Goal: Transaction & Acquisition: Book appointment/travel/reservation

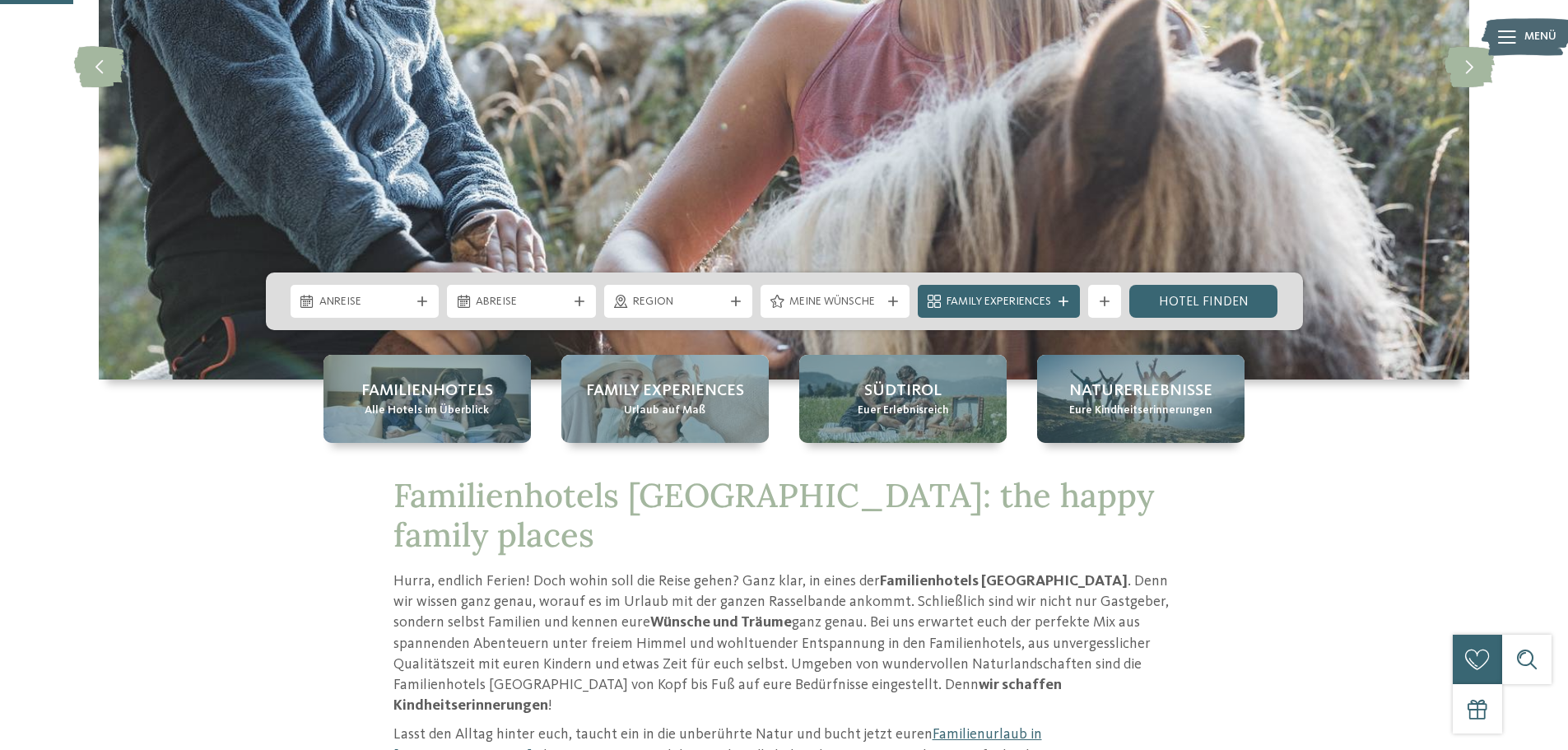
click at [403, 280] on div "Anreise Abreise" at bounding box center [784, 301] width 1037 height 58
click at [414, 318] on div "Anreise Abreise" at bounding box center [784, 301] width 1037 height 58
click at [410, 298] on div "Anreise" at bounding box center [365, 301] width 100 height 18
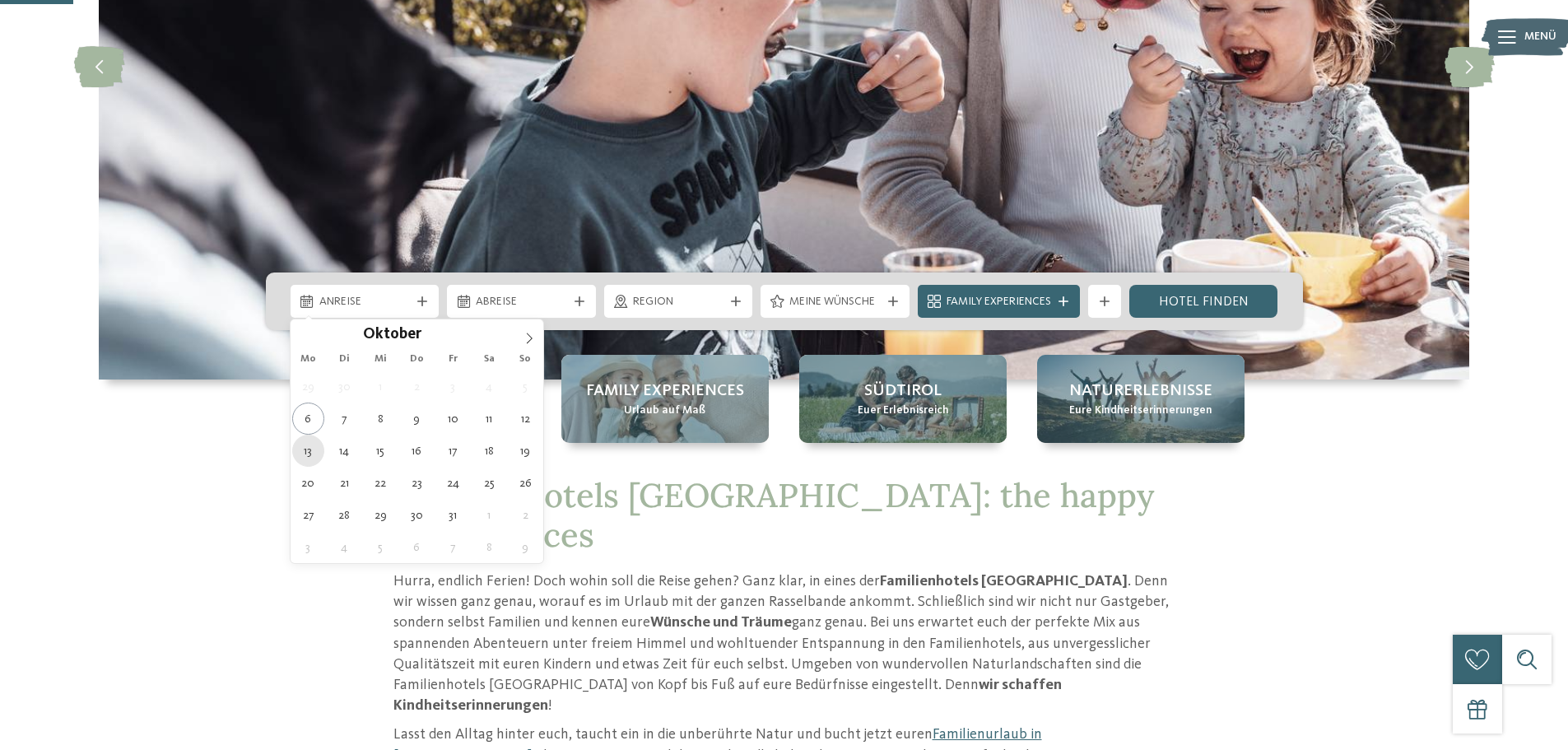
type div "13.10.2025"
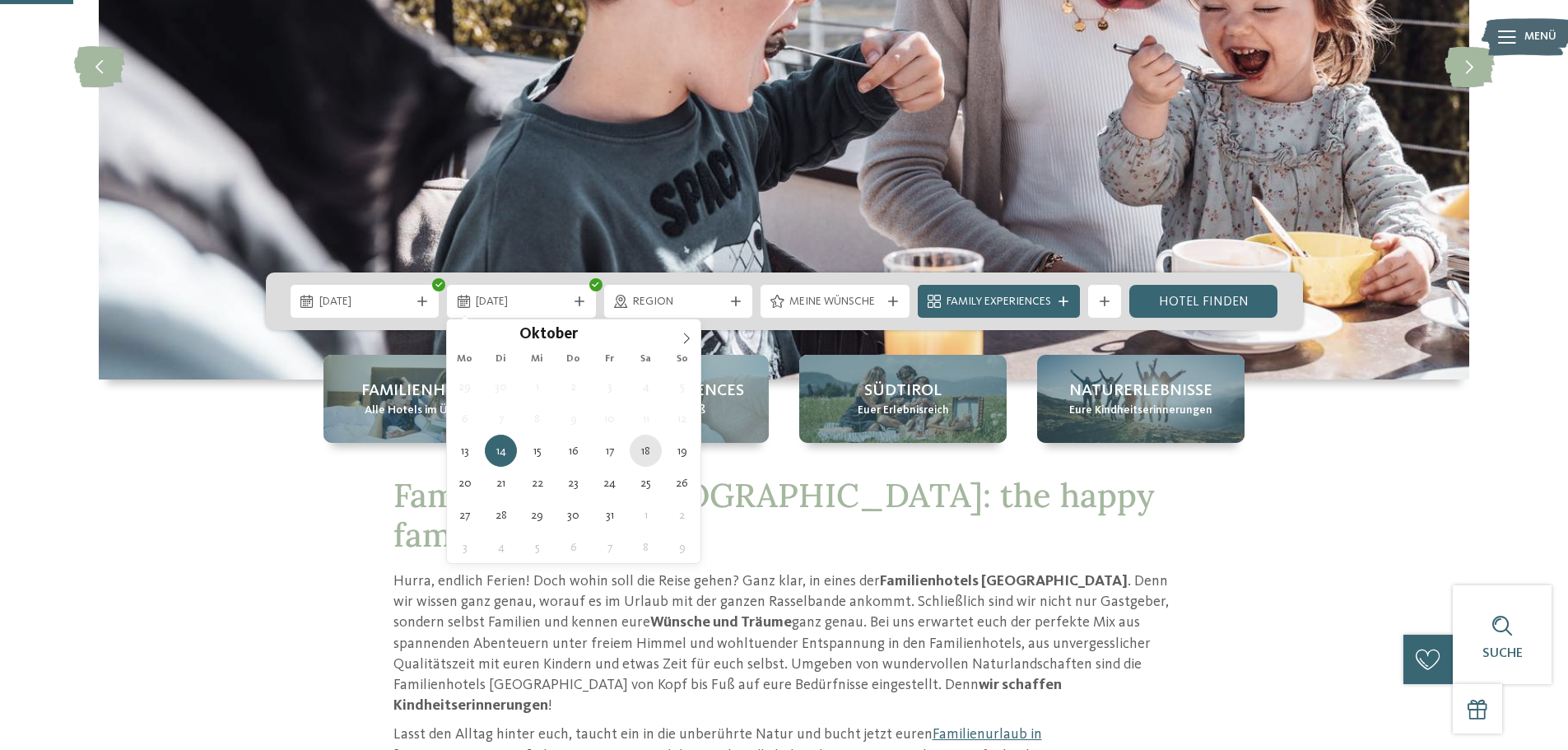
type div "18.10.2025"
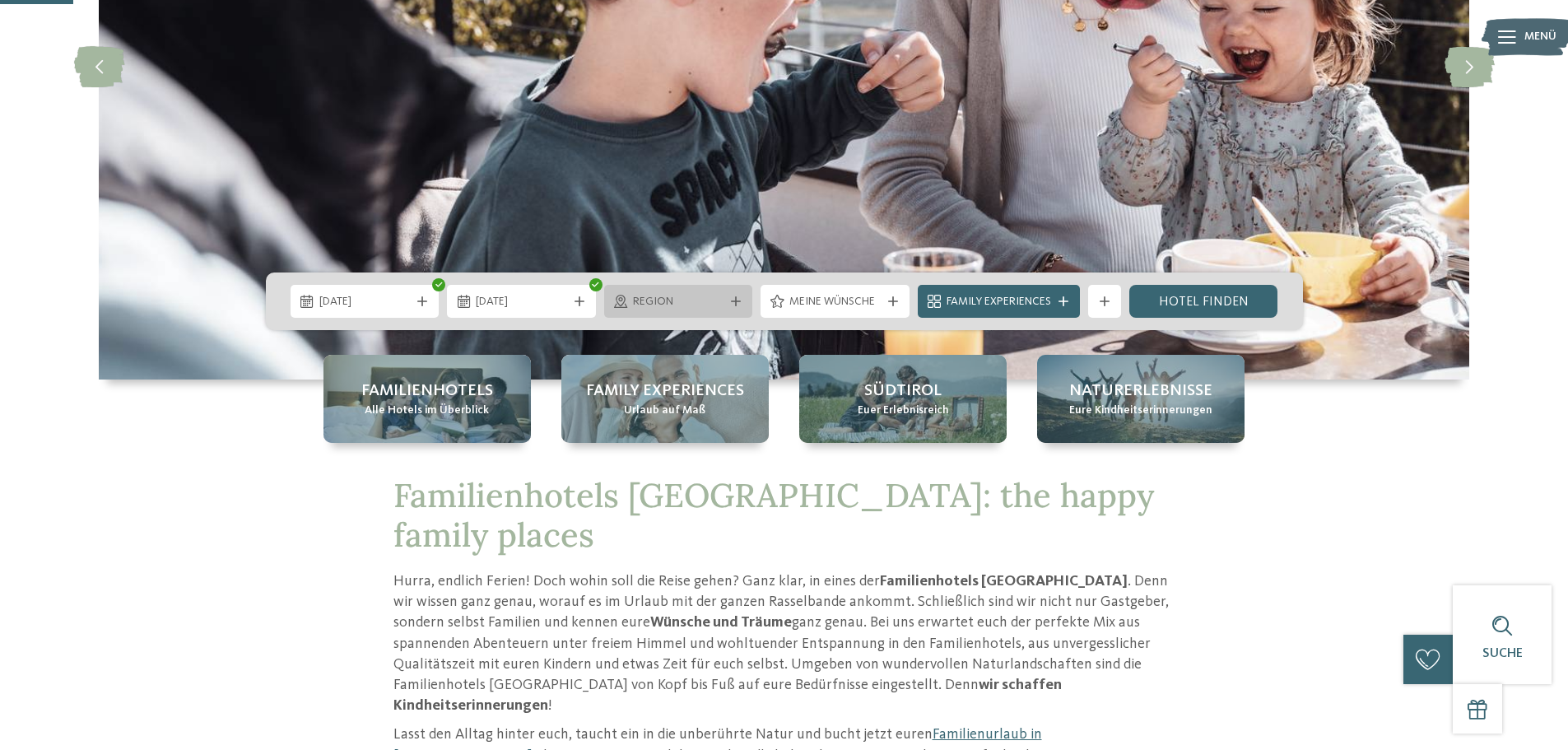
click at [664, 297] on span "Region" at bounding box center [678, 302] width 91 height 17
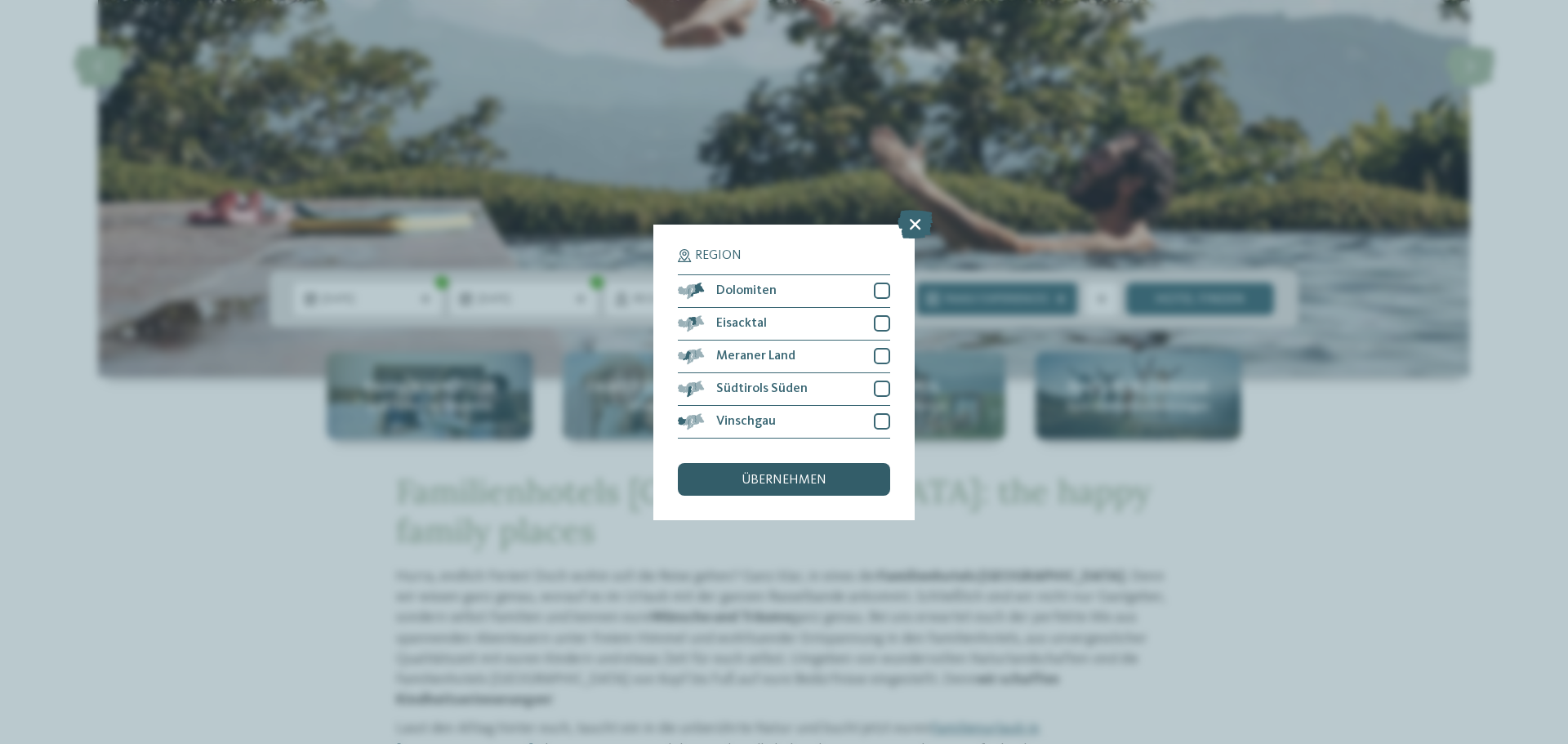
click at [807, 491] on div "übernehmen" at bounding box center [784, 479] width 212 height 32
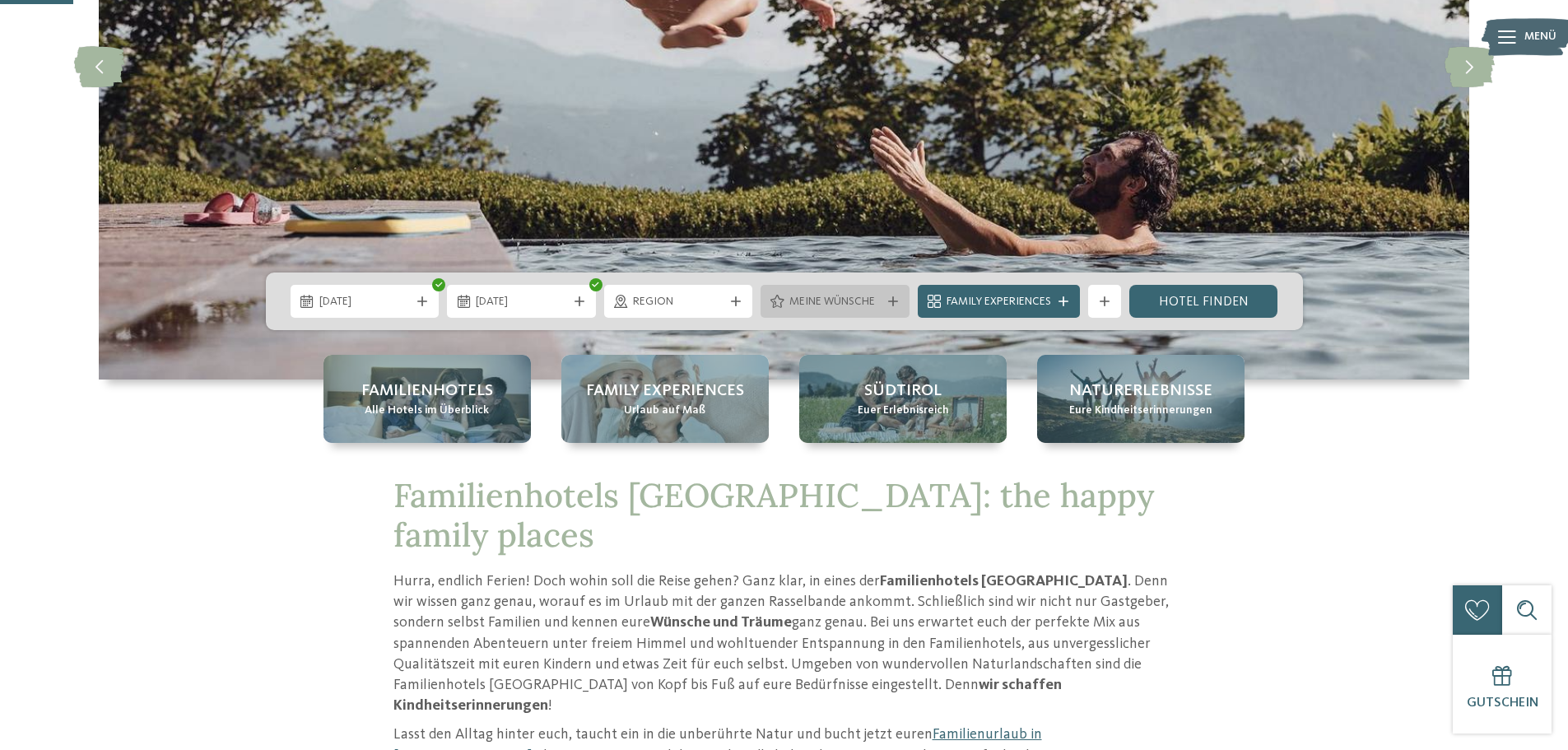
click at [891, 301] on icon at bounding box center [893, 301] width 10 height 10
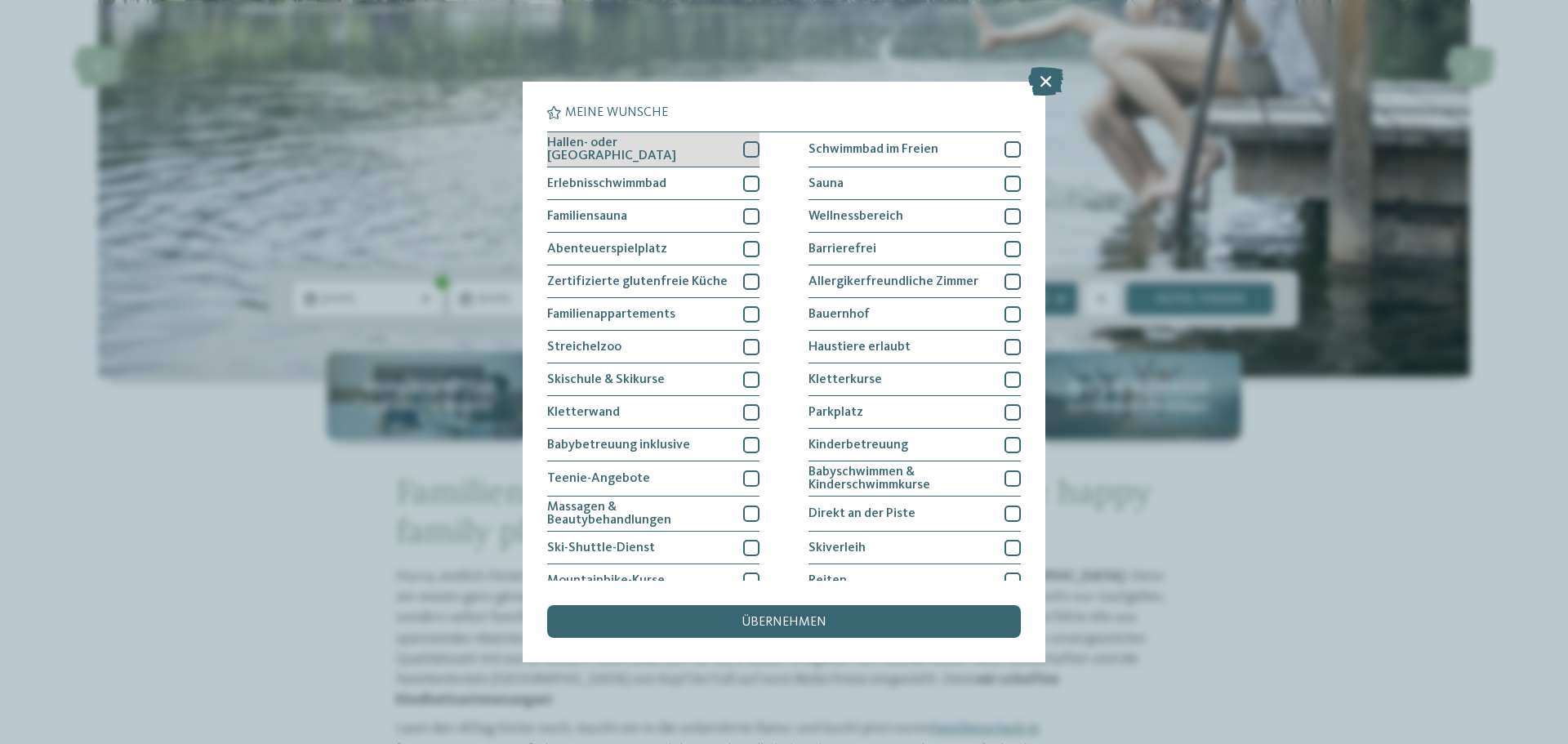
click at [691, 157] on div "Hallen- oder Schleusenbad" at bounding box center [653, 149] width 212 height 35
click at [687, 179] on div "Erlebnisschwimmbad" at bounding box center [653, 183] width 212 height 32
click at [686, 155] on div "Hallen- oder Schleusenbad" at bounding box center [653, 149] width 212 height 35
click at [806, 630] on div "übernehmen" at bounding box center [783, 620] width 474 height 32
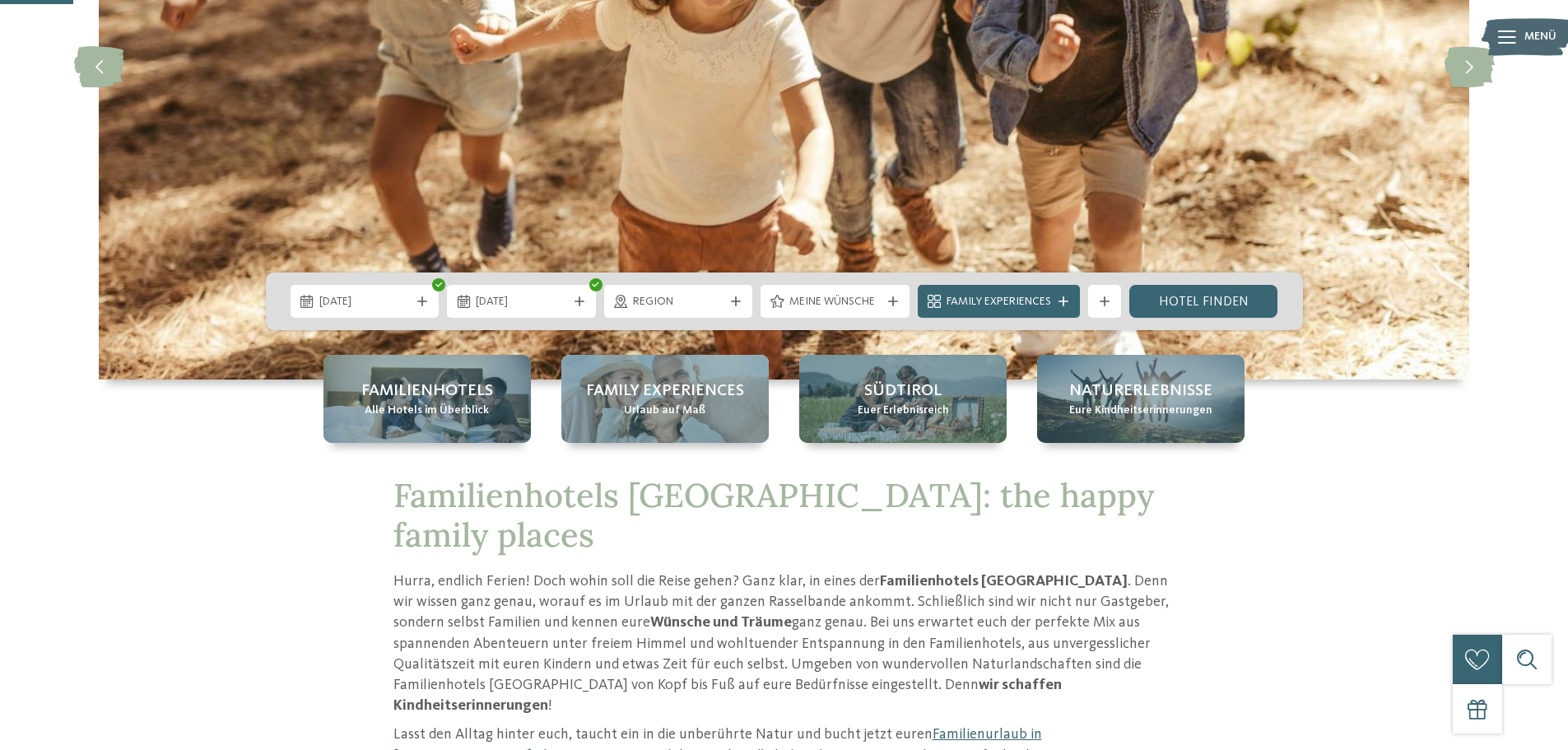
click at [1033, 306] on span "Family Experiences" at bounding box center [999, 302] width 105 height 17
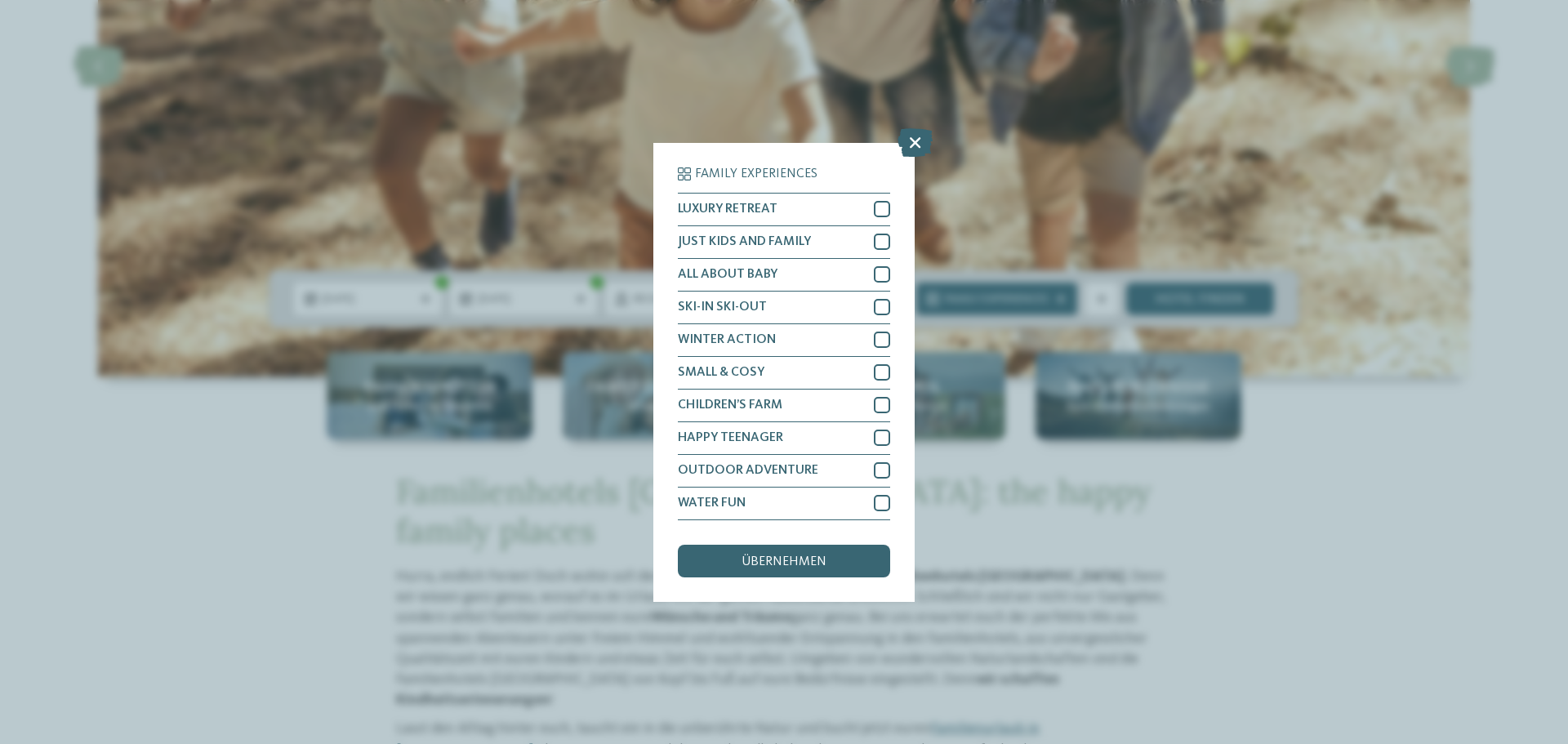
click at [1161, 569] on div "Family Experiences LUXURY RETREAT JUST KIDS AND FAMILY" at bounding box center [784, 372] width 1568 height 744
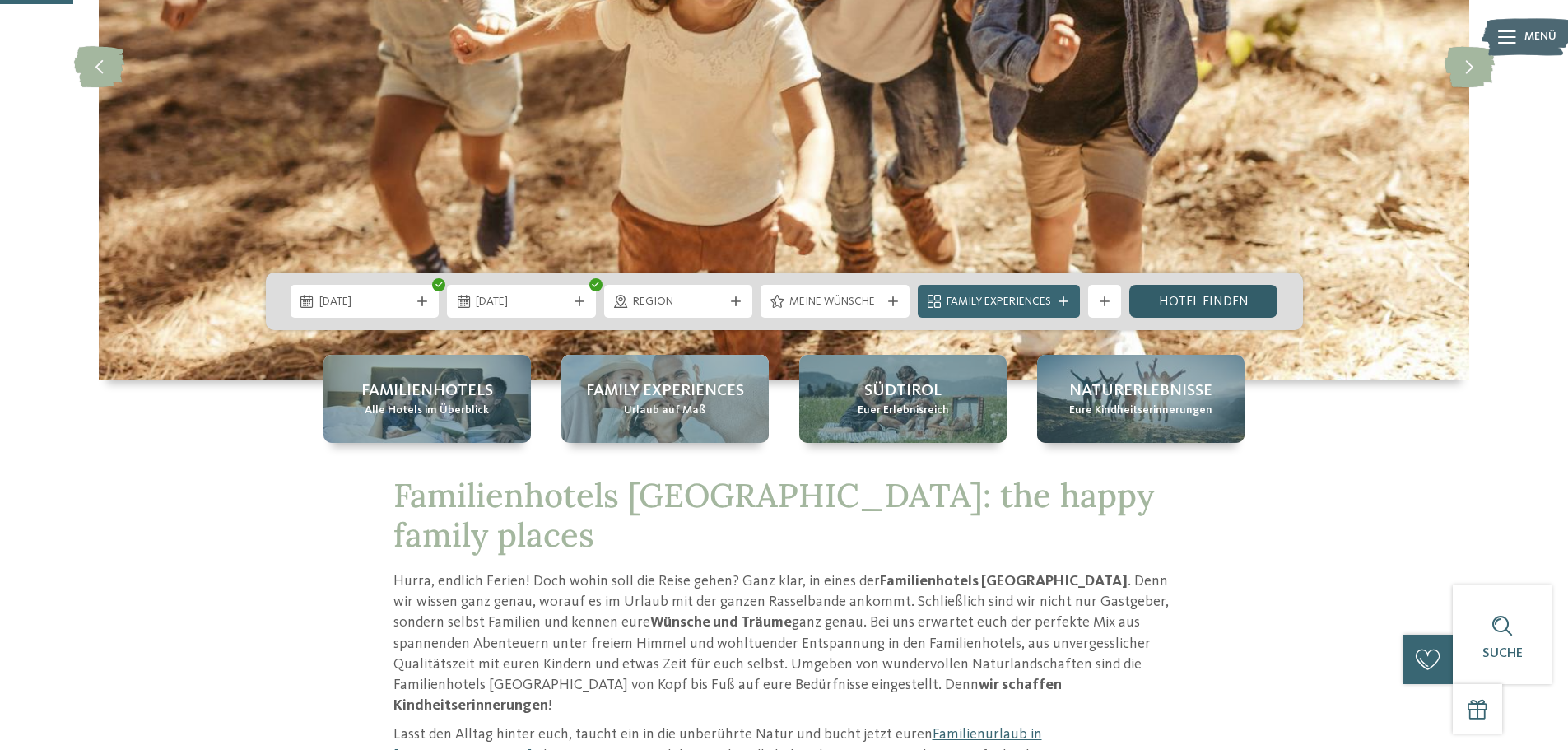
click at [1225, 288] on link "Hotel finden" at bounding box center [1203, 301] width 149 height 33
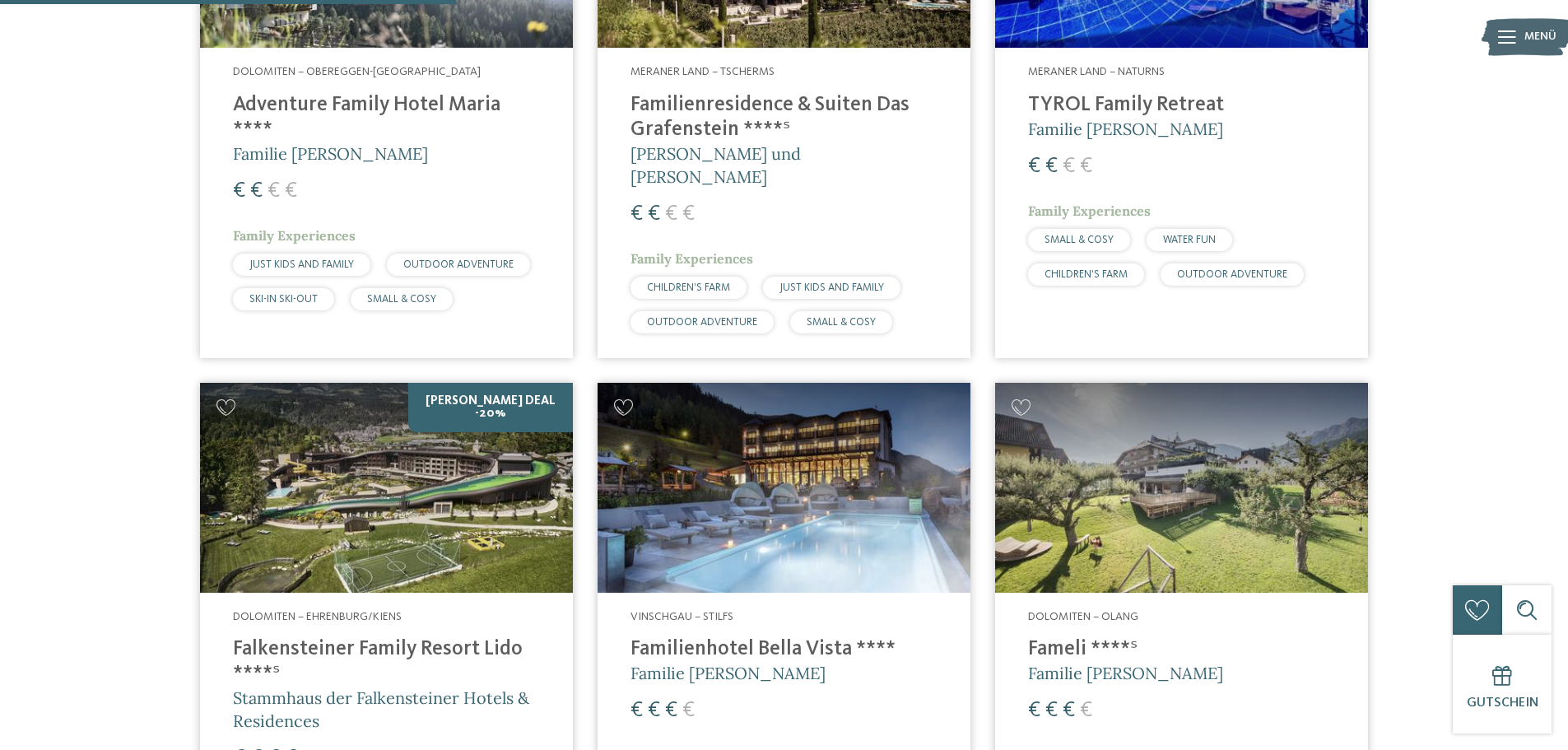
scroll to position [1363, 0]
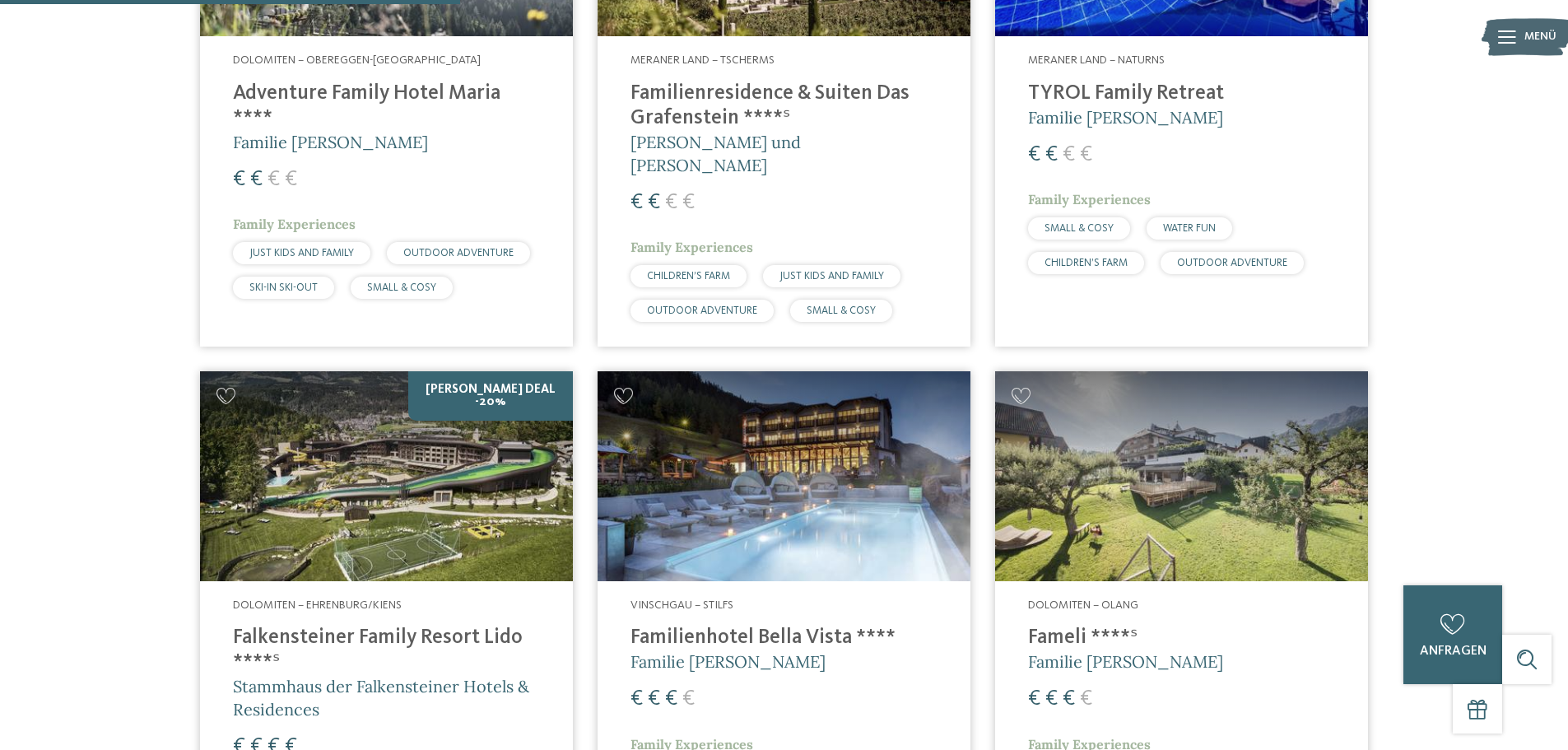
click at [391, 473] on img at bounding box center [386, 476] width 373 height 210
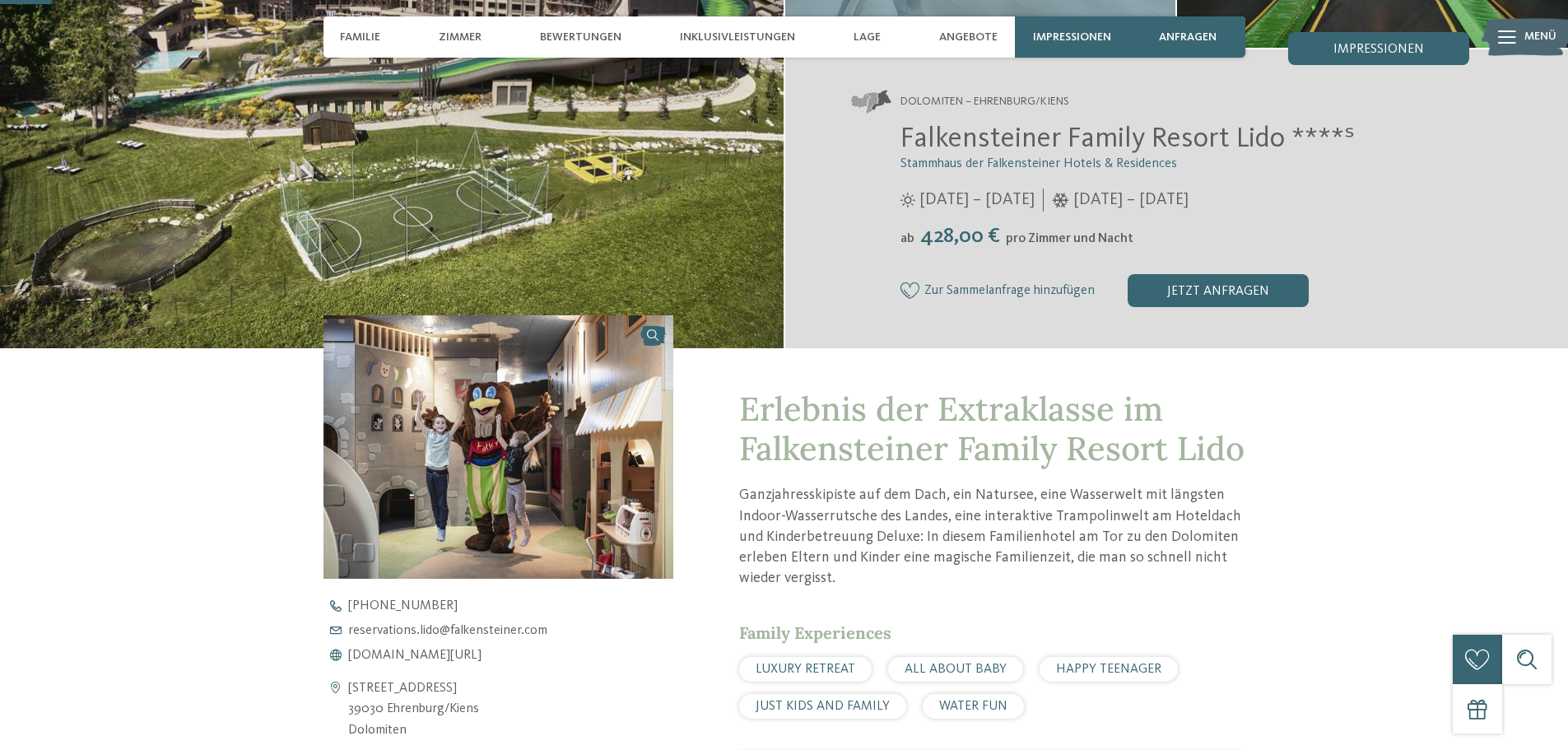
scroll to position [165, 0]
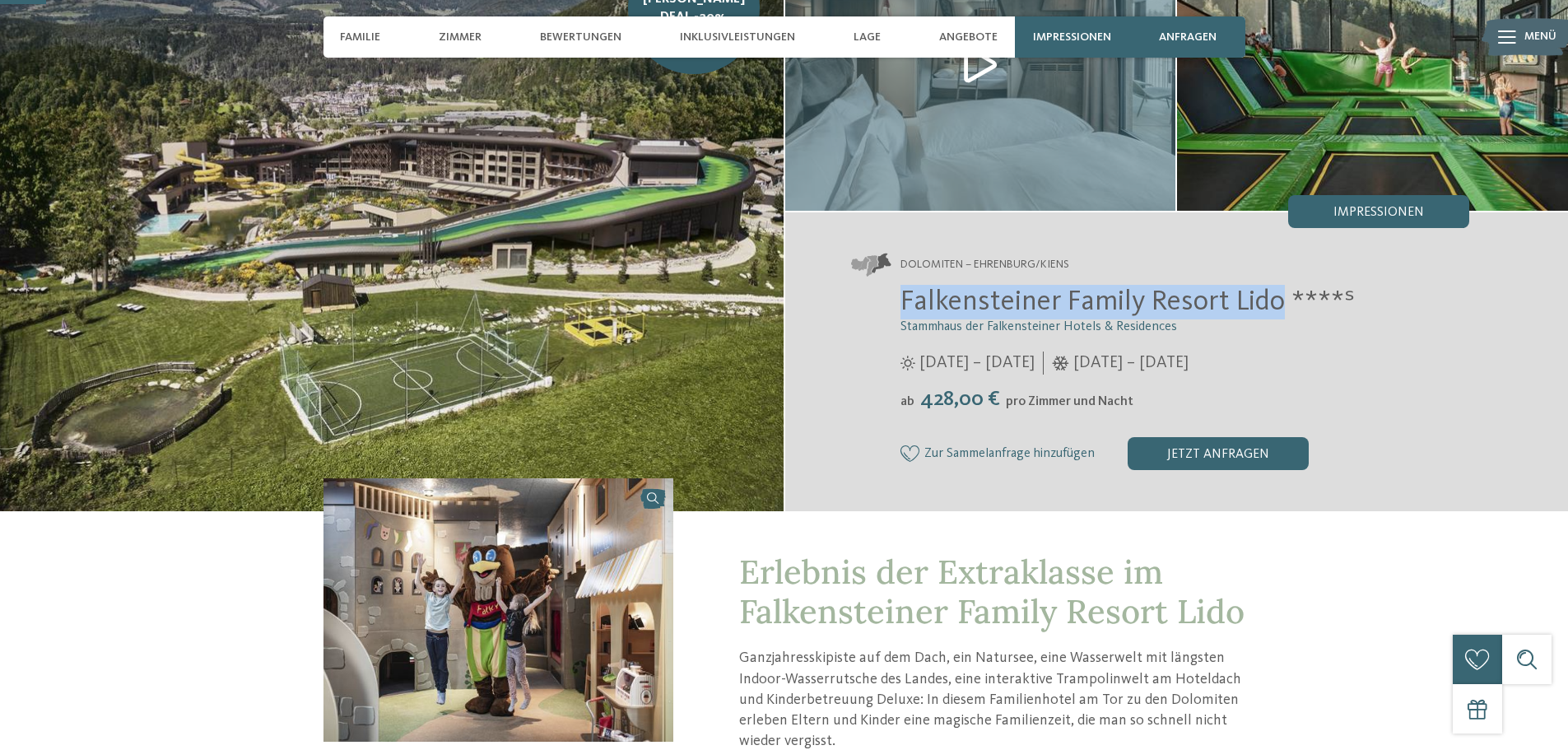
drag, startPoint x: 903, startPoint y: 298, endPoint x: 1284, endPoint y: 299, distance: 381.0
click at [1284, 299] on span "Falkensteiner Family Resort Lido ****ˢ" at bounding box center [1127, 301] width 454 height 28
copy span "Falkensteiner Family Resort Lido"
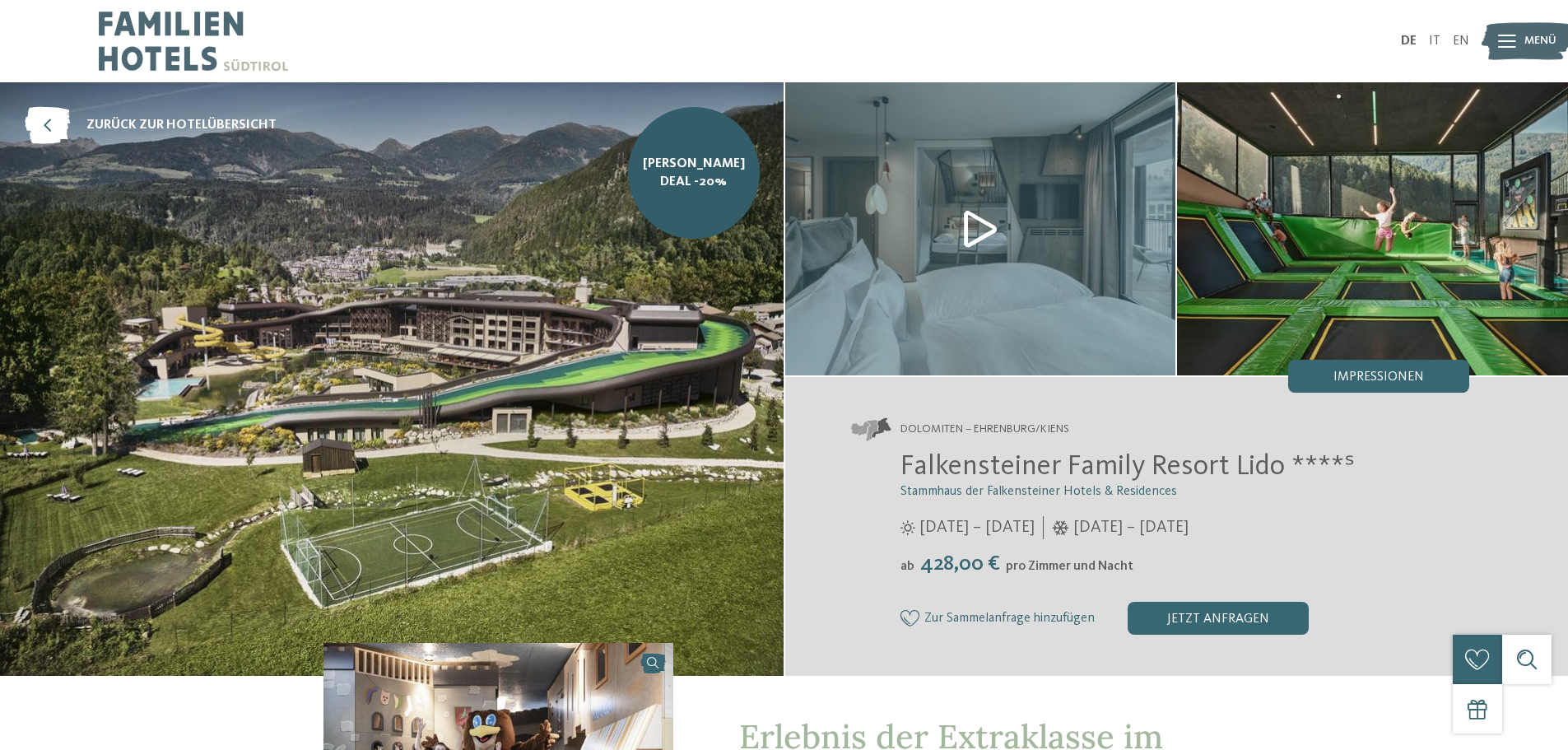
click at [985, 223] on img at bounding box center [980, 228] width 391 height 293
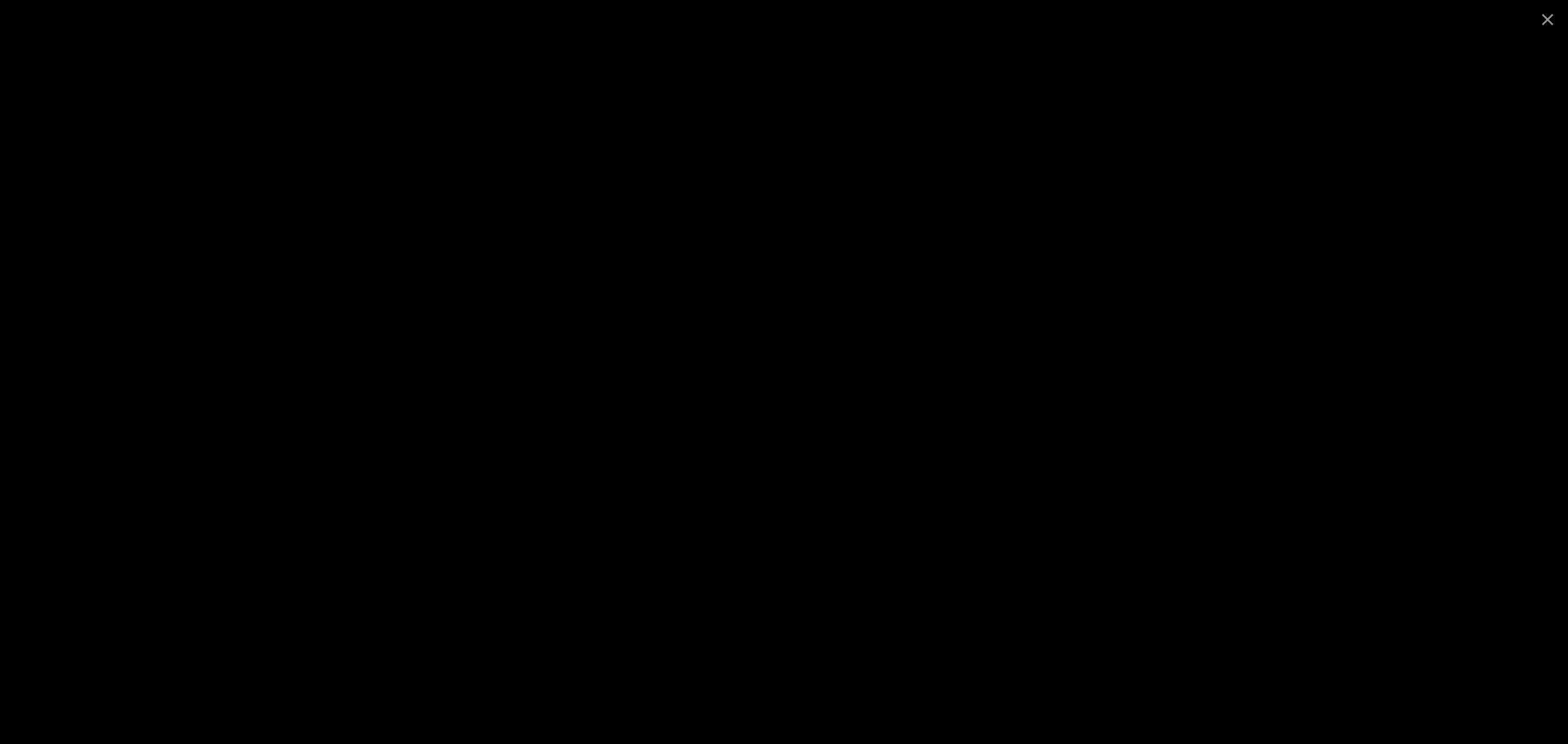
click at [1408, 135] on div at bounding box center [784, 372] width 1568 height 744
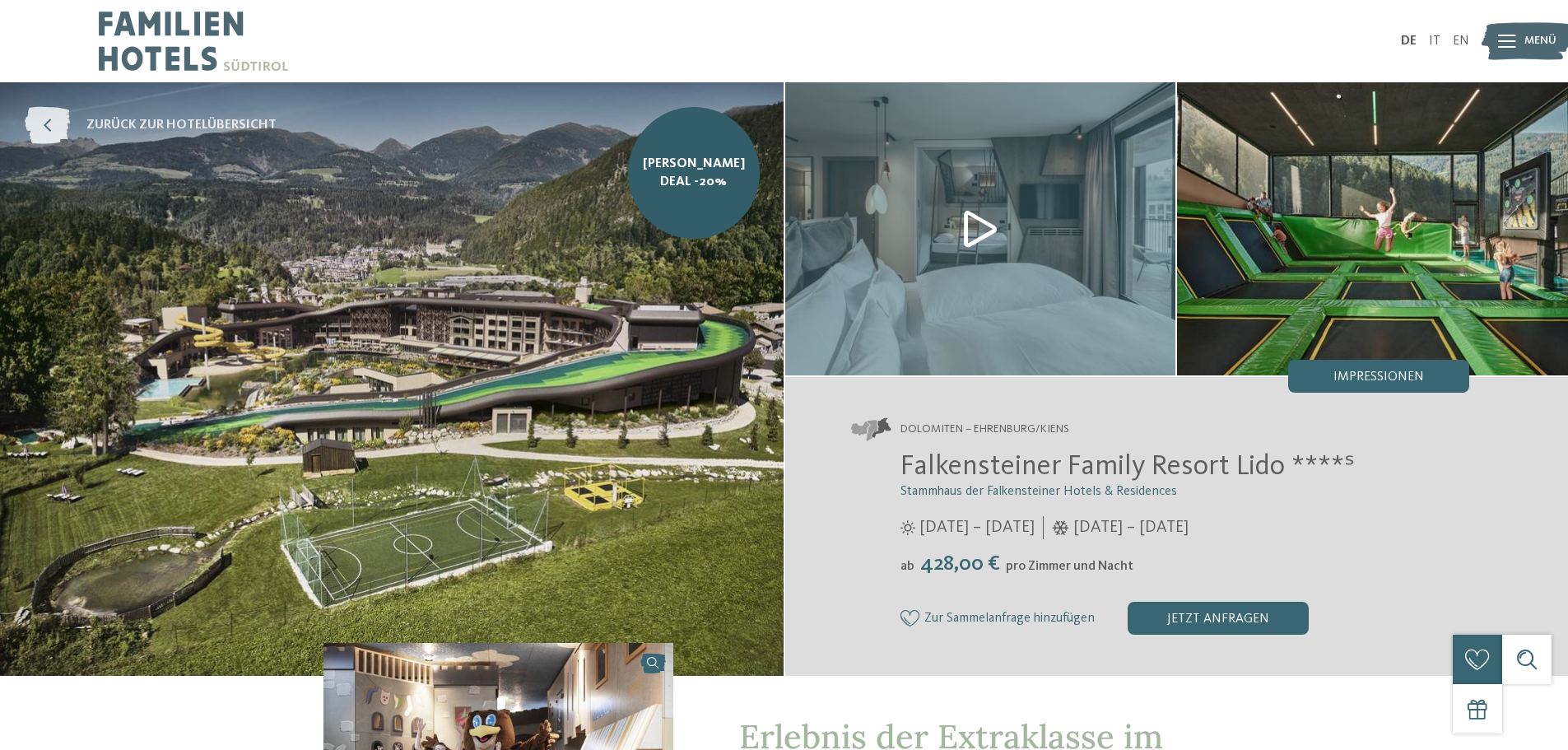
click at [143, 126] on span "zurück zur Hotelübersicht" at bounding box center [181, 125] width 190 height 18
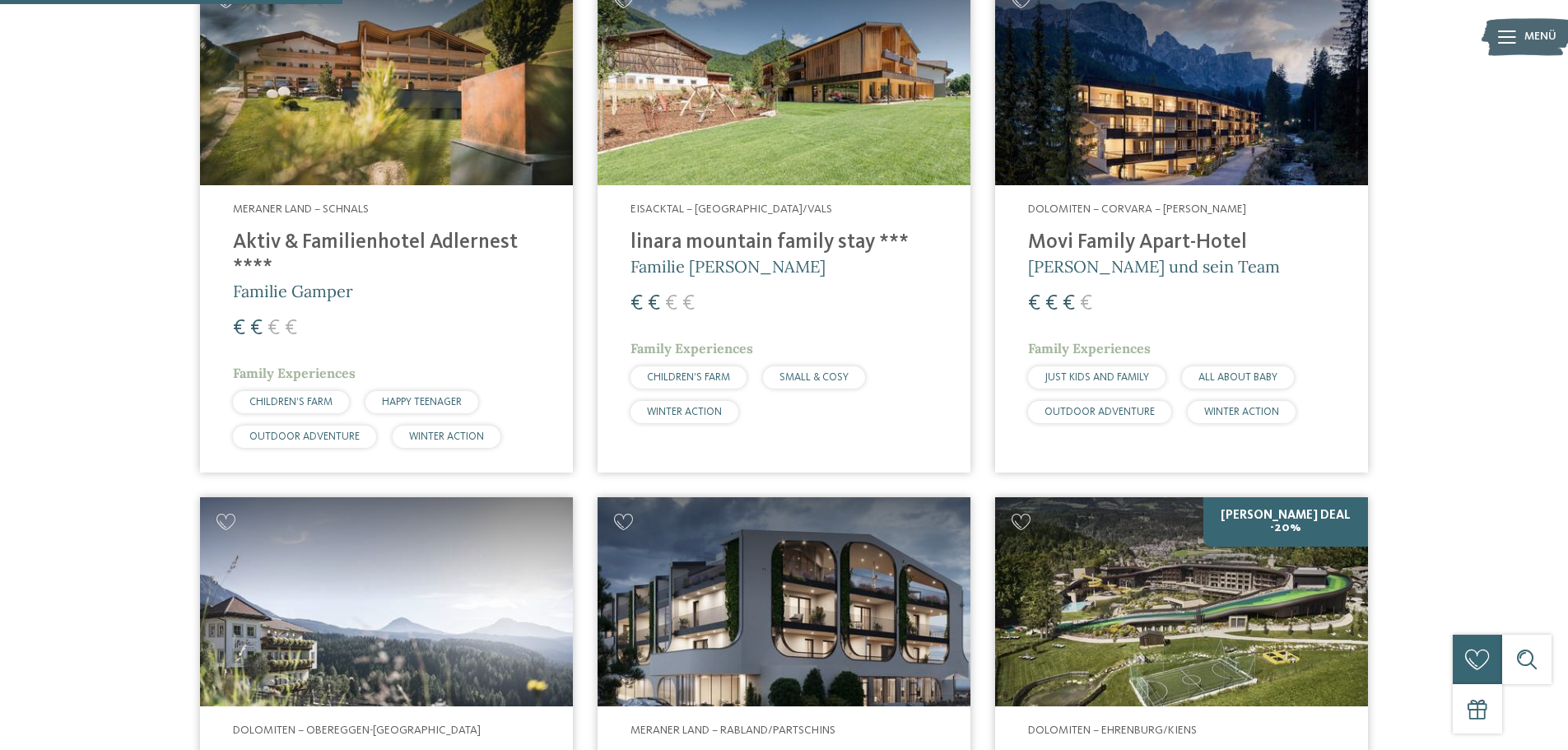
scroll to position [1482, 0]
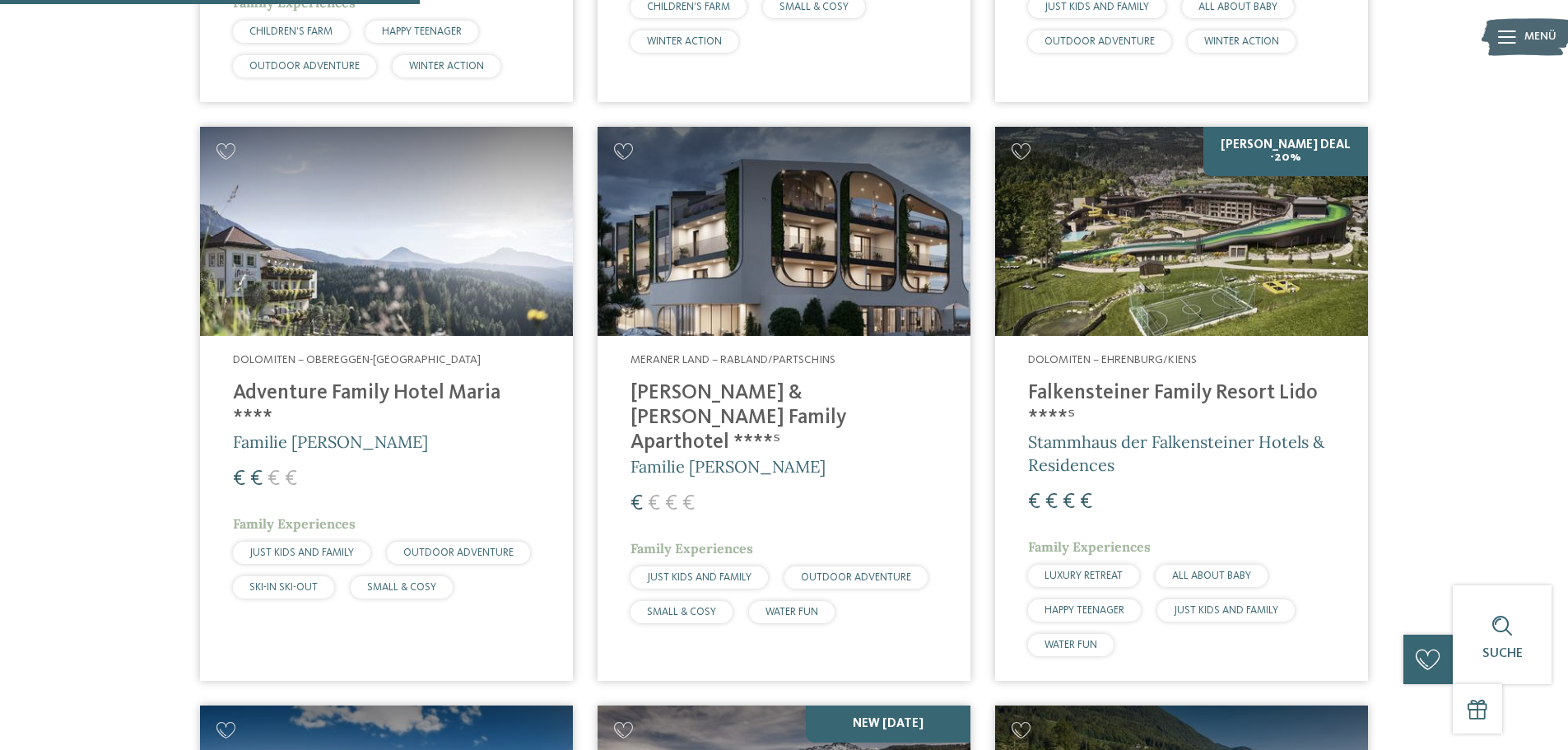
click at [829, 268] on img at bounding box center [784, 232] width 373 height 210
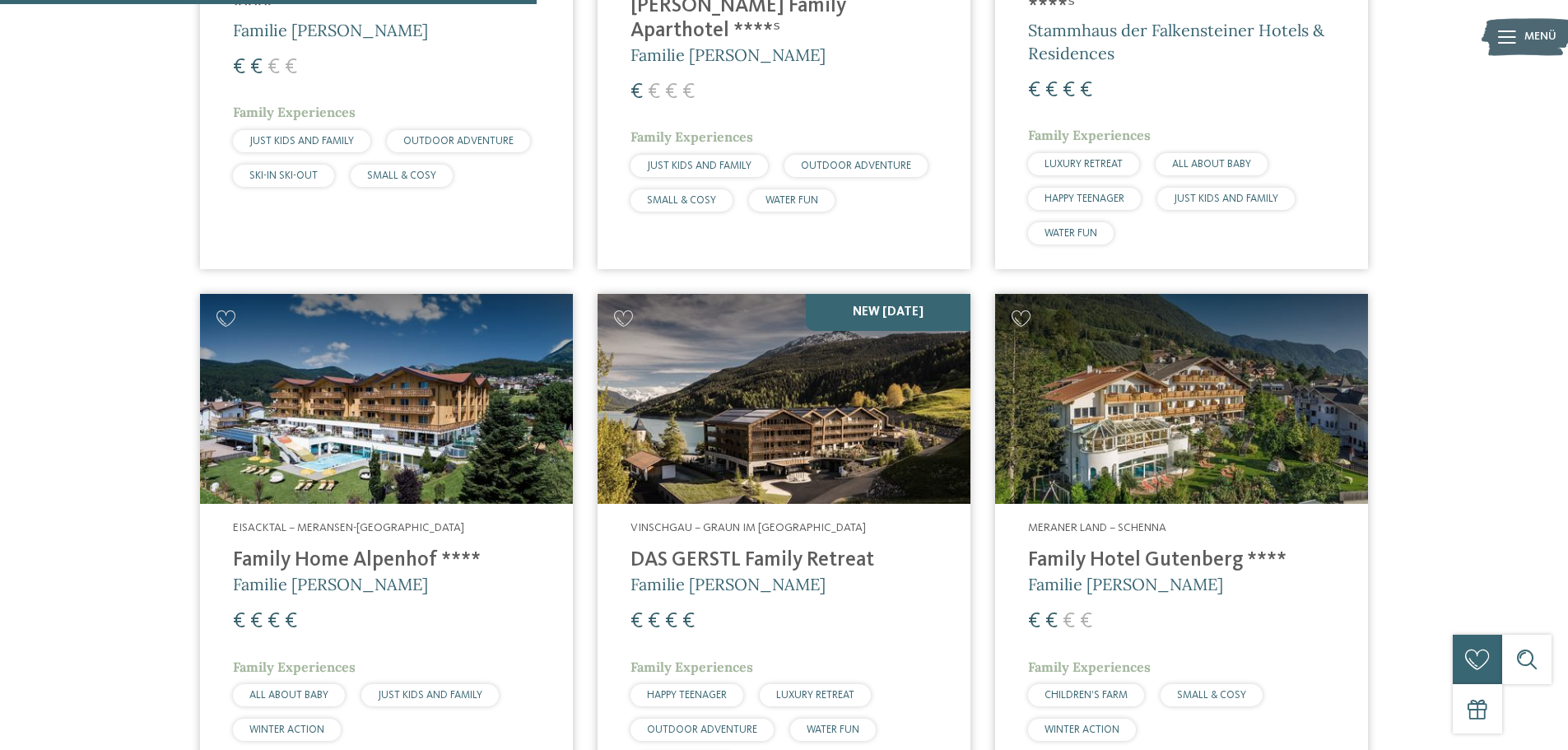
click at [300, 393] on img at bounding box center [386, 398] width 373 height 210
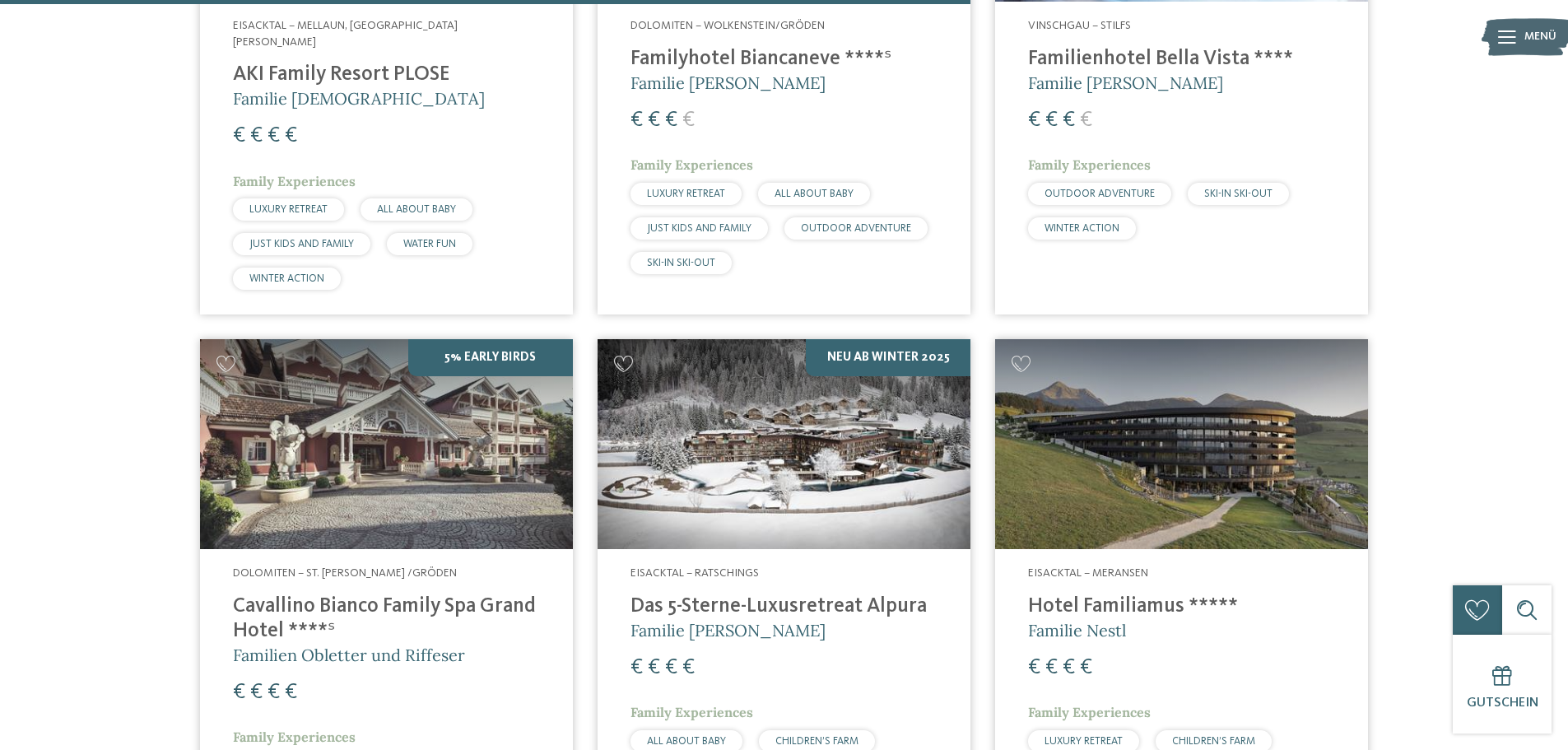
scroll to position [3374, 0]
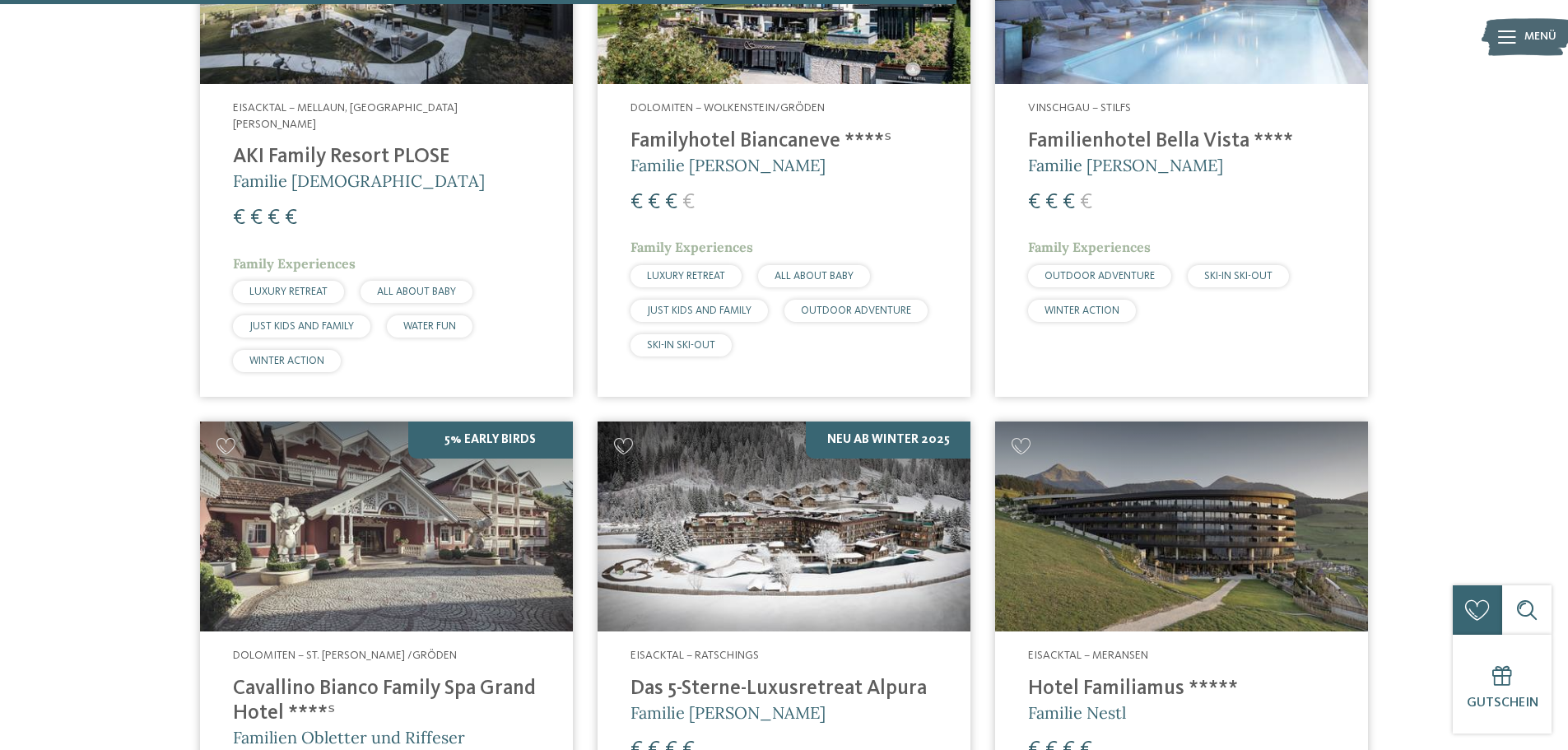
click at [360, 487] on img at bounding box center [386, 526] width 373 height 210
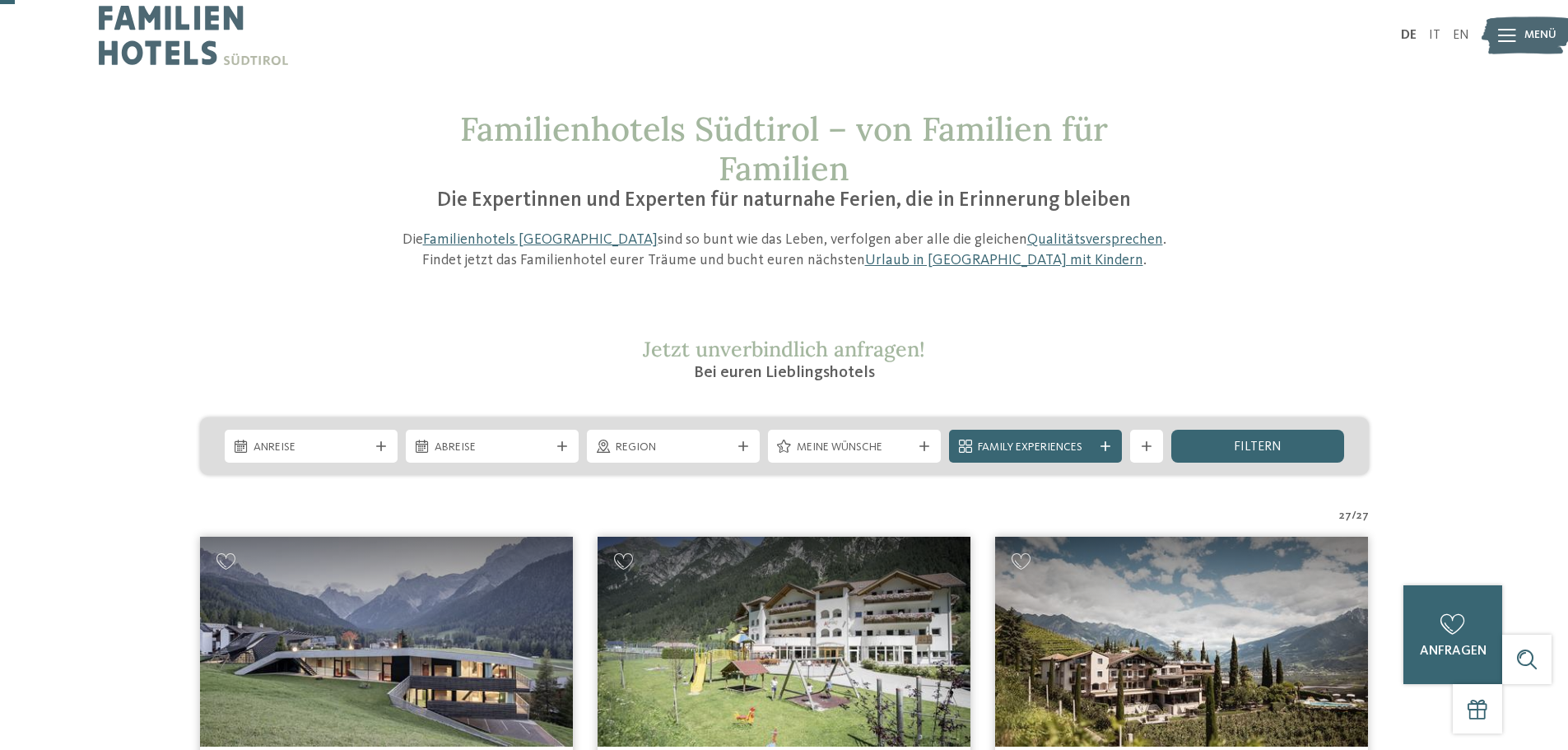
scroll to position [0, 0]
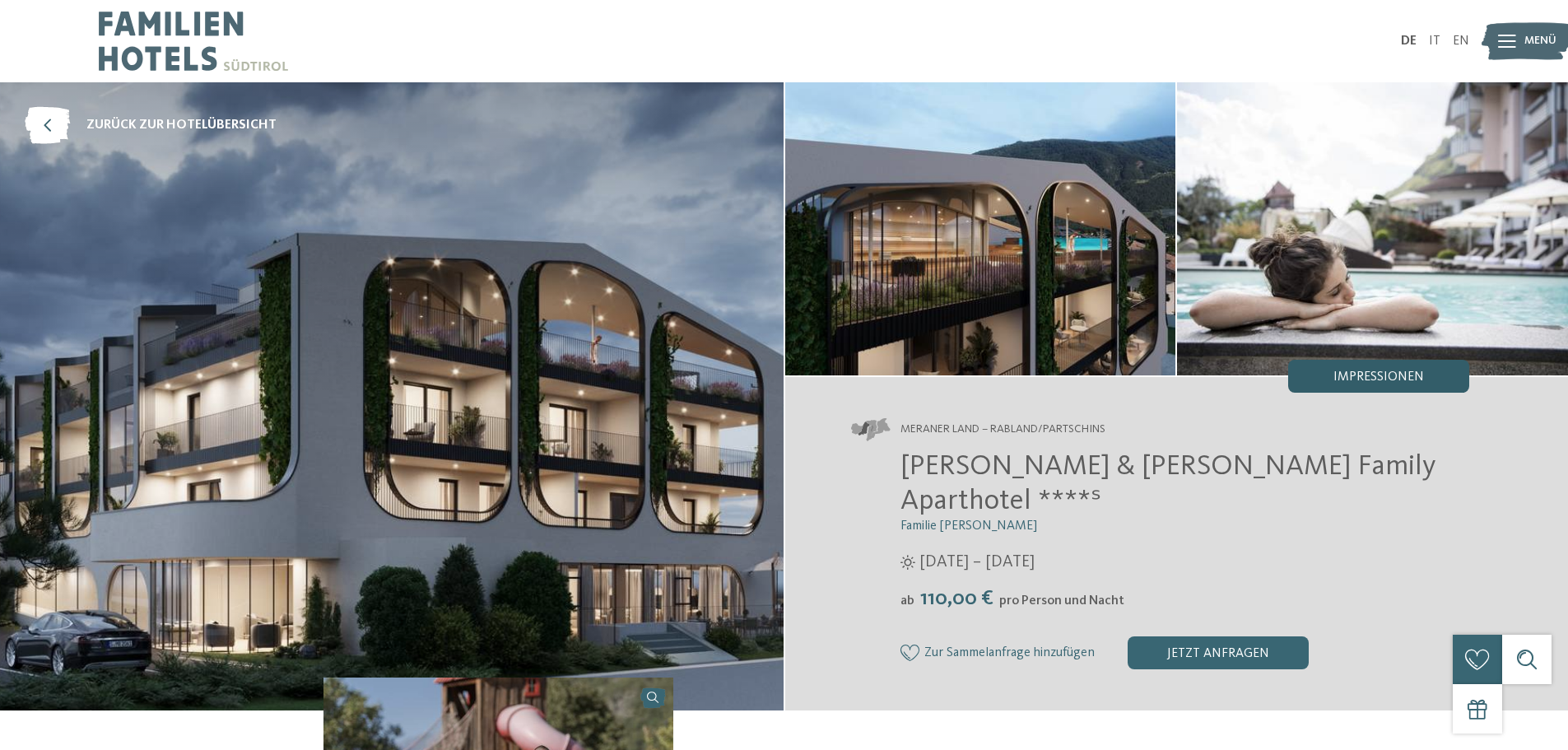
click at [1339, 364] on div "Impressionen" at bounding box center [1378, 375] width 181 height 33
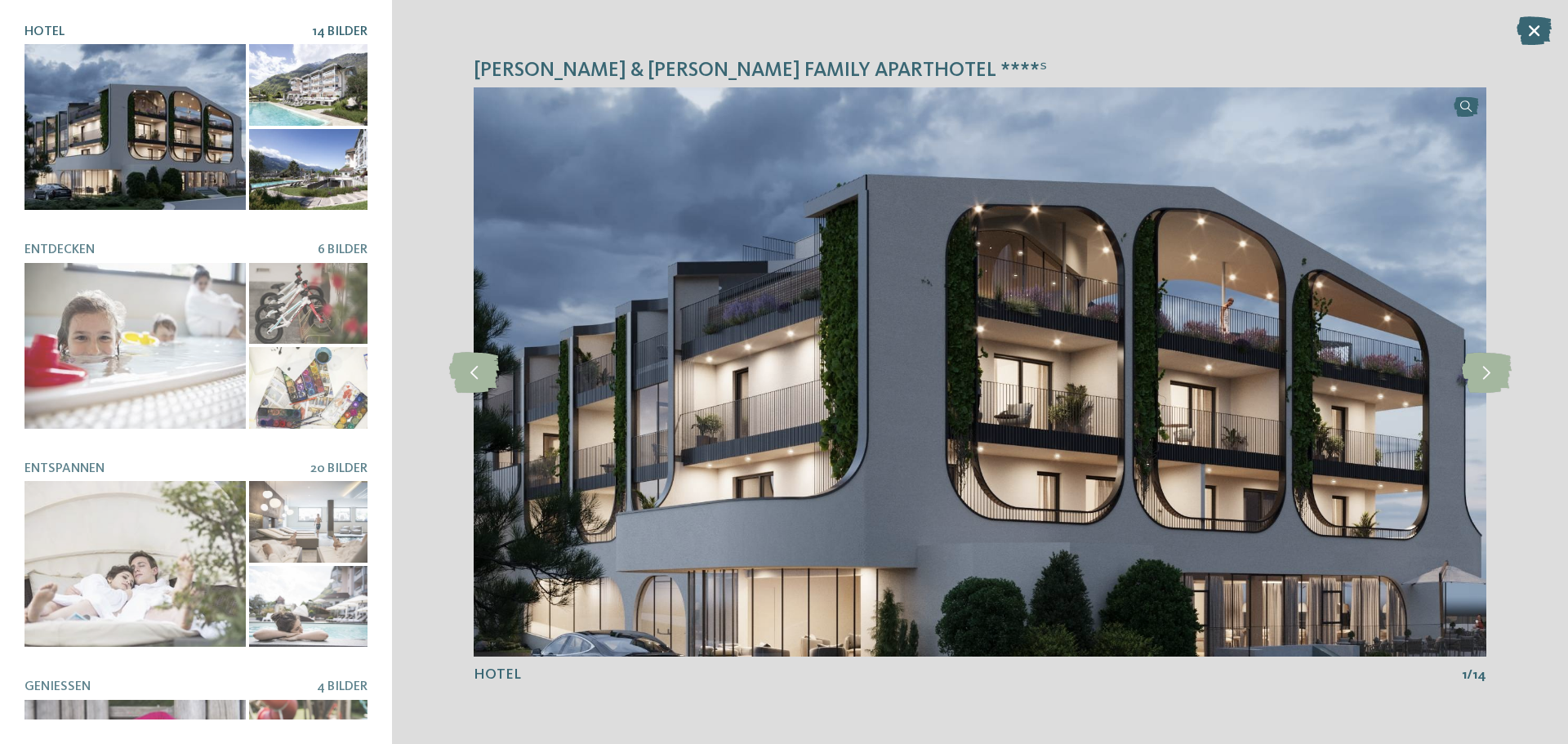
click at [177, 128] on div at bounding box center [135, 127] width 222 height 166
click at [1504, 380] on icon at bounding box center [1487, 372] width 50 height 41
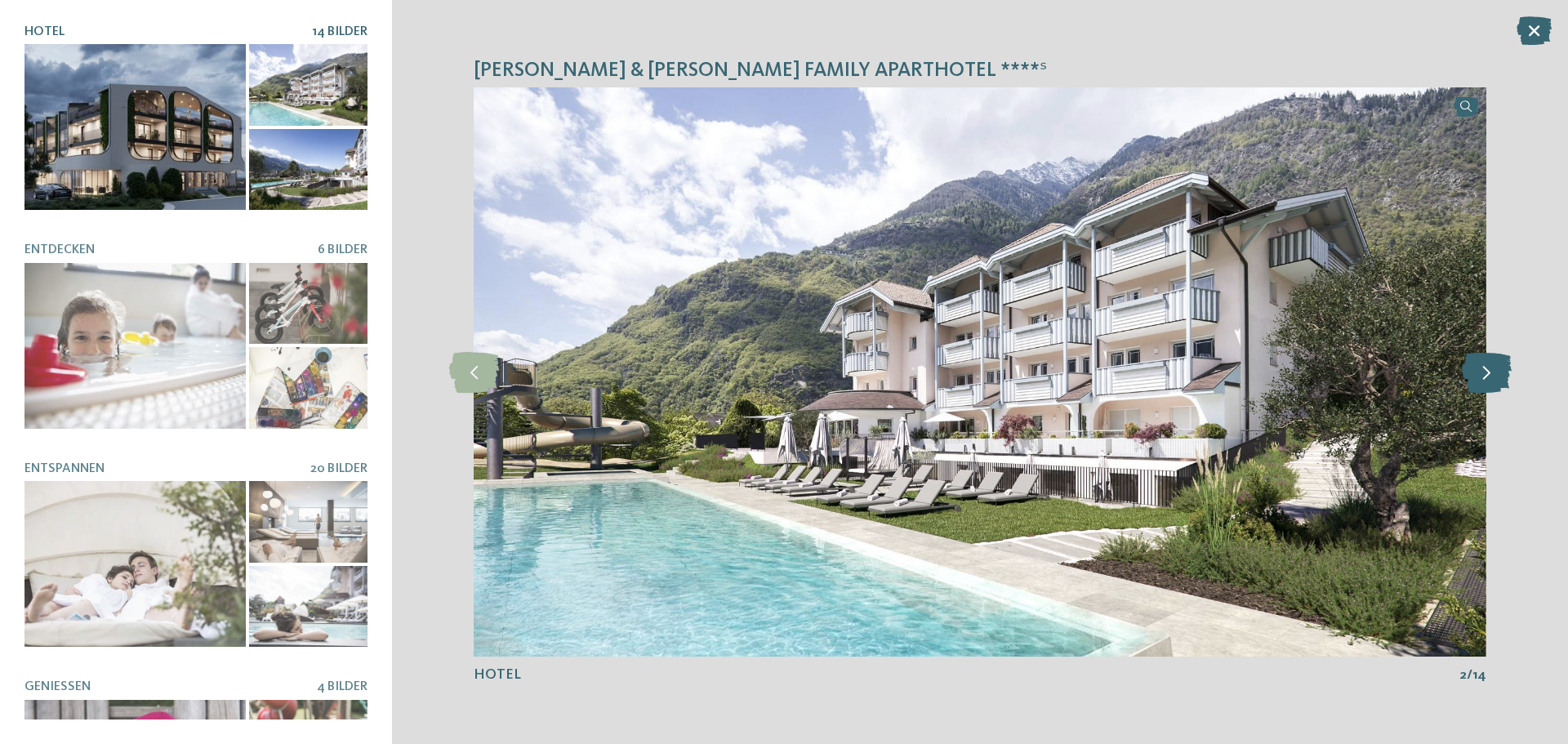
click at [1504, 380] on icon at bounding box center [1487, 372] width 50 height 41
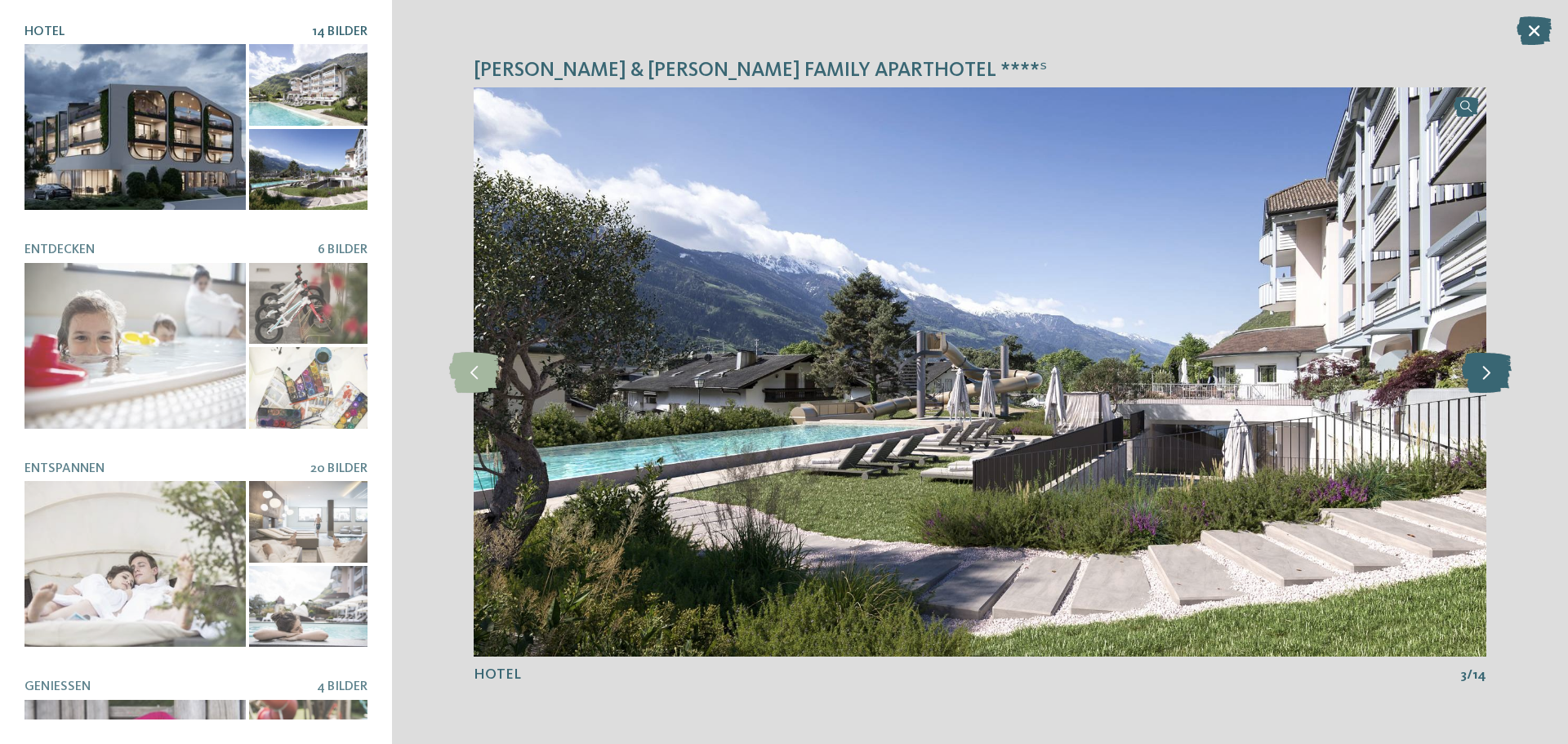
click at [1504, 380] on icon at bounding box center [1487, 372] width 50 height 41
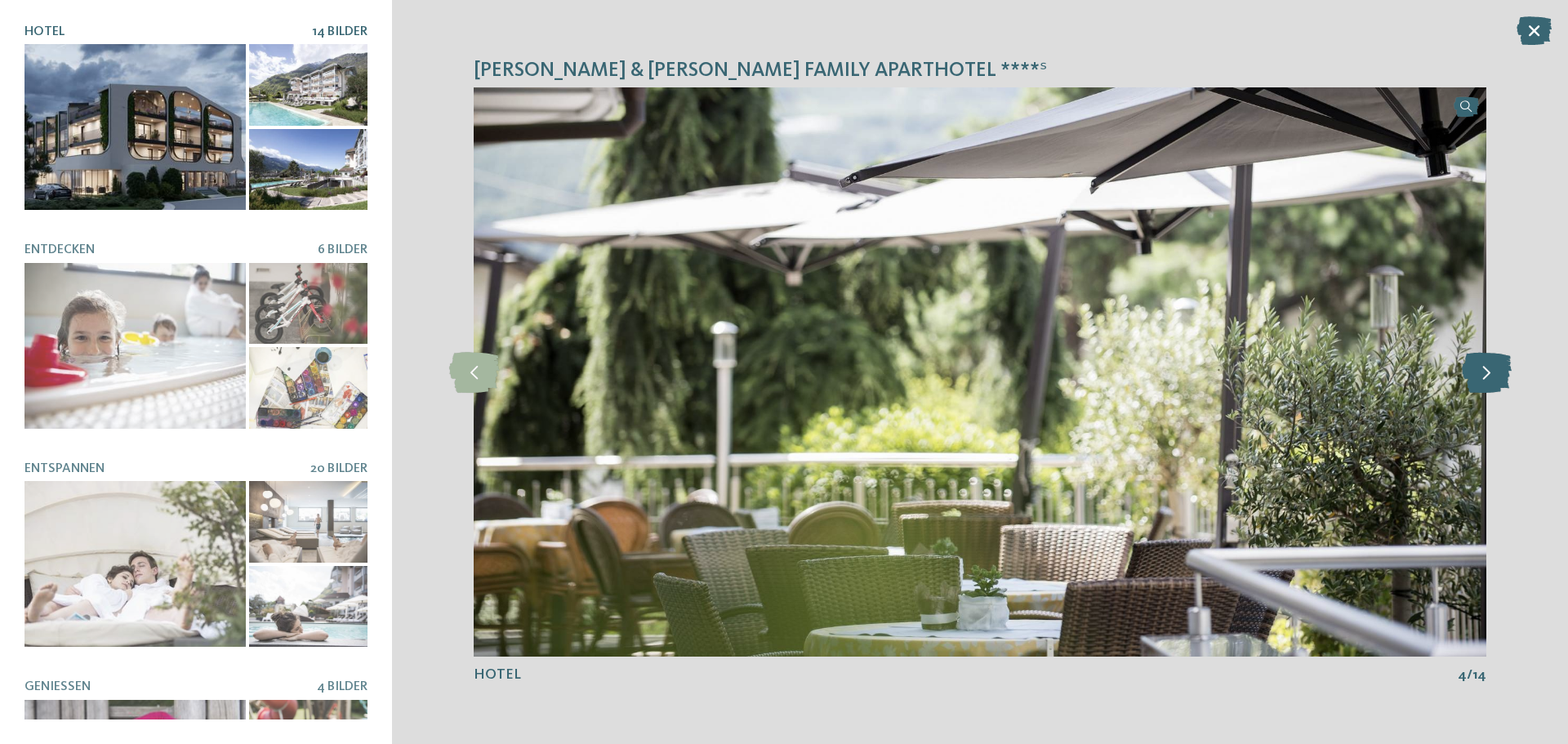
click at [1504, 380] on icon at bounding box center [1487, 372] width 50 height 41
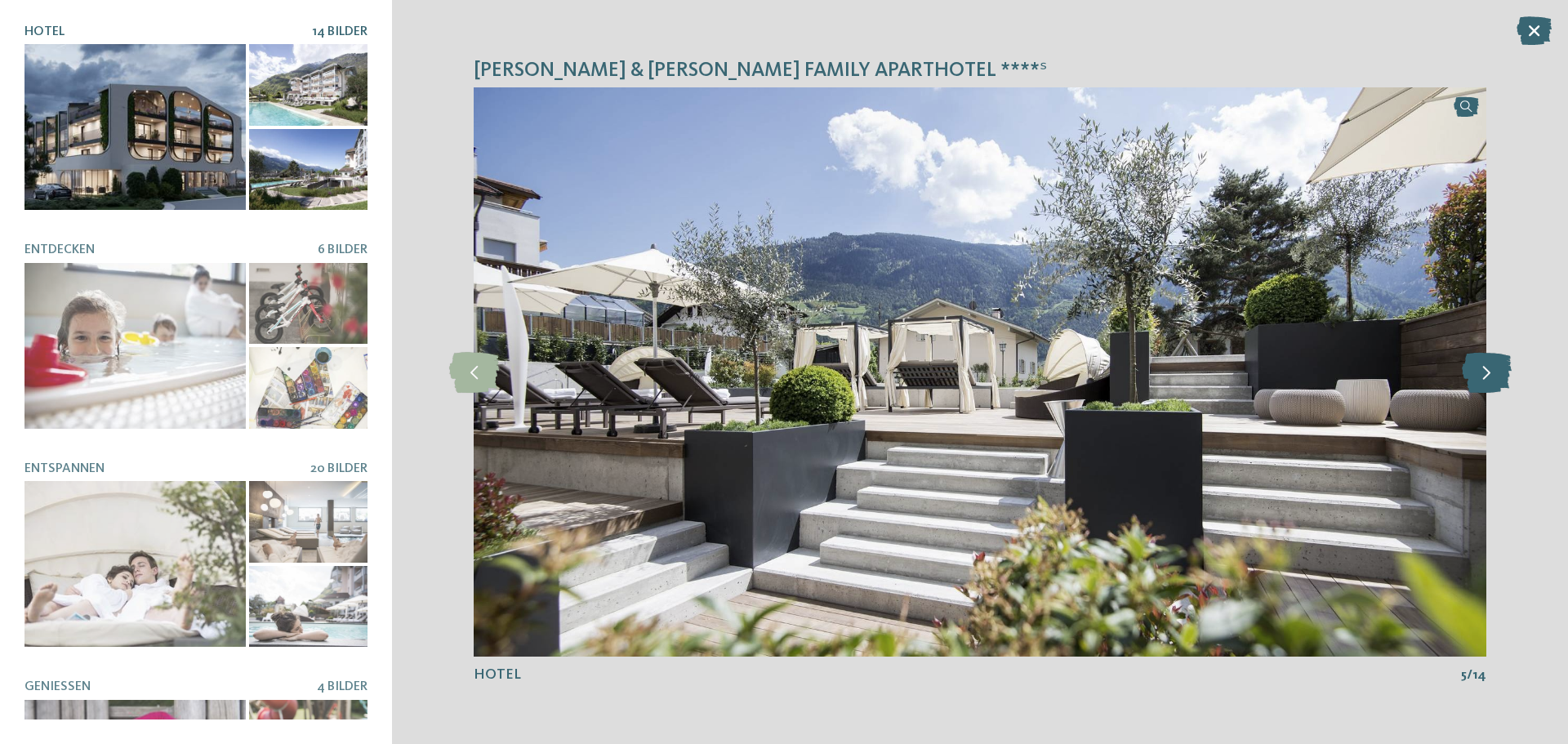
click at [1504, 380] on icon at bounding box center [1487, 372] width 50 height 41
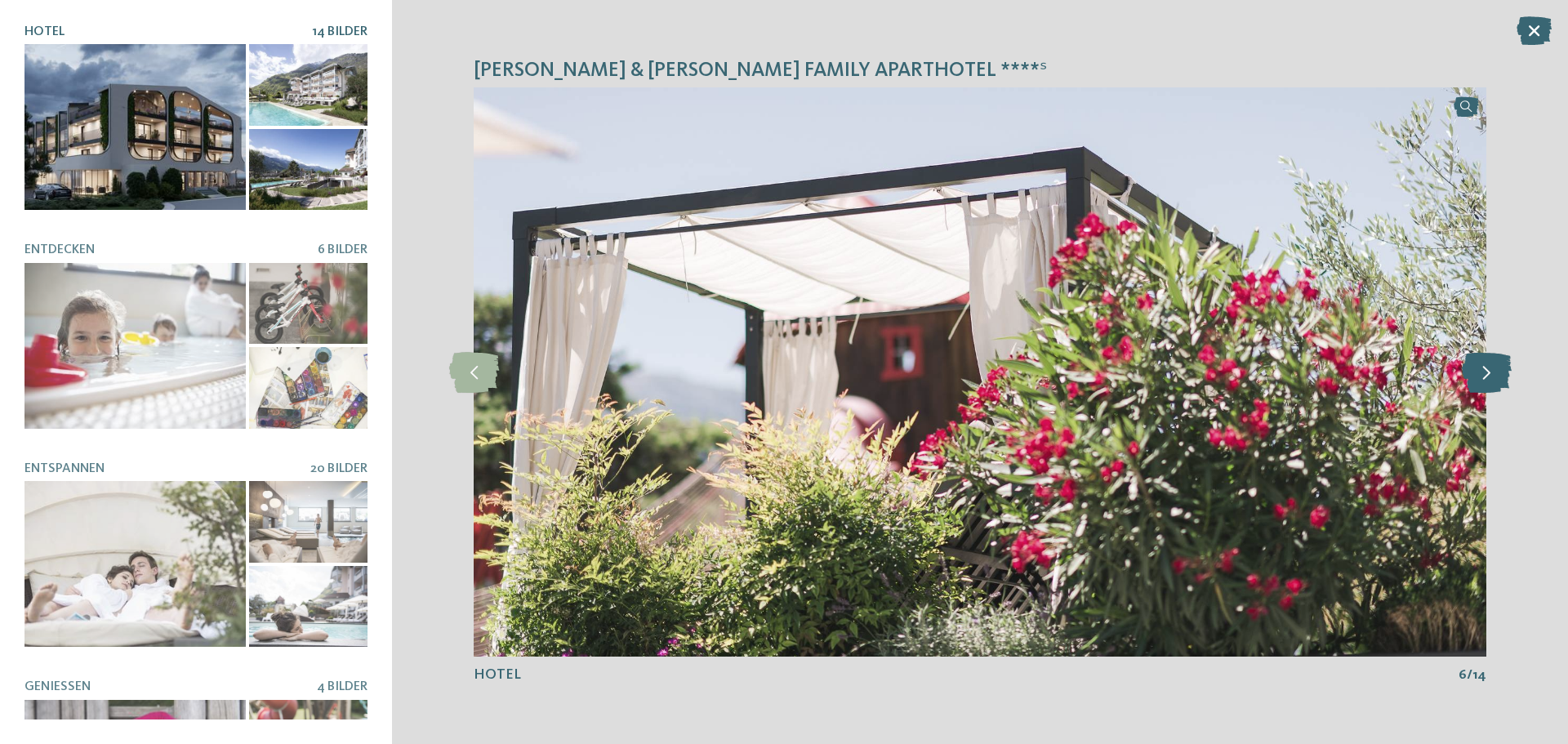
click at [1504, 380] on icon at bounding box center [1487, 372] width 50 height 41
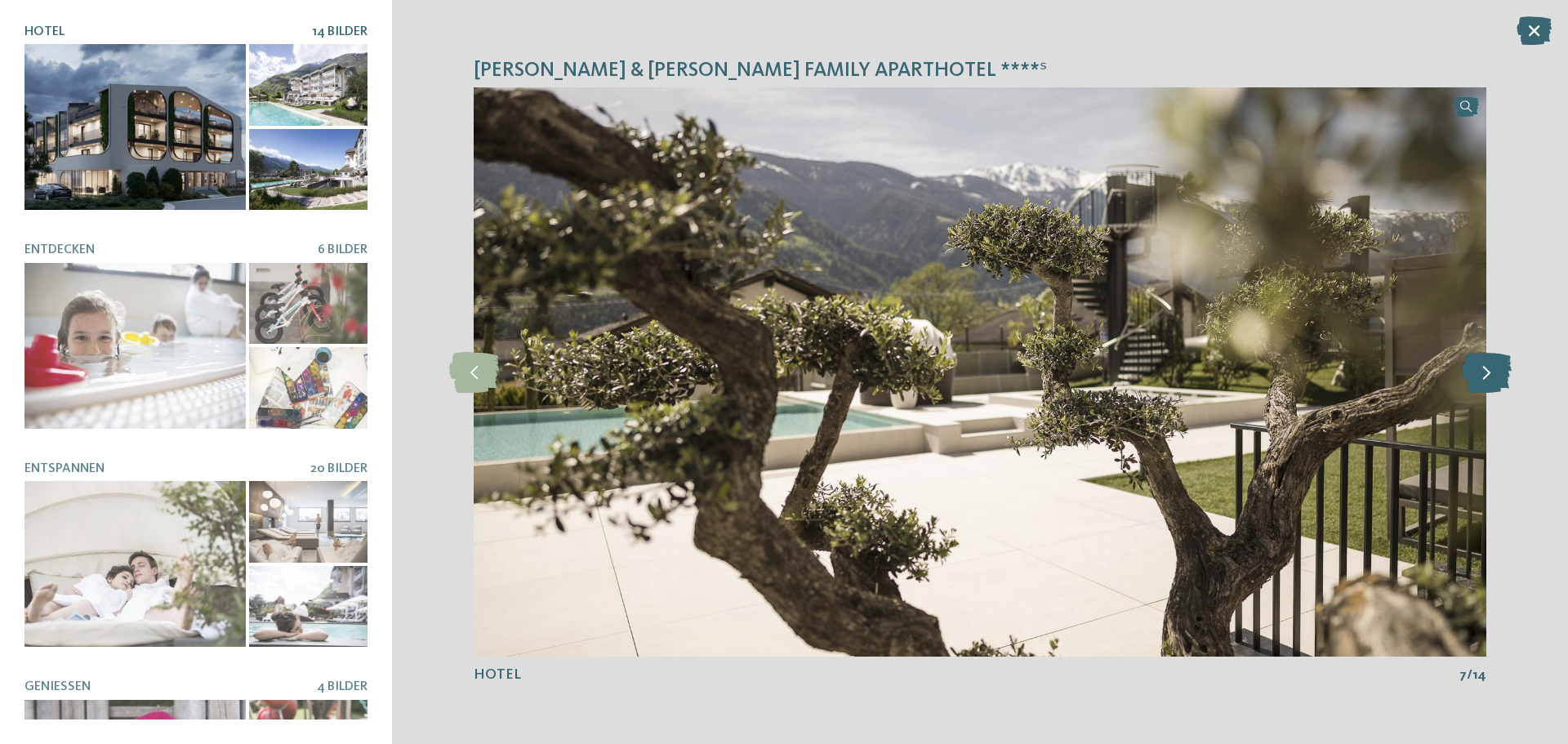
click at [1504, 380] on icon at bounding box center [1487, 372] width 50 height 41
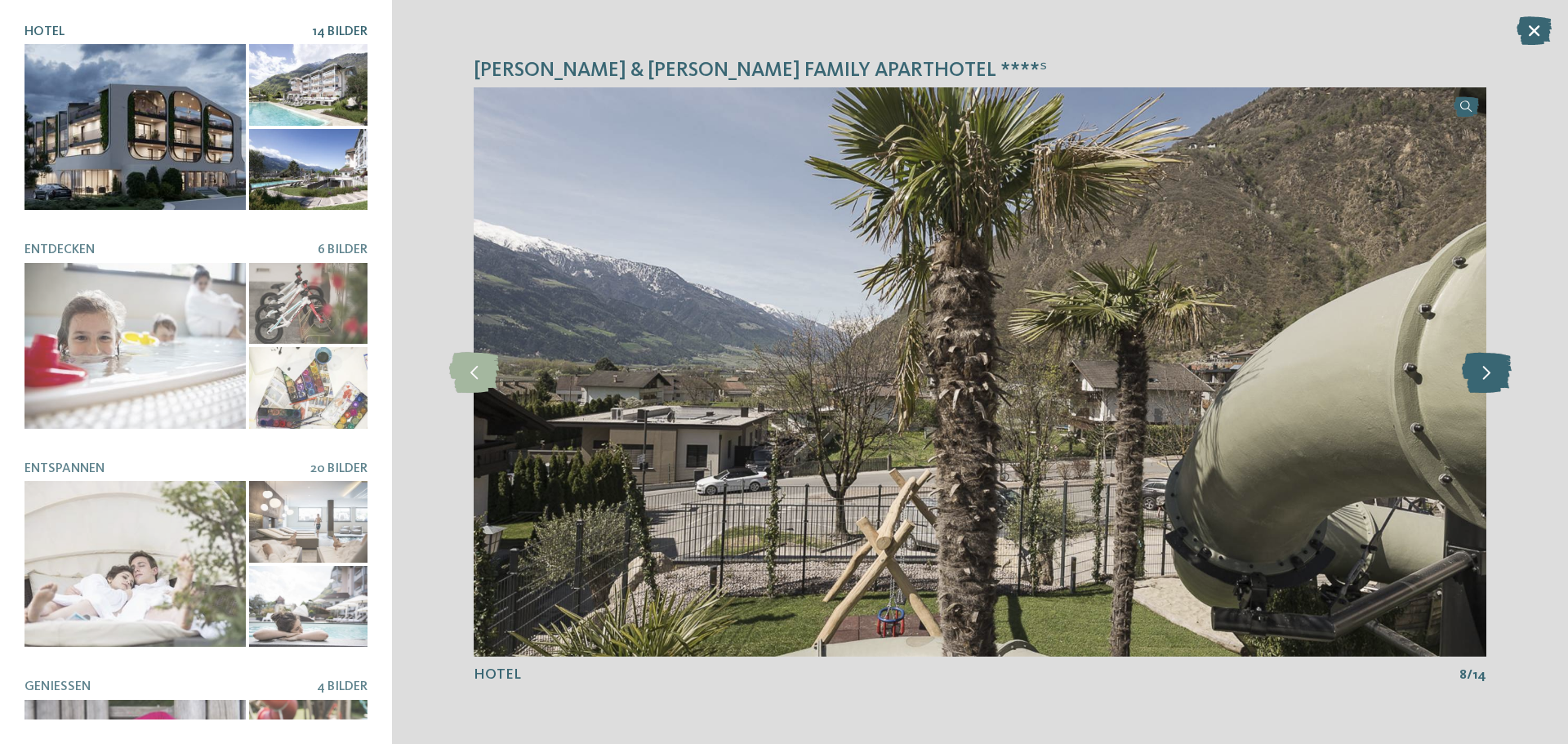
click at [1504, 380] on icon at bounding box center [1487, 372] width 50 height 41
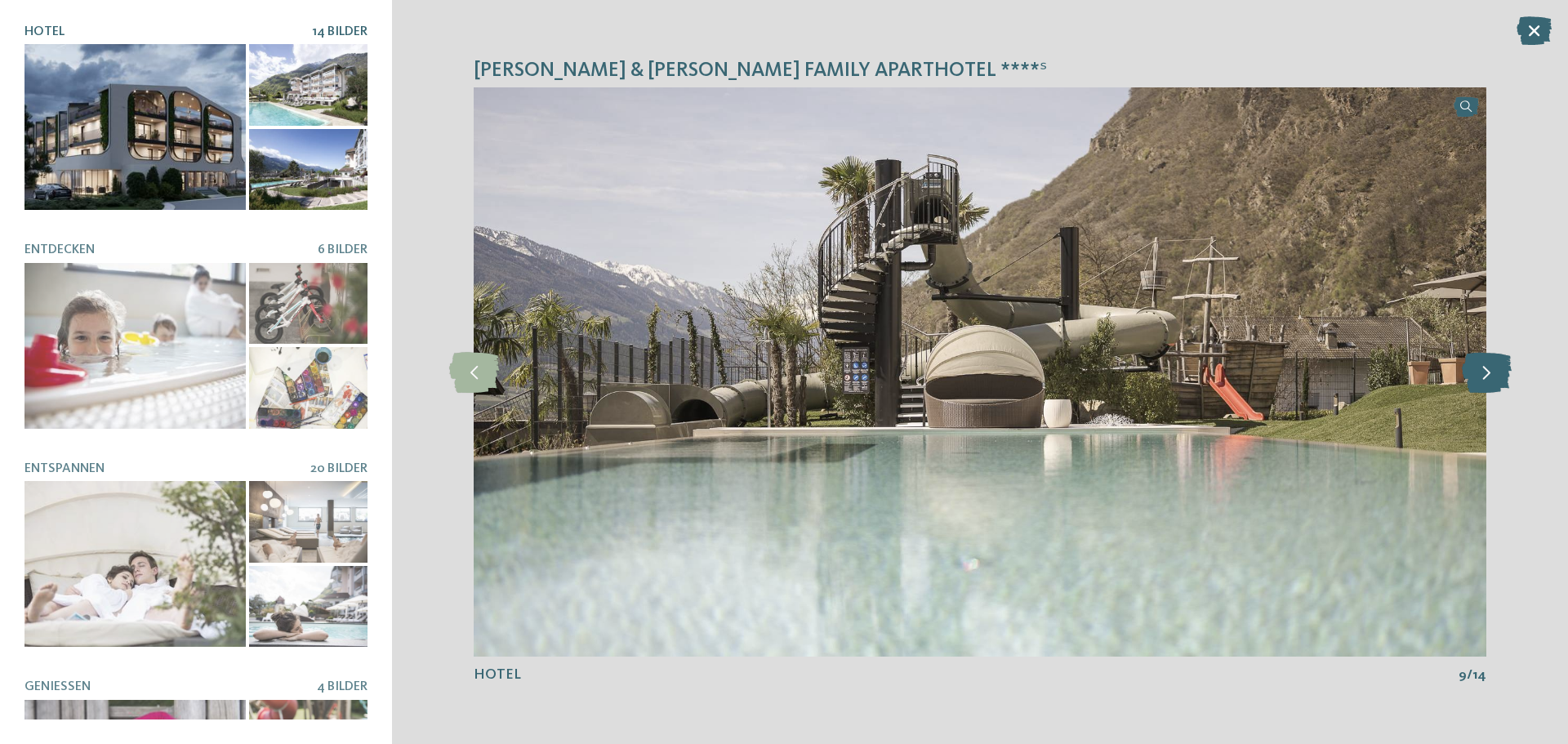
click at [1504, 380] on icon at bounding box center [1487, 372] width 50 height 41
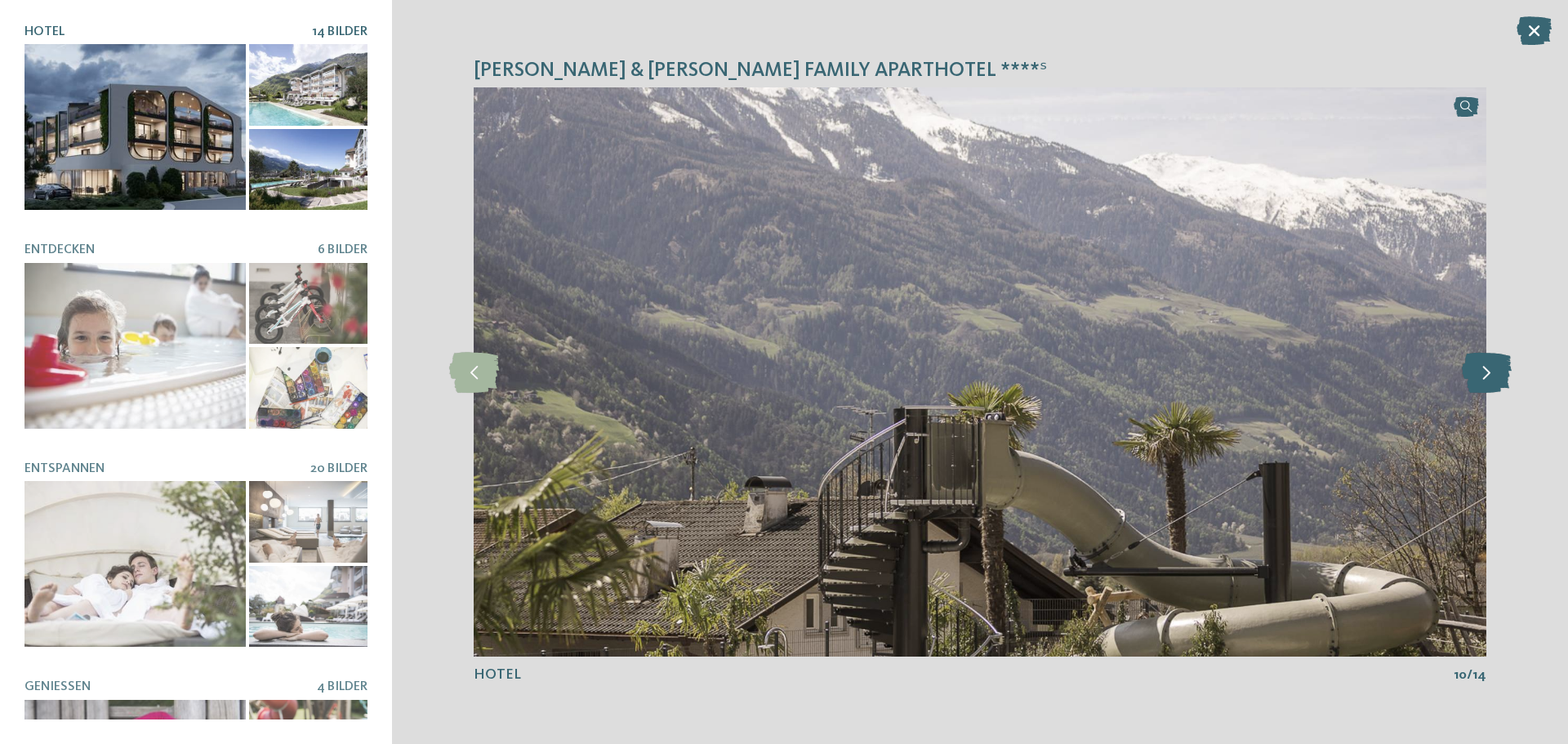
click at [1504, 380] on icon at bounding box center [1487, 372] width 50 height 41
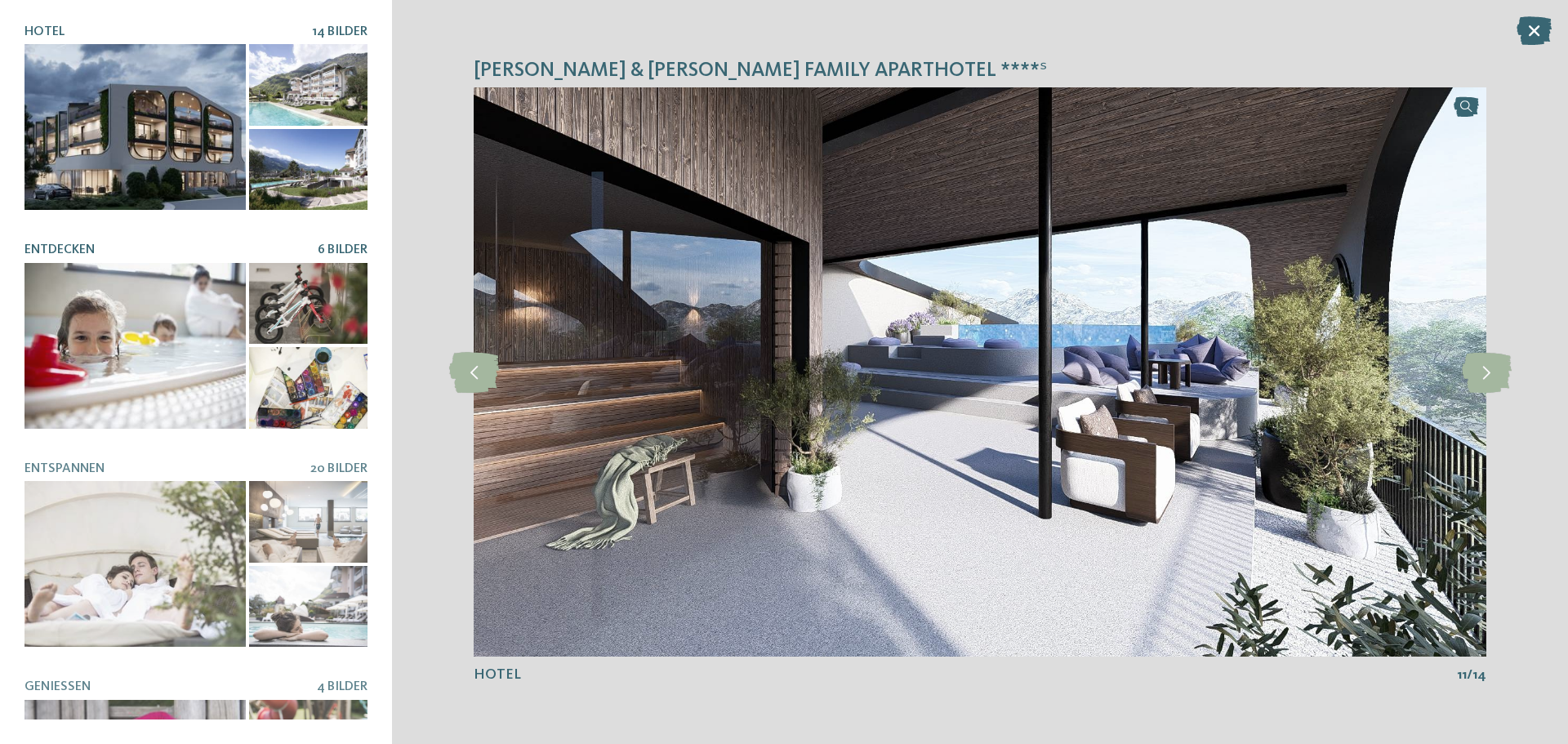
click at [130, 382] on div at bounding box center [135, 346] width 222 height 166
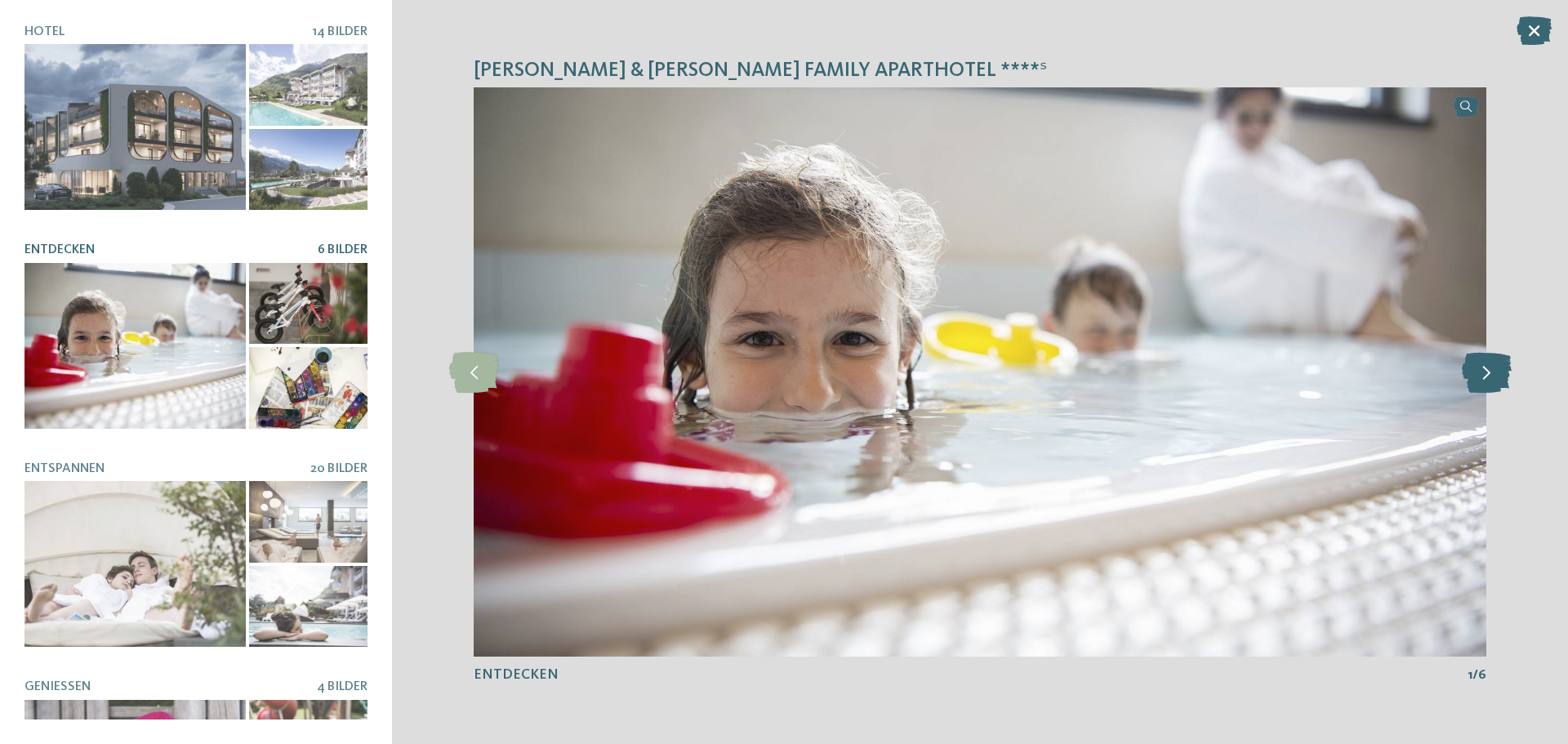
click at [1507, 372] on icon at bounding box center [1487, 372] width 50 height 41
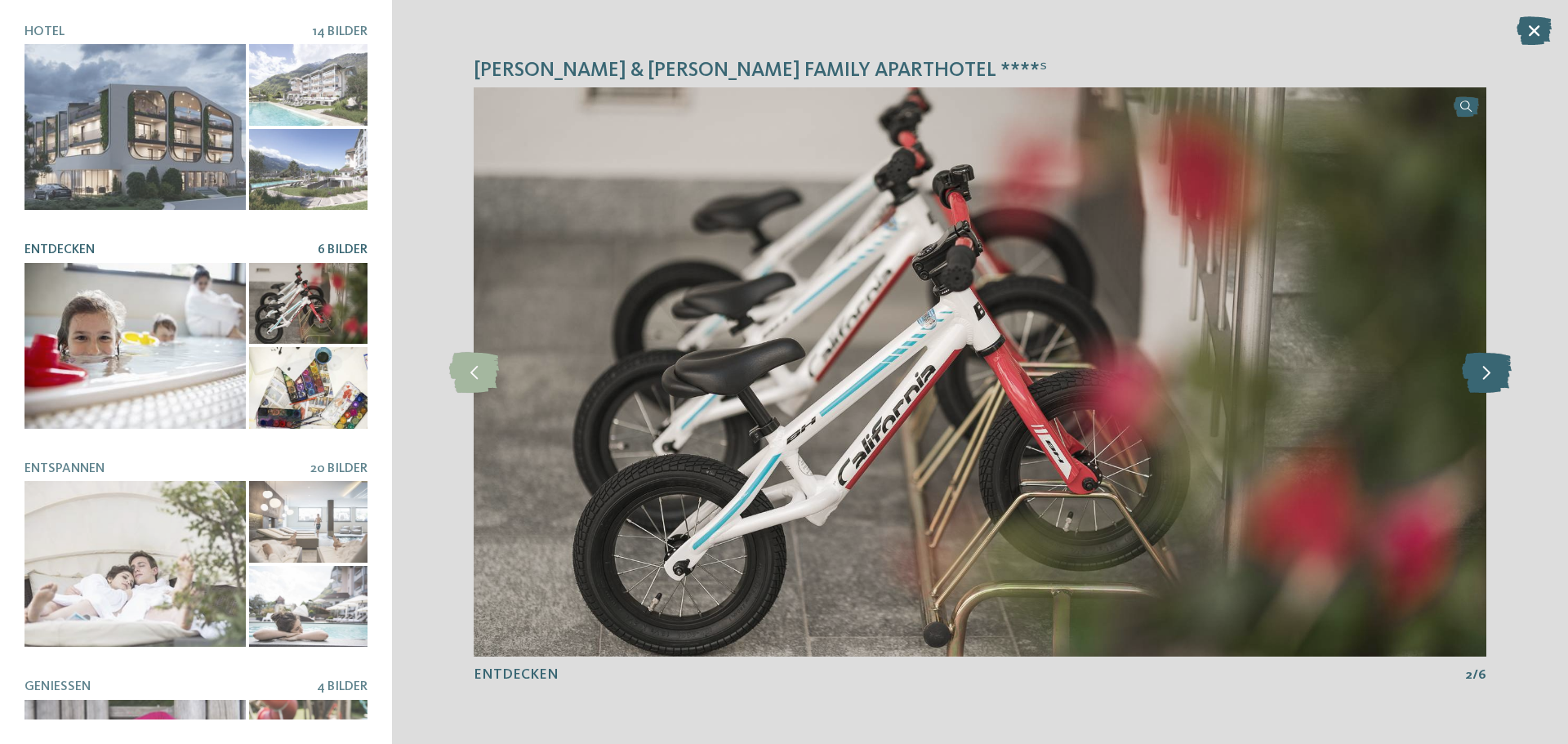
click at [1502, 367] on icon at bounding box center [1487, 372] width 50 height 41
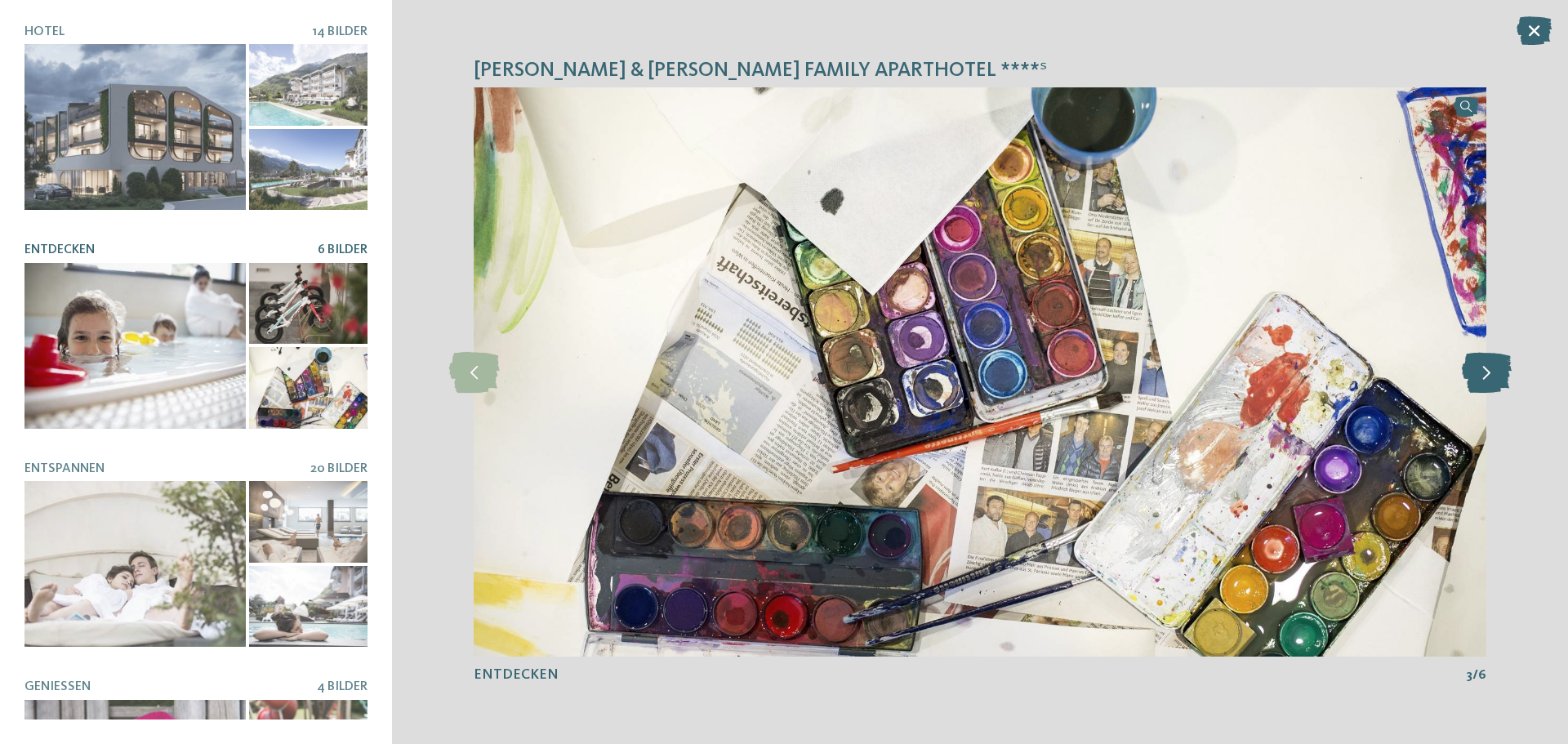
click at [1502, 367] on icon at bounding box center [1487, 372] width 50 height 41
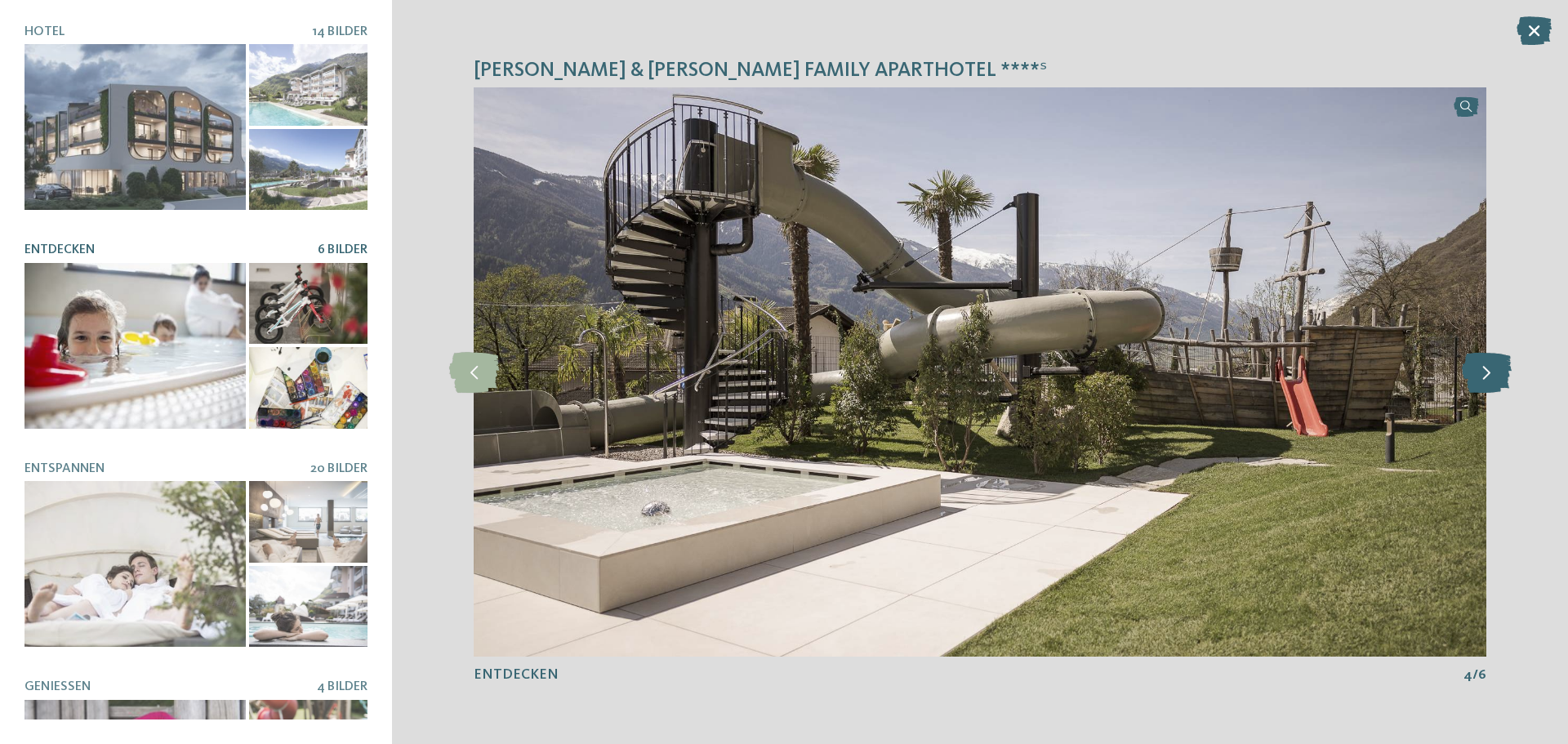
click at [1502, 367] on icon at bounding box center [1487, 372] width 50 height 41
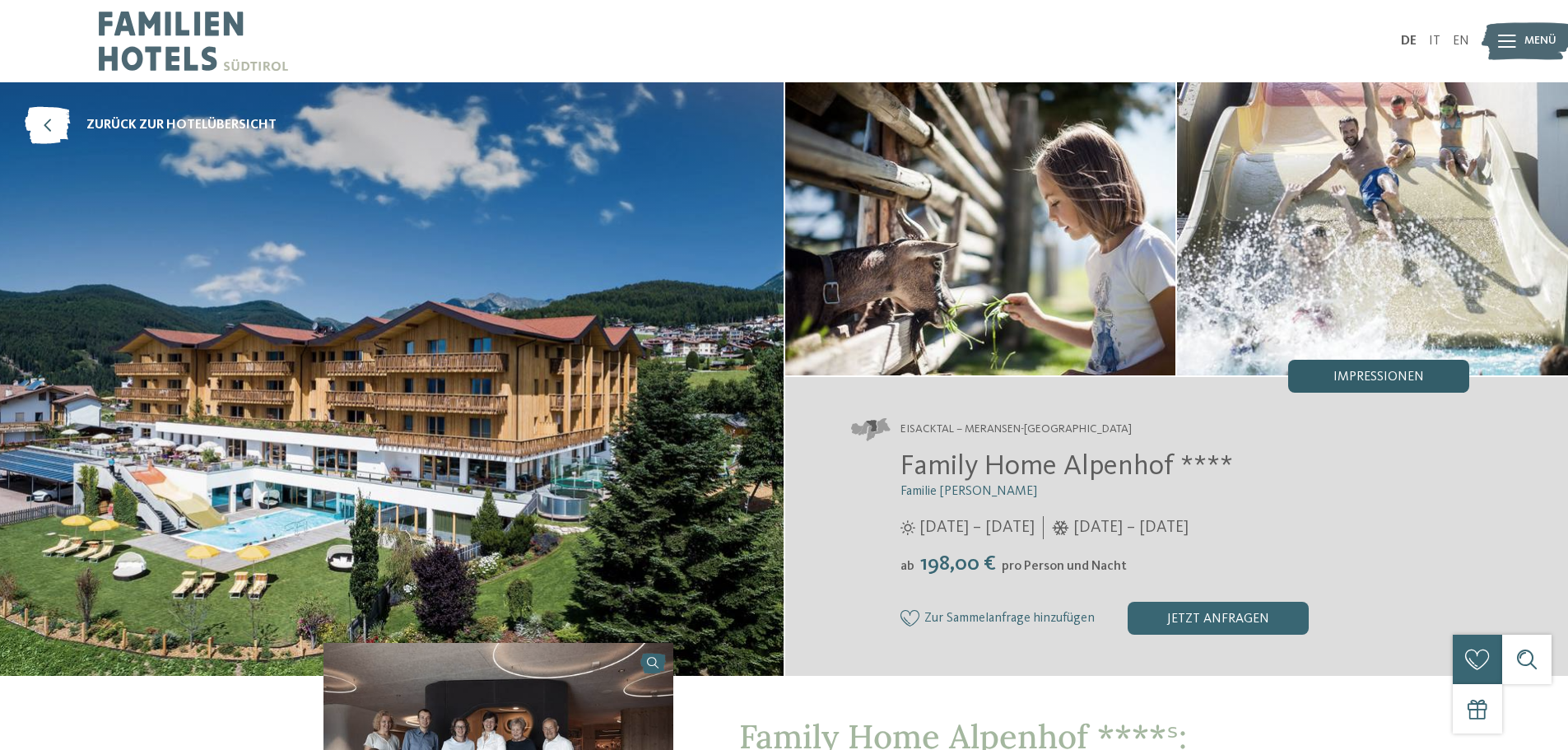
click at [1337, 382] on span "Impressionen" at bounding box center [1378, 377] width 90 height 13
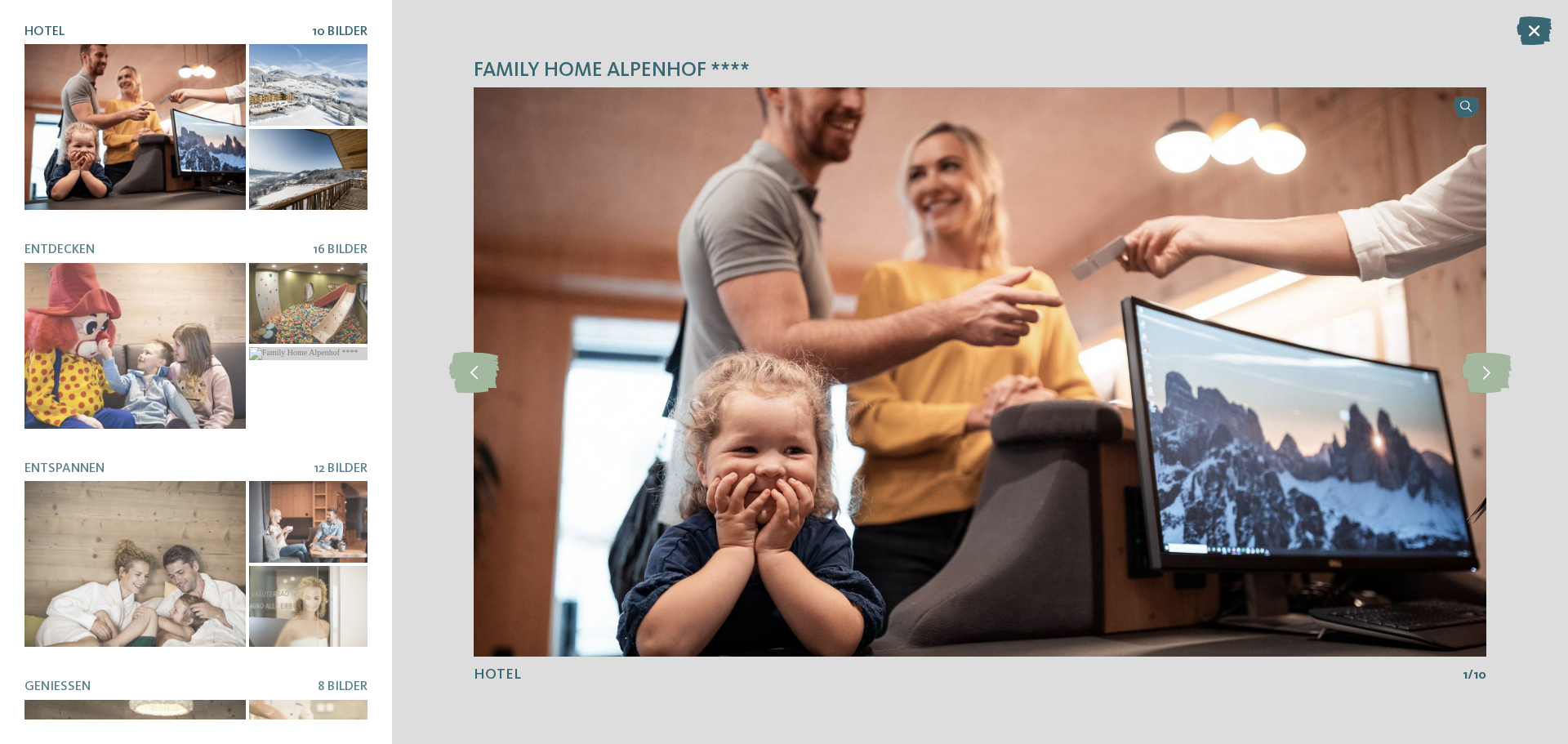
click at [145, 123] on div at bounding box center [135, 127] width 222 height 166
click at [1482, 381] on icon at bounding box center [1487, 372] width 50 height 41
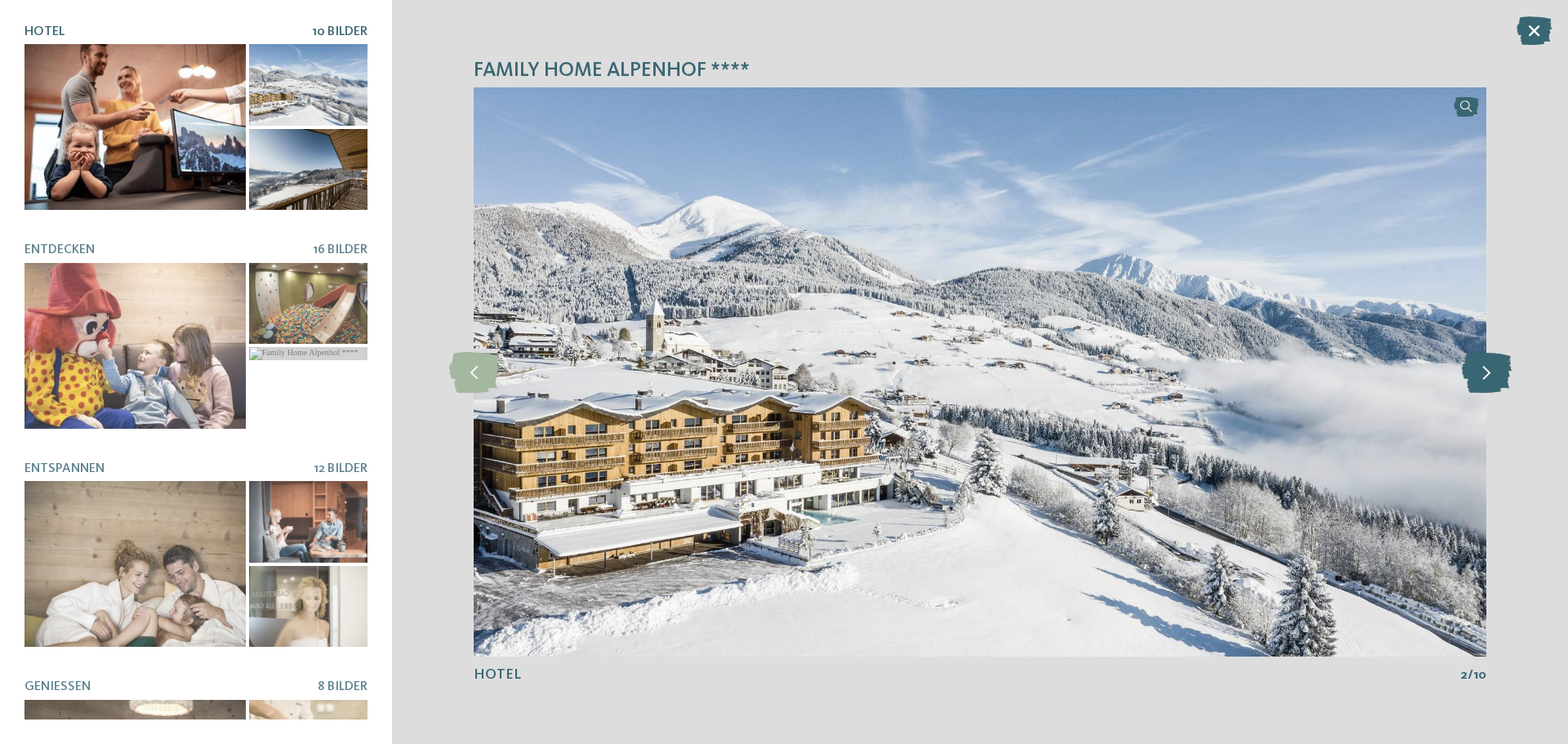
click at [1482, 381] on icon at bounding box center [1487, 372] width 50 height 41
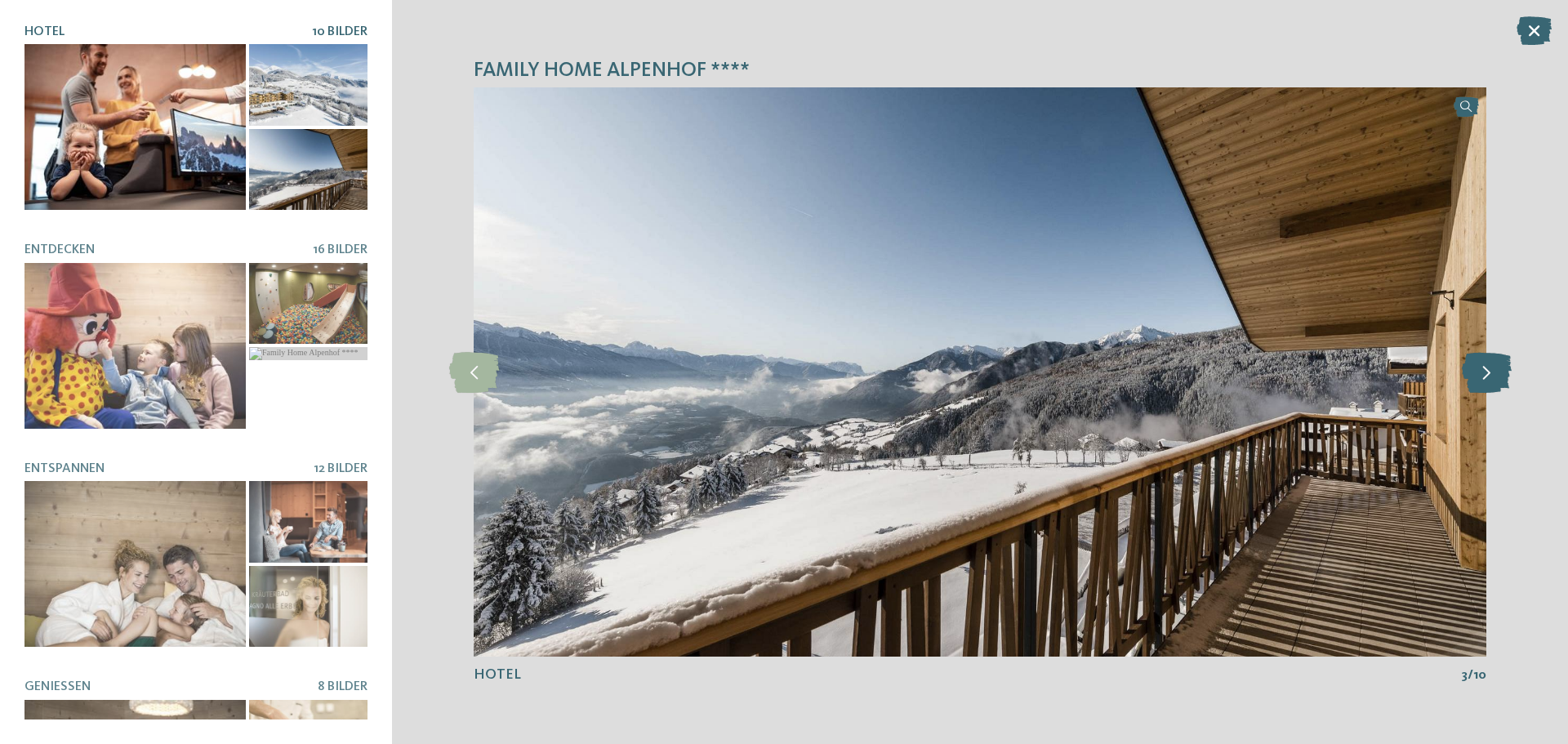
click at [1482, 381] on icon at bounding box center [1487, 372] width 50 height 41
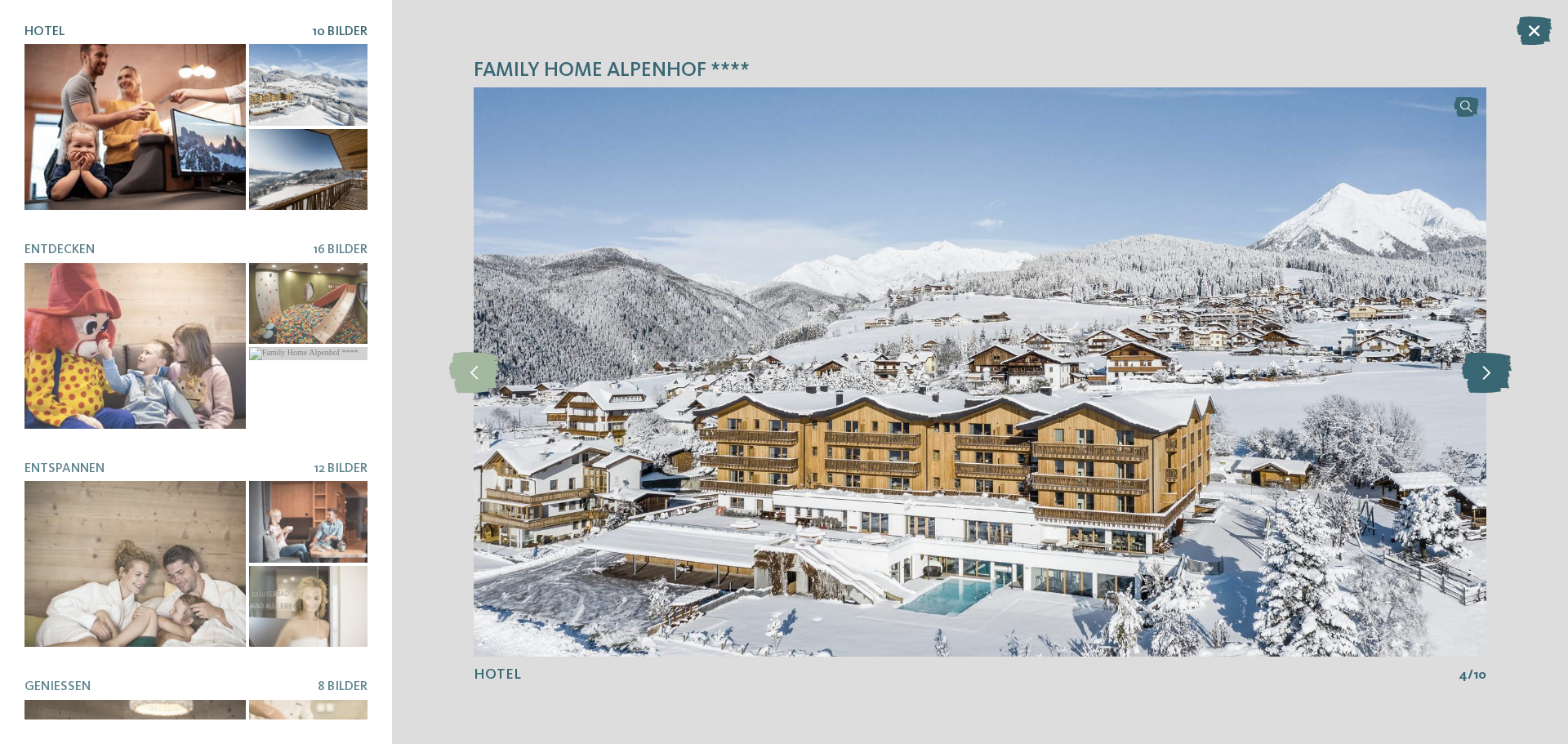
click at [1482, 381] on icon at bounding box center [1487, 372] width 50 height 41
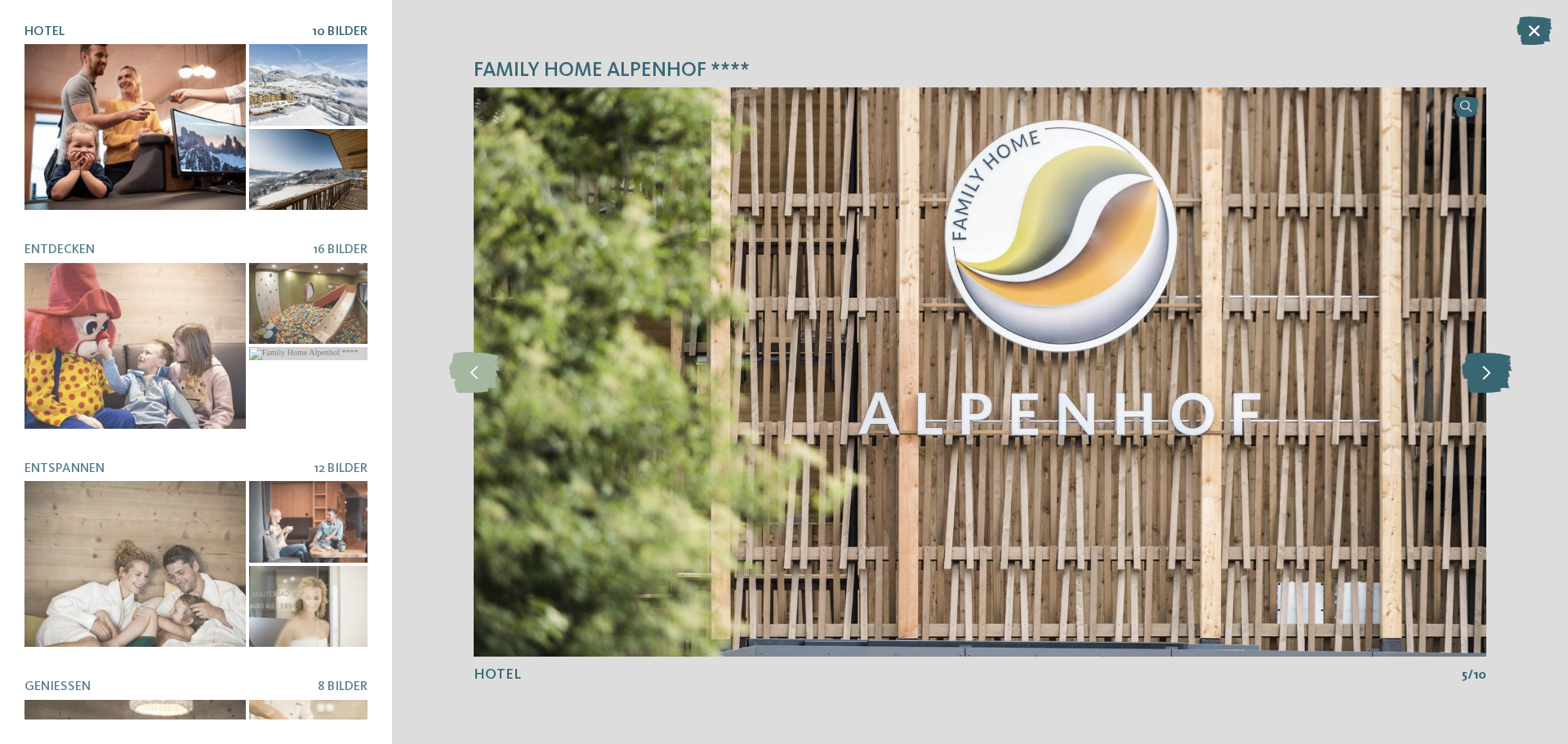
click at [1482, 381] on icon at bounding box center [1487, 372] width 50 height 41
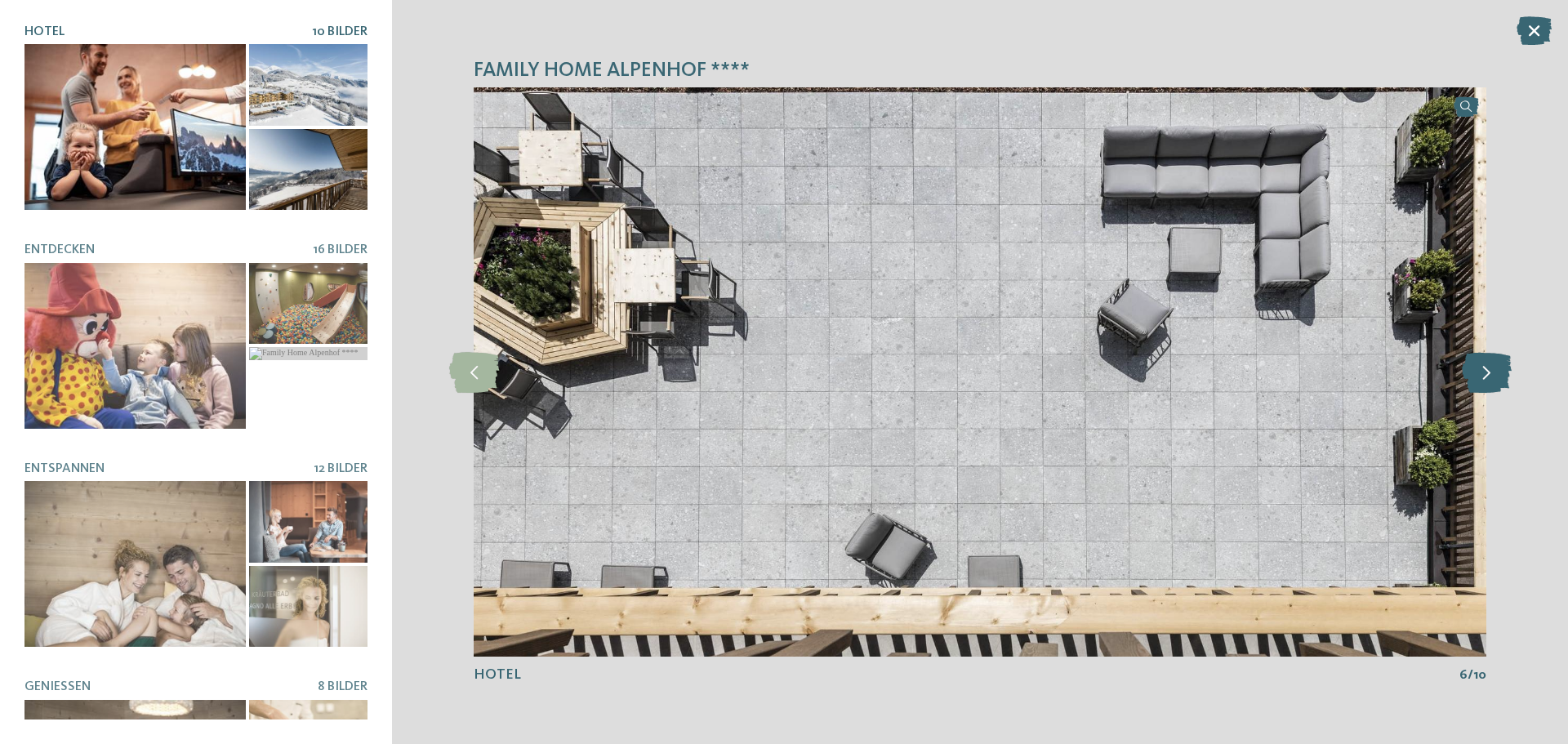
click at [1482, 381] on icon at bounding box center [1487, 372] width 50 height 41
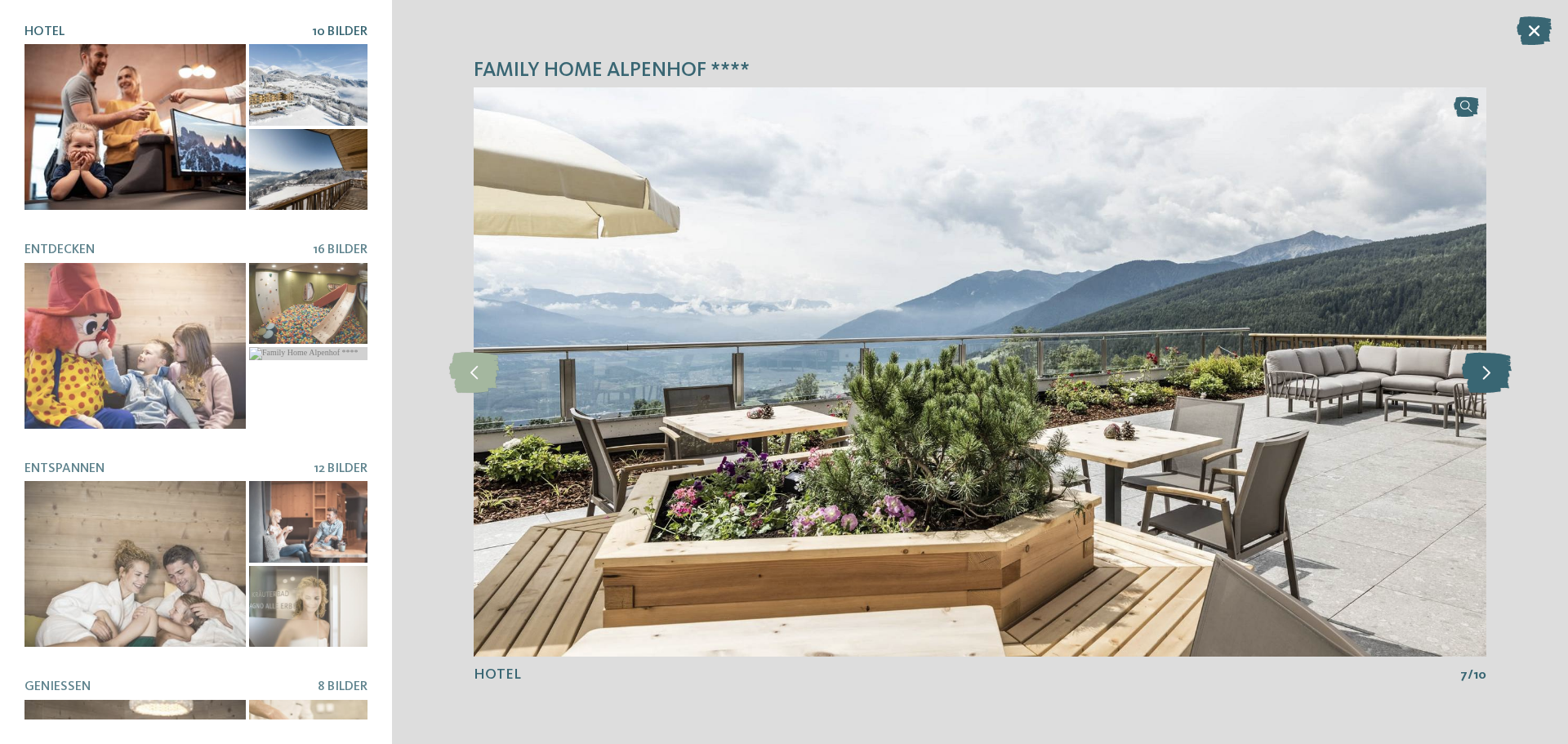
click at [1482, 381] on icon at bounding box center [1487, 372] width 50 height 41
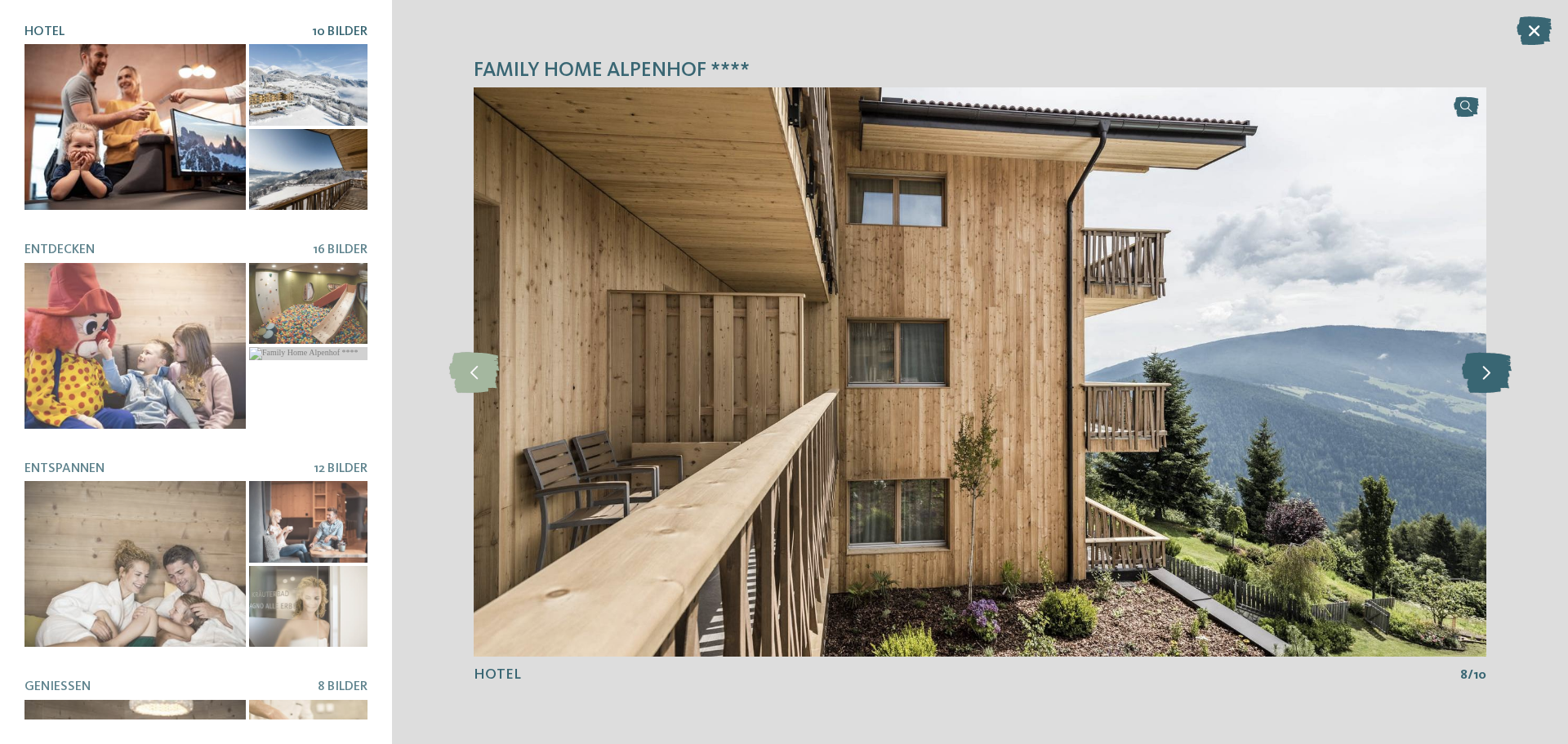
click at [1482, 381] on icon at bounding box center [1487, 372] width 50 height 41
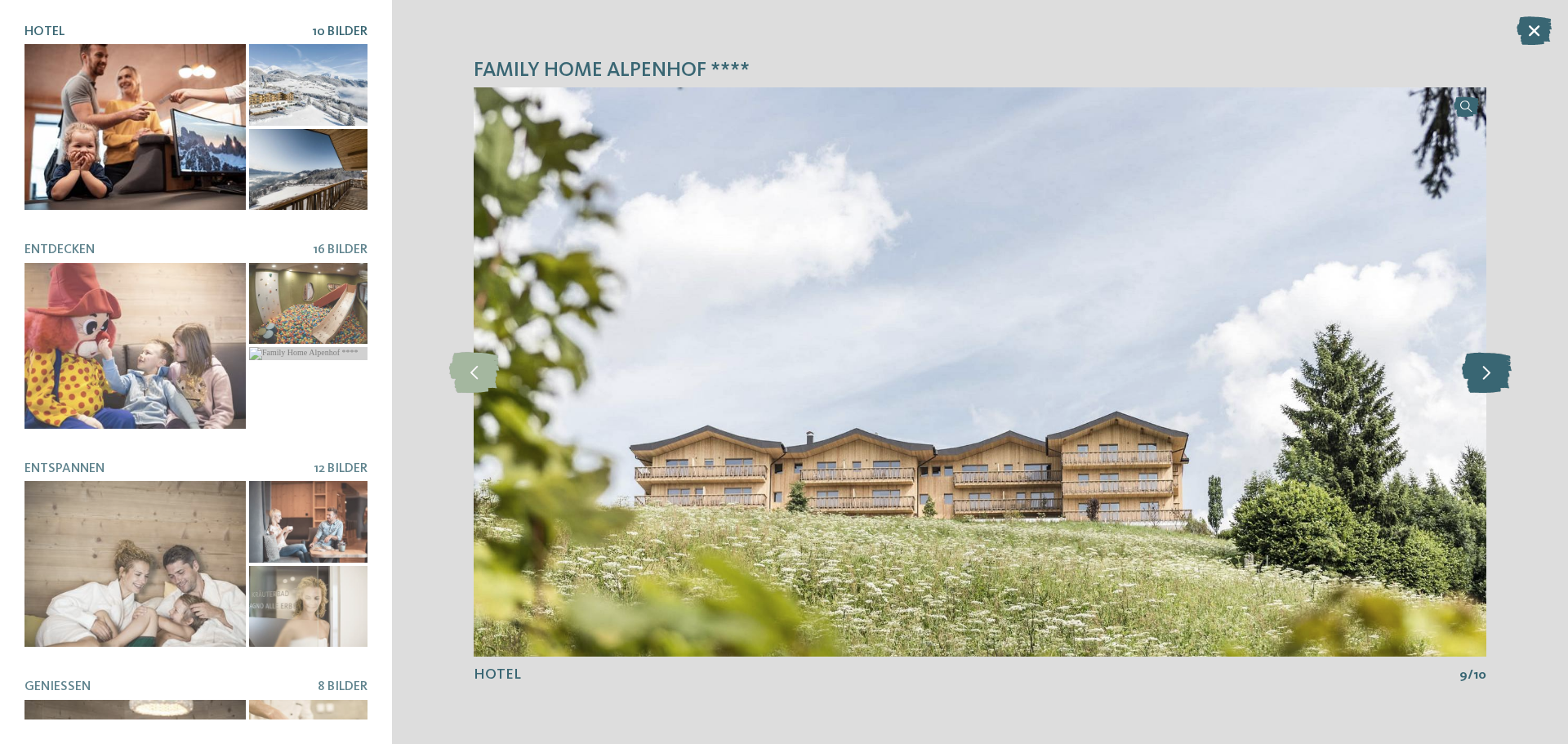
click at [1482, 381] on icon at bounding box center [1487, 372] width 50 height 41
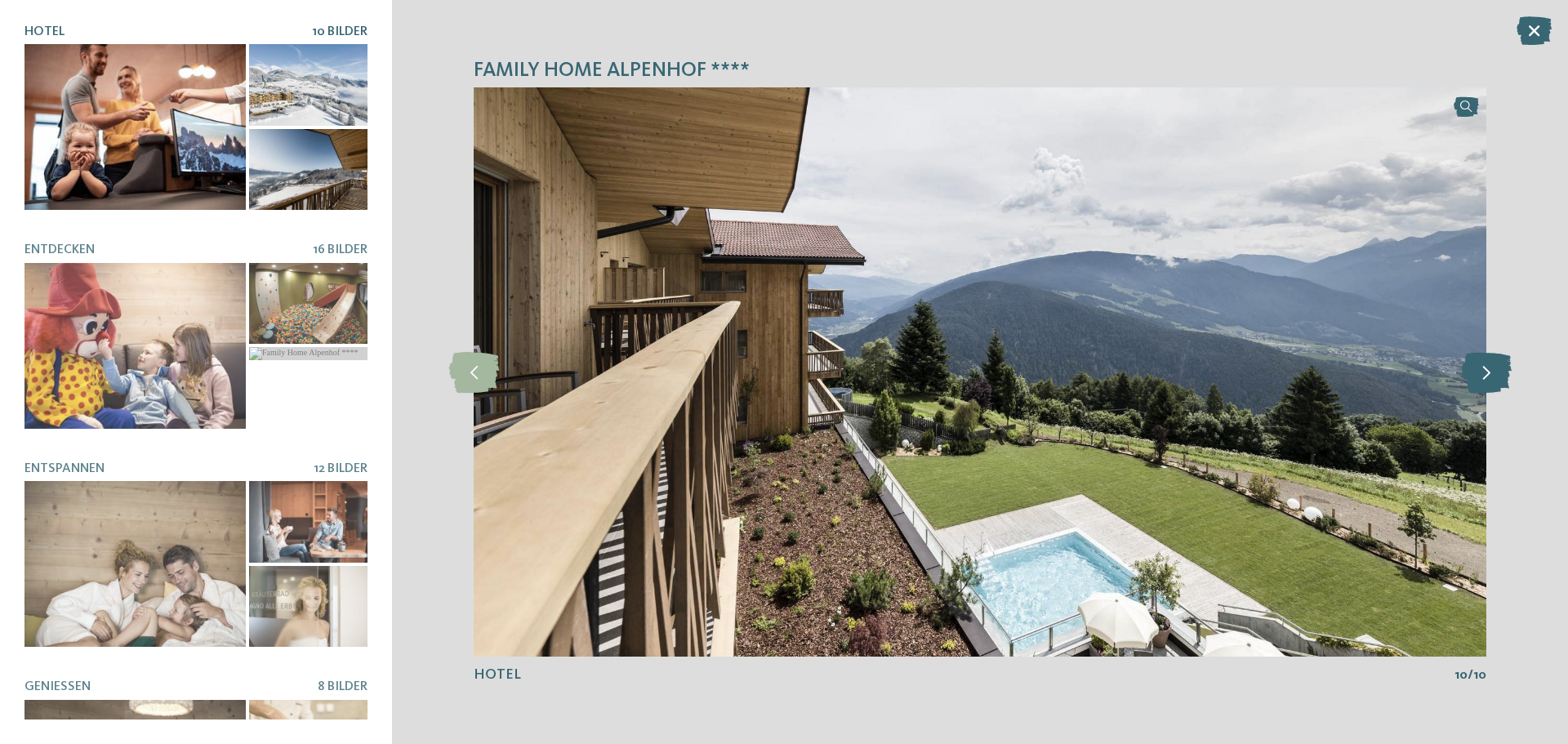
click at [1482, 381] on icon at bounding box center [1487, 372] width 50 height 41
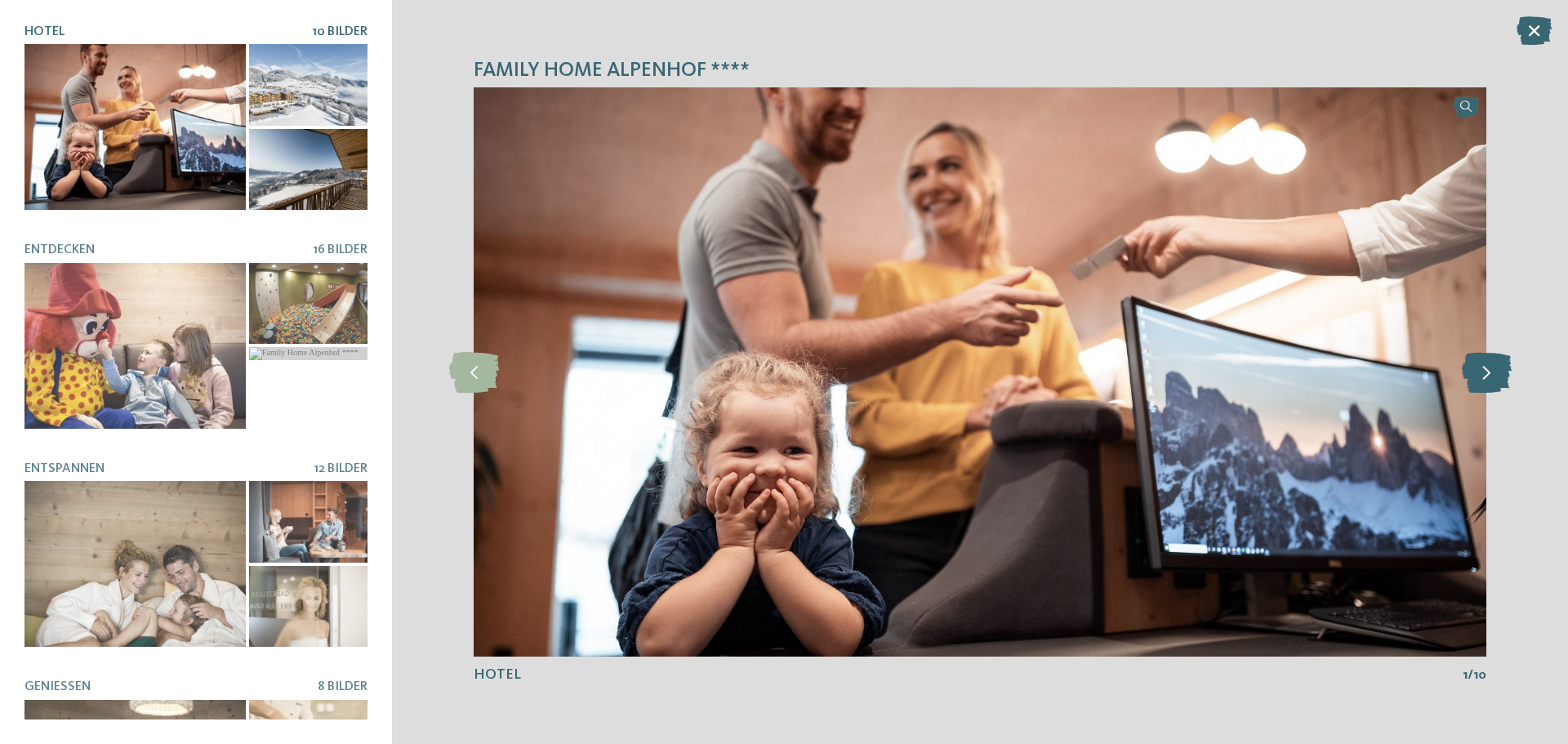
click at [1482, 381] on icon at bounding box center [1487, 372] width 50 height 41
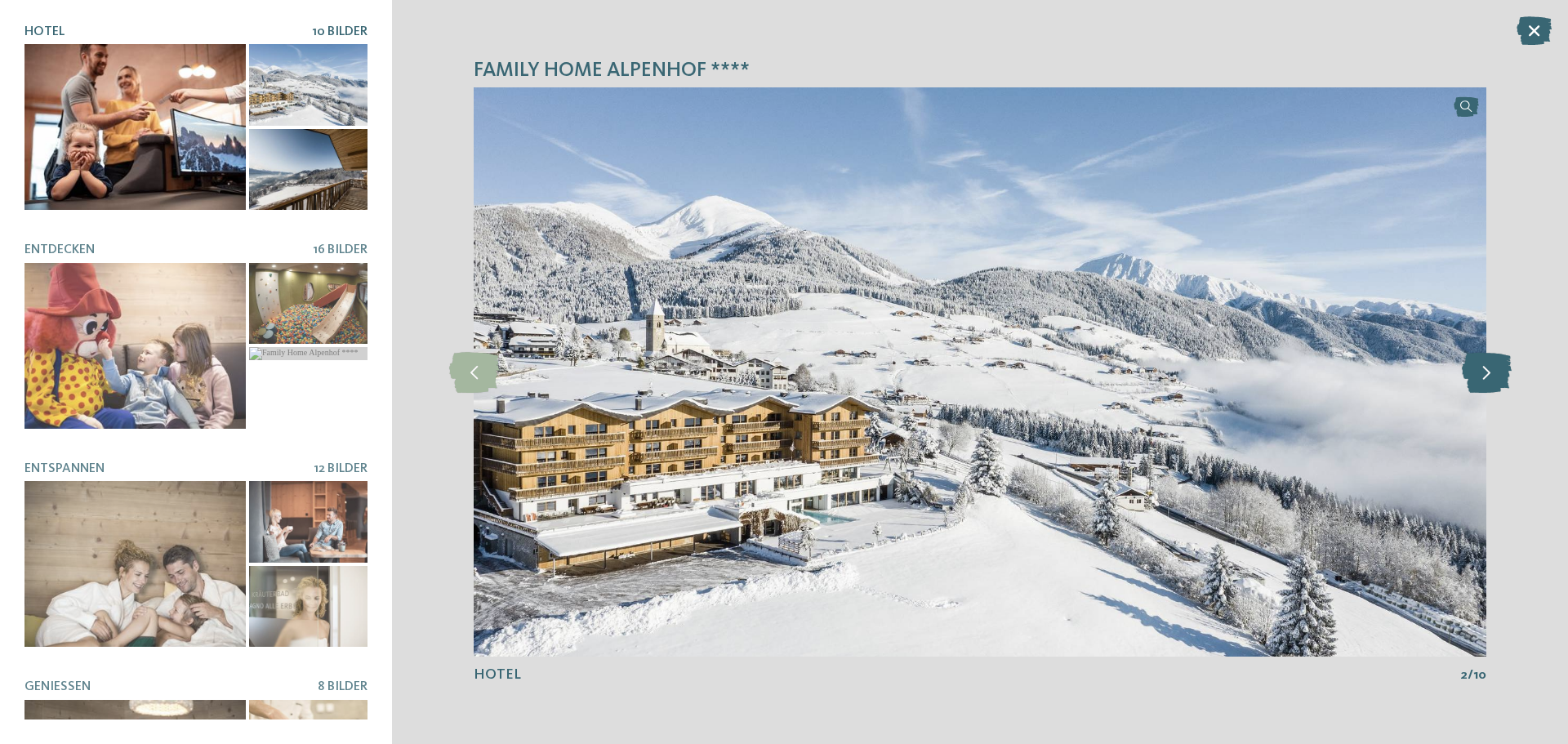
click at [1482, 381] on icon at bounding box center [1487, 372] width 50 height 41
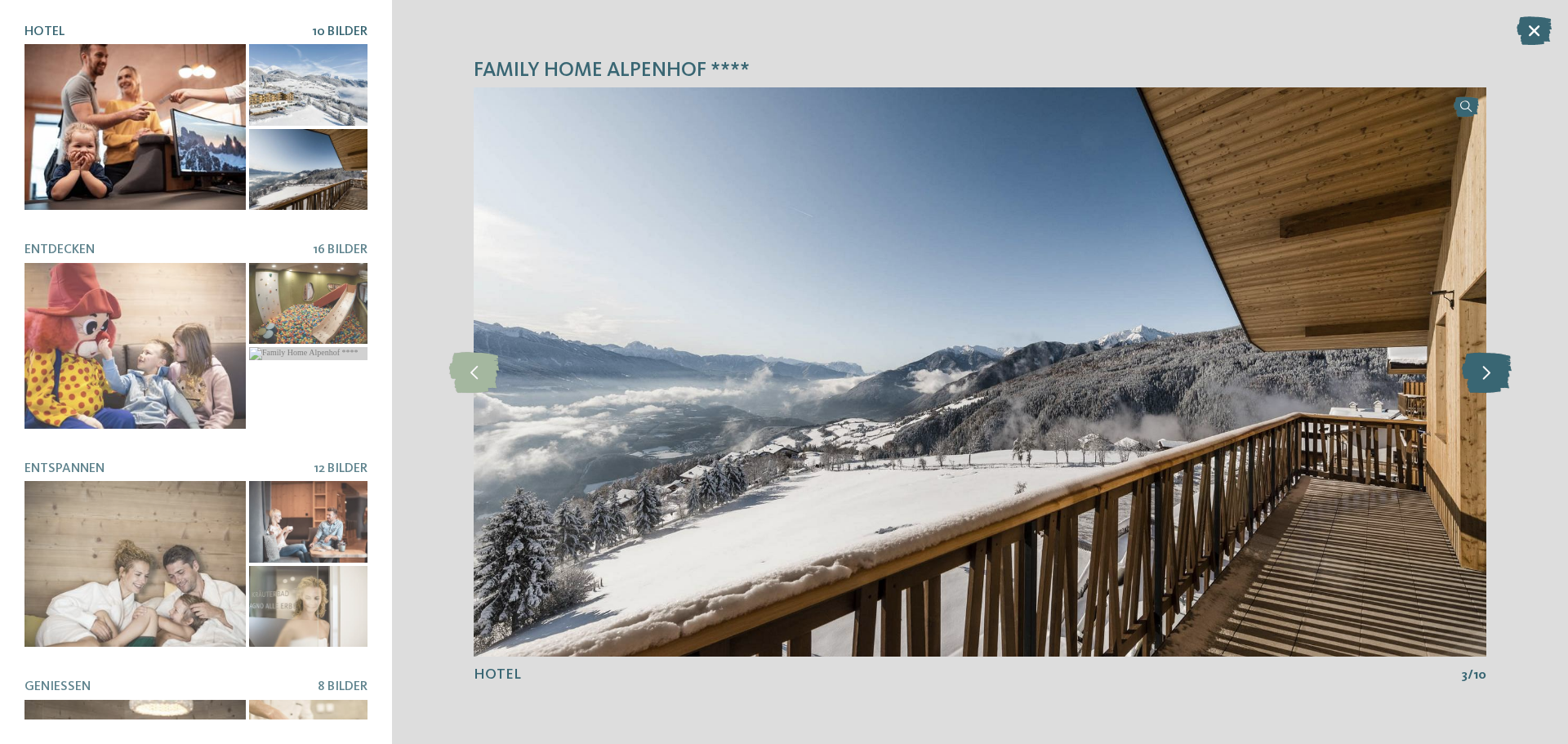
click at [1480, 372] on icon at bounding box center [1487, 372] width 50 height 41
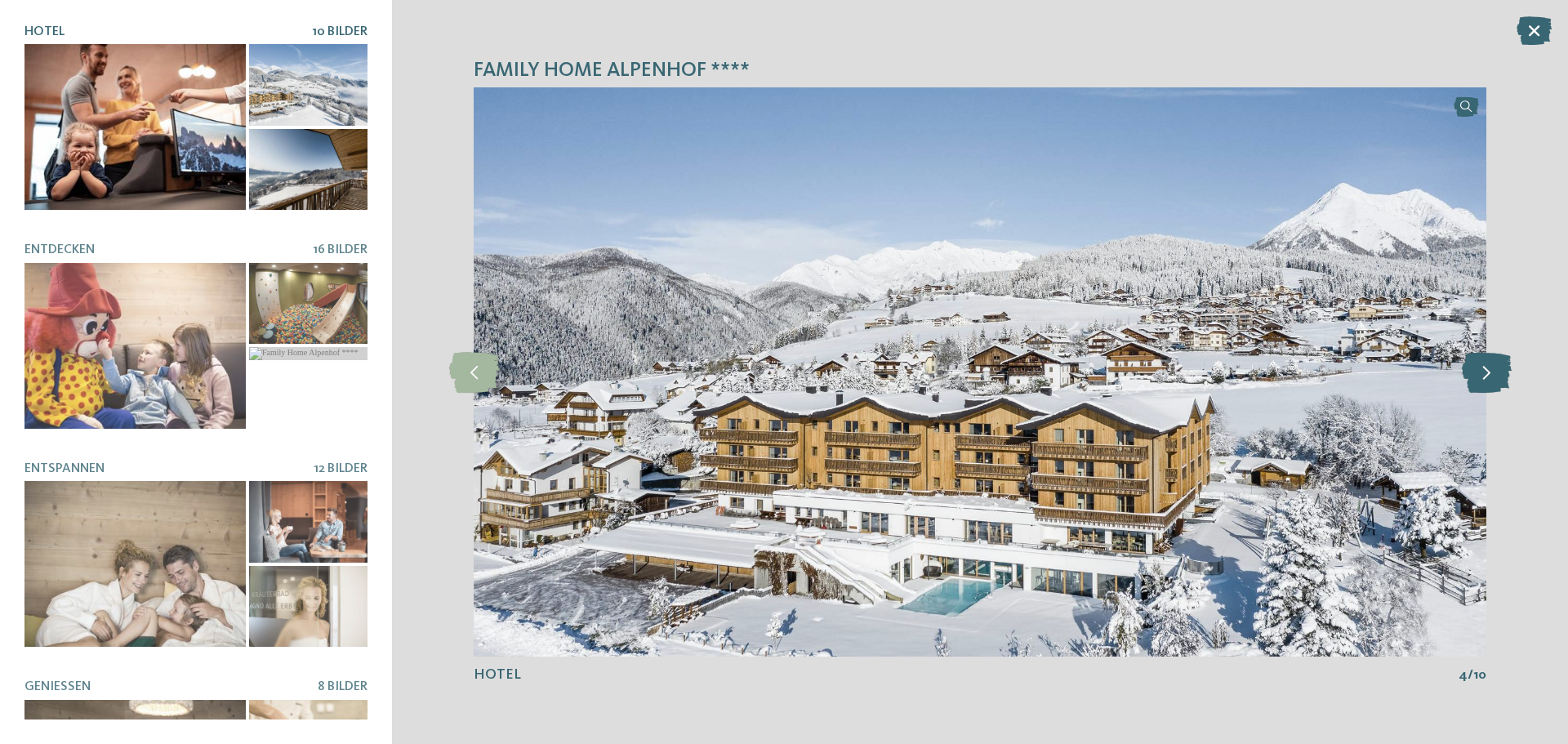
click at [1480, 367] on icon at bounding box center [1487, 372] width 50 height 41
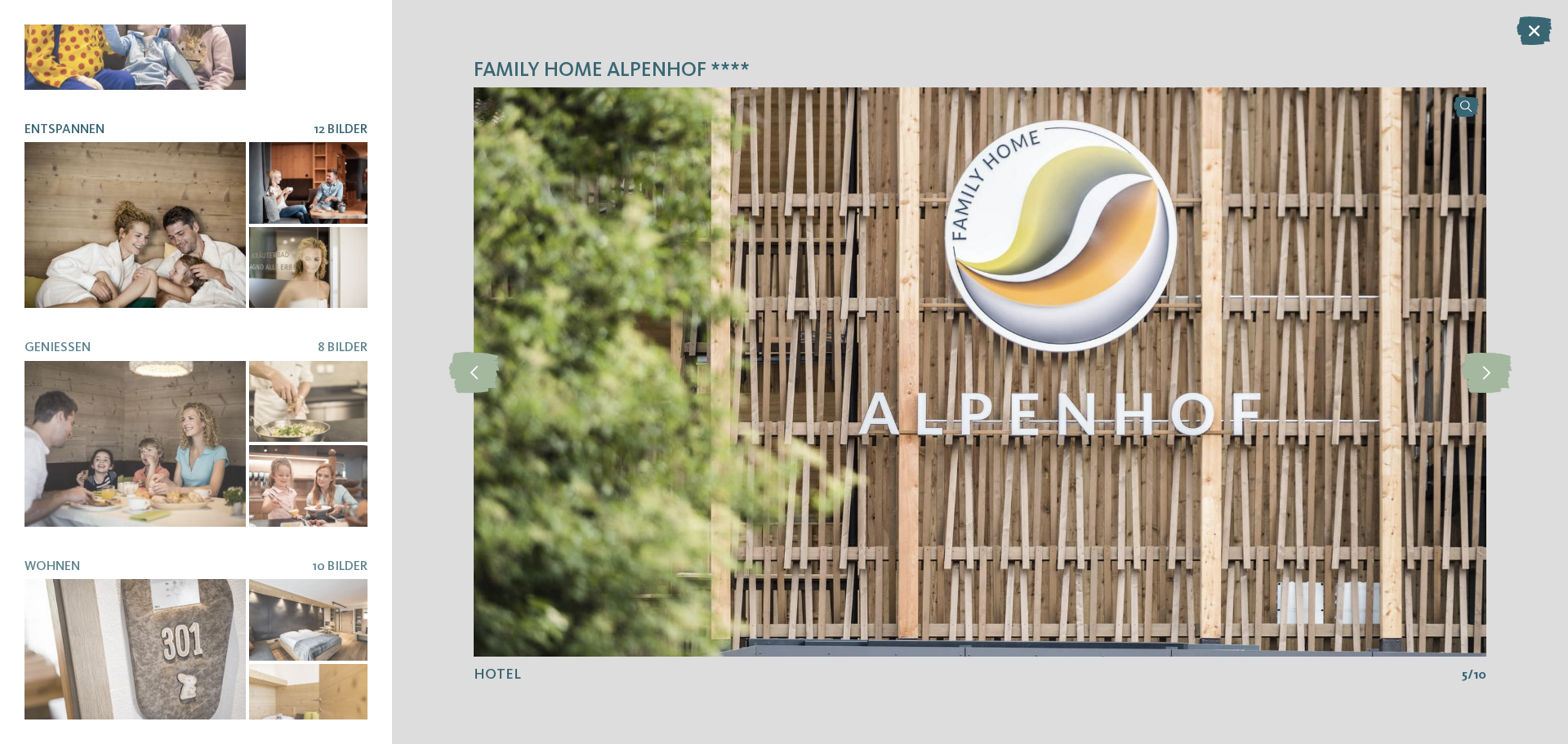
scroll to position [344, 0]
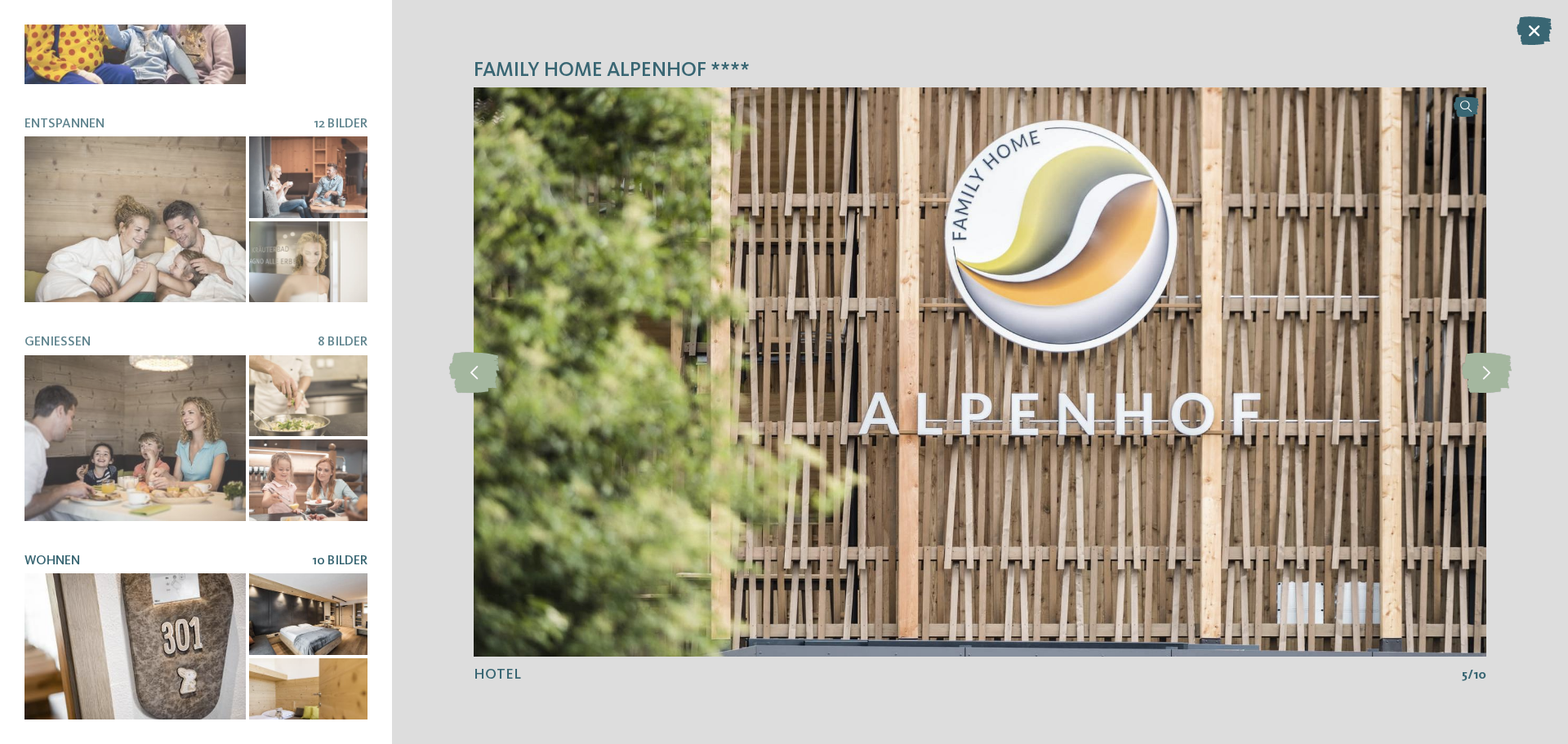
click at [109, 585] on div at bounding box center [135, 656] width 222 height 166
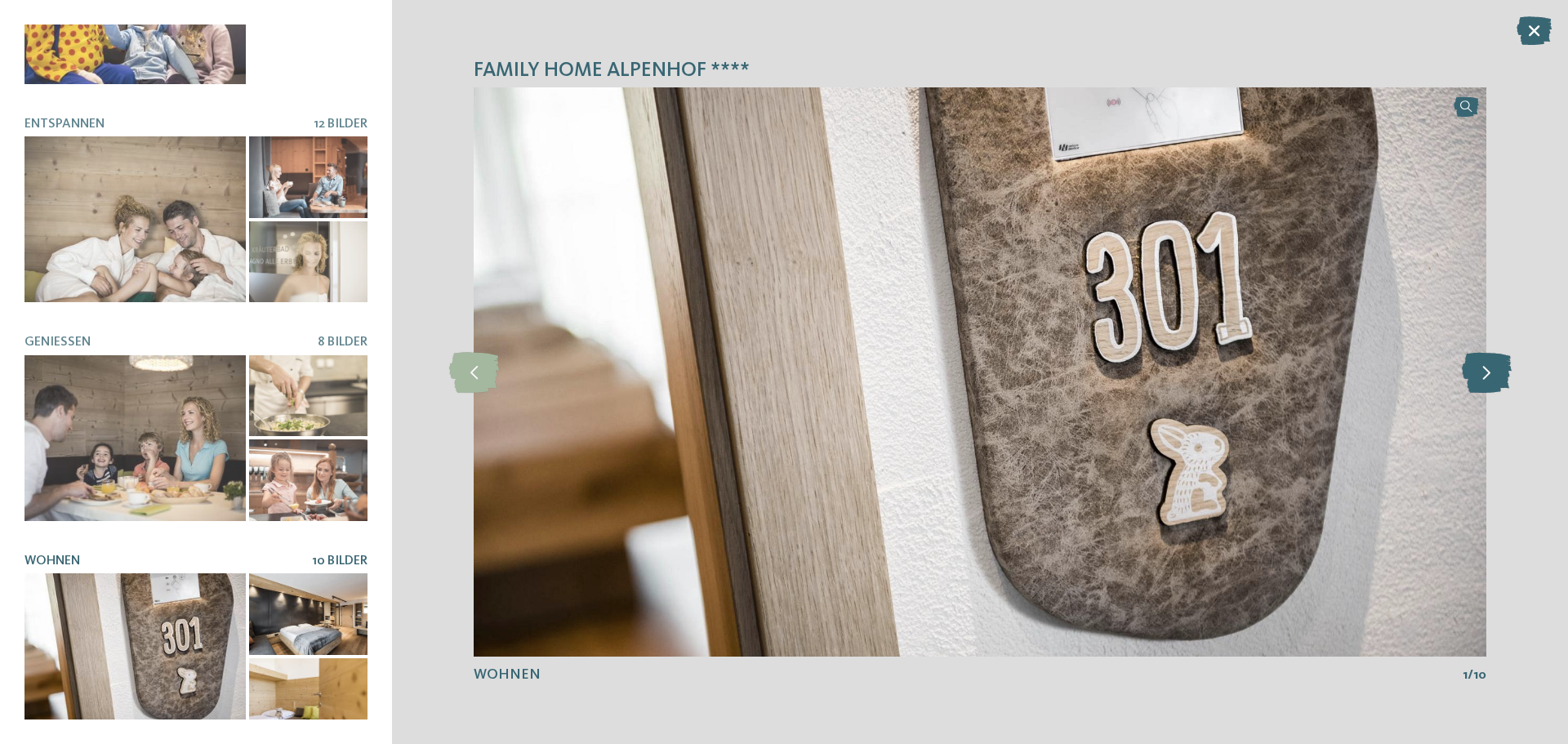
click at [1482, 386] on icon at bounding box center [1487, 372] width 50 height 41
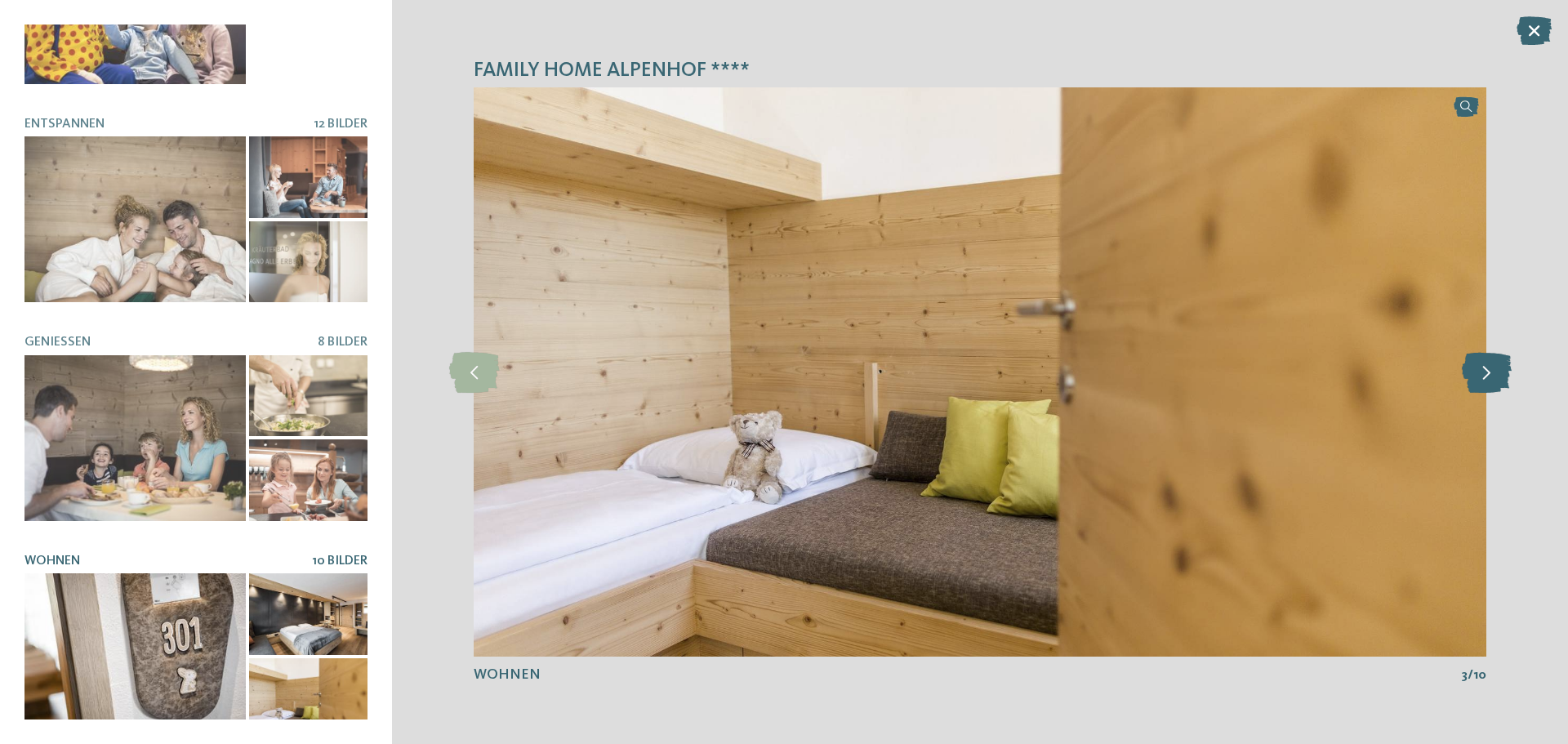
click at [1482, 386] on icon at bounding box center [1487, 372] width 50 height 41
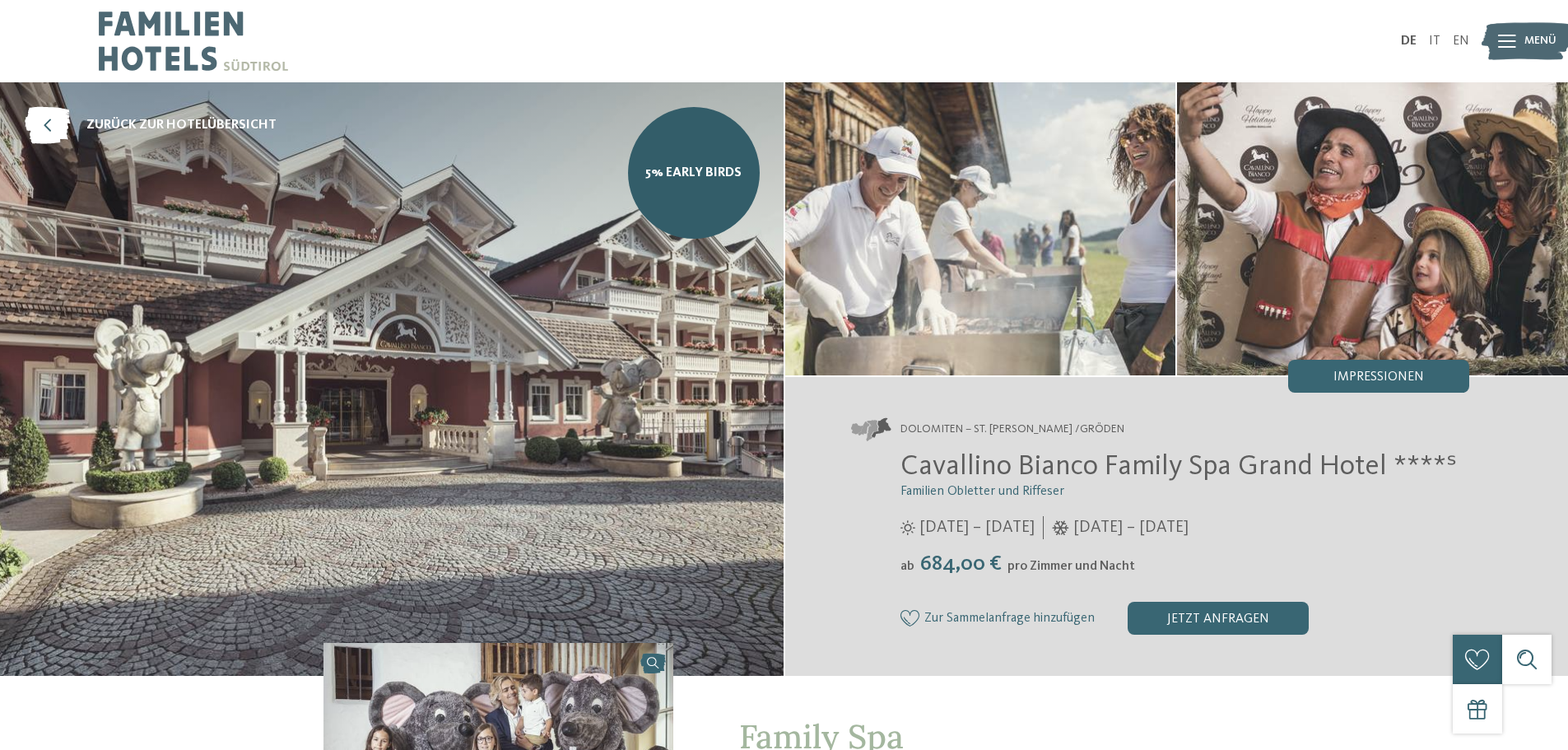
click at [514, 319] on img at bounding box center [391, 379] width 784 height 594
click at [1330, 382] on div "Impressionen" at bounding box center [1378, 375] width 181 height 33
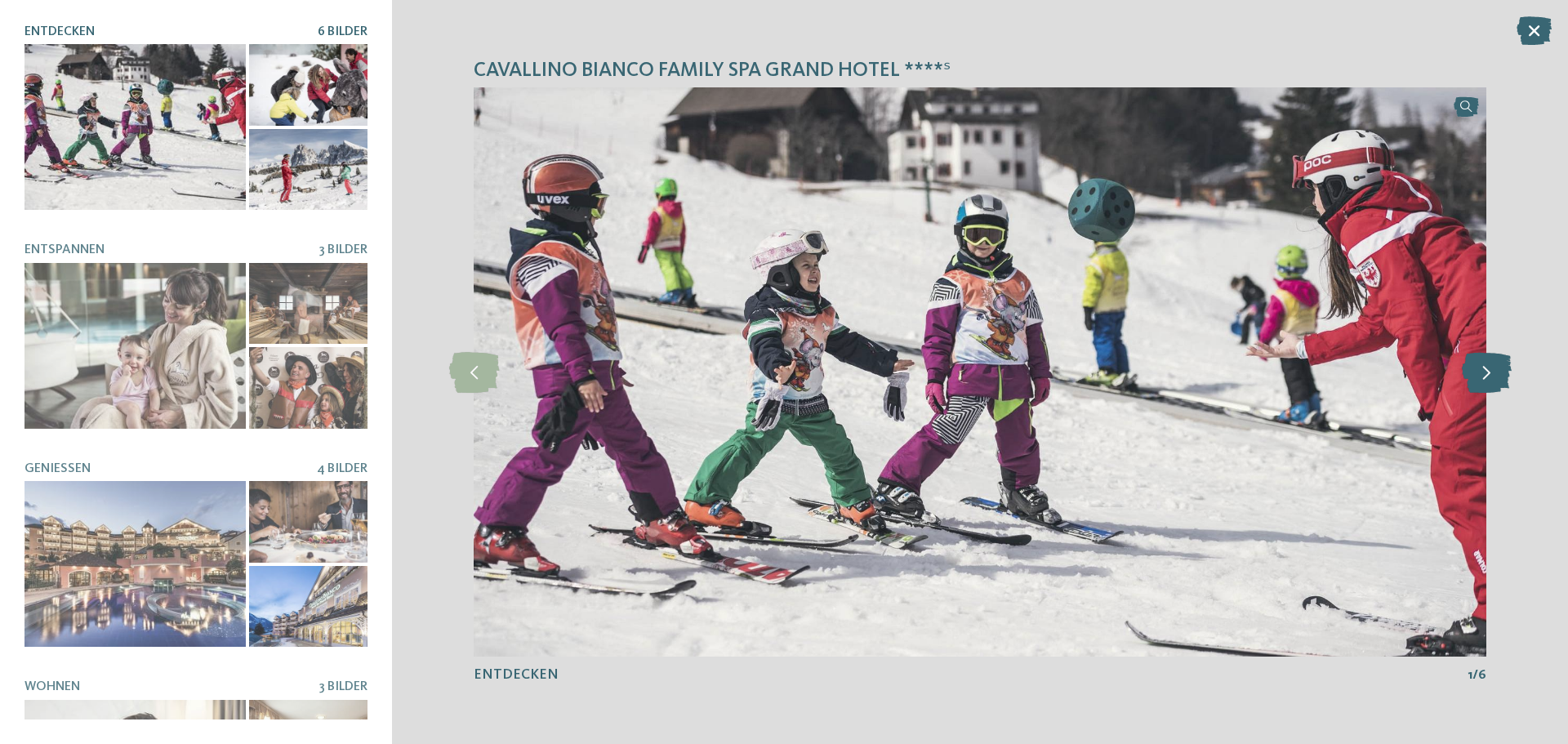
click at [1483, 373] on icon at bounding box center [1487, 372] width 50 height 41
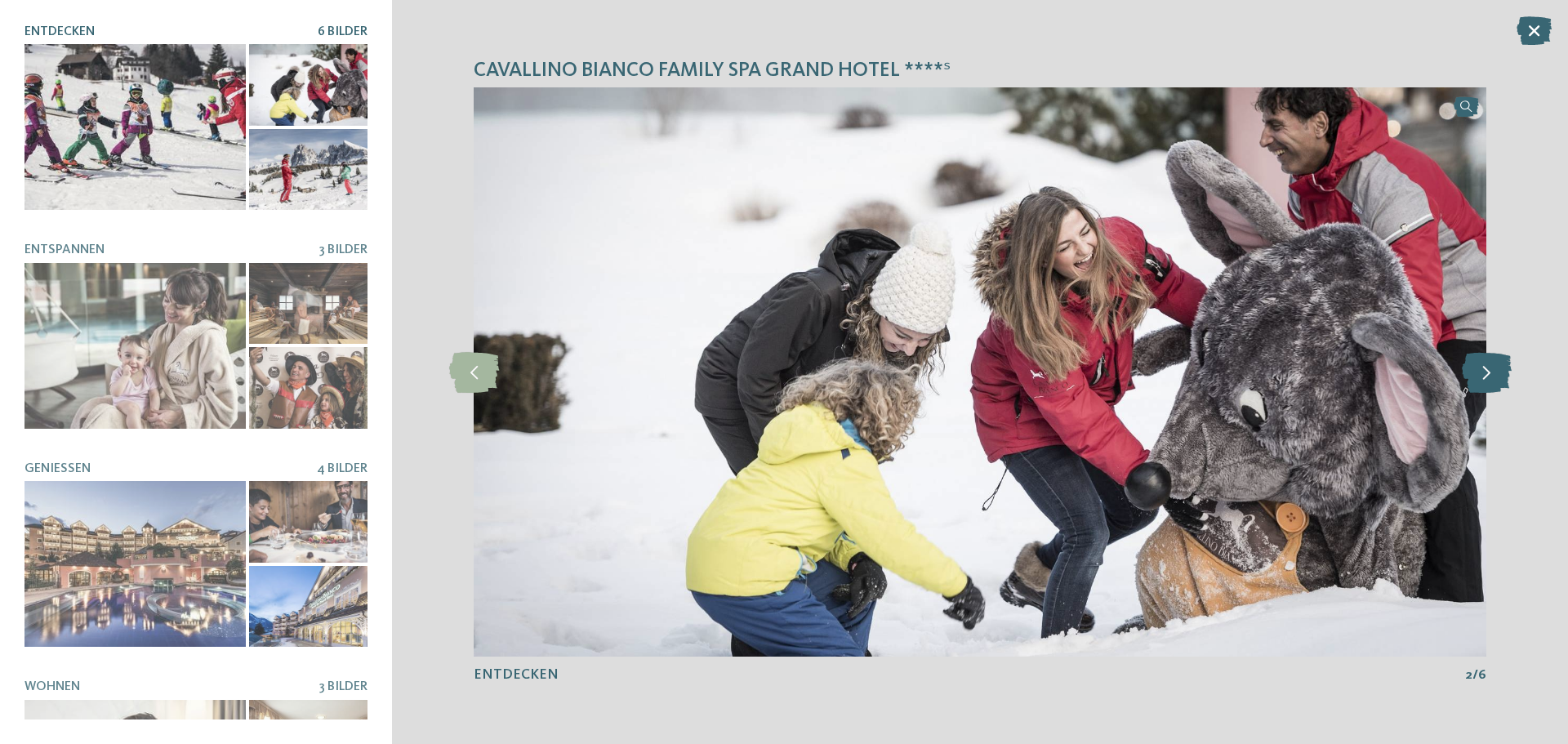
click at [1483, 373] on icon at bounding box center [1487, 372] width 50 height 41
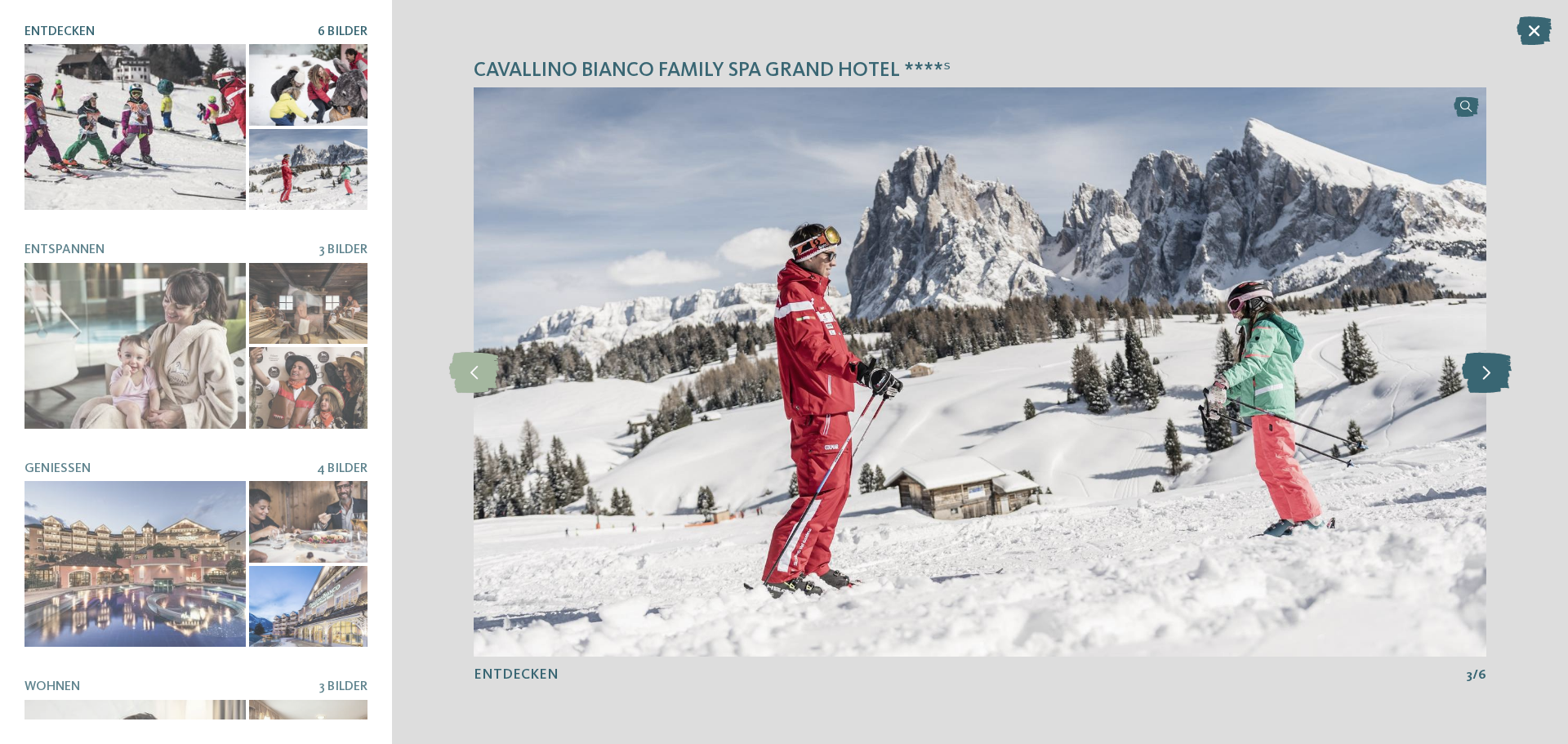
click at [1483, 373] on icon at bounding box center [1487, 372] width 50 height 41
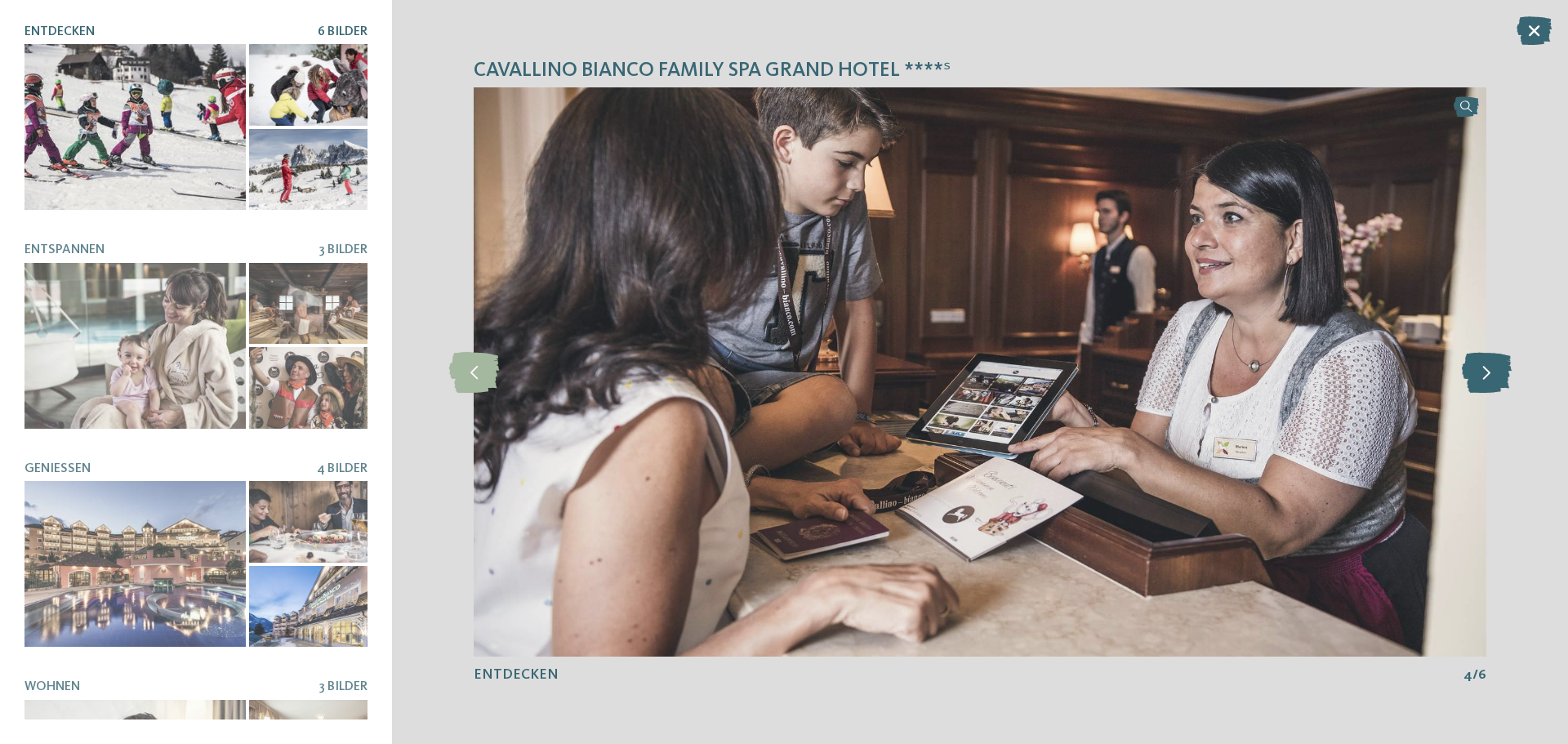
click at [1483, 373] on icon at bounding box center [1487, 372] width 50 height 41
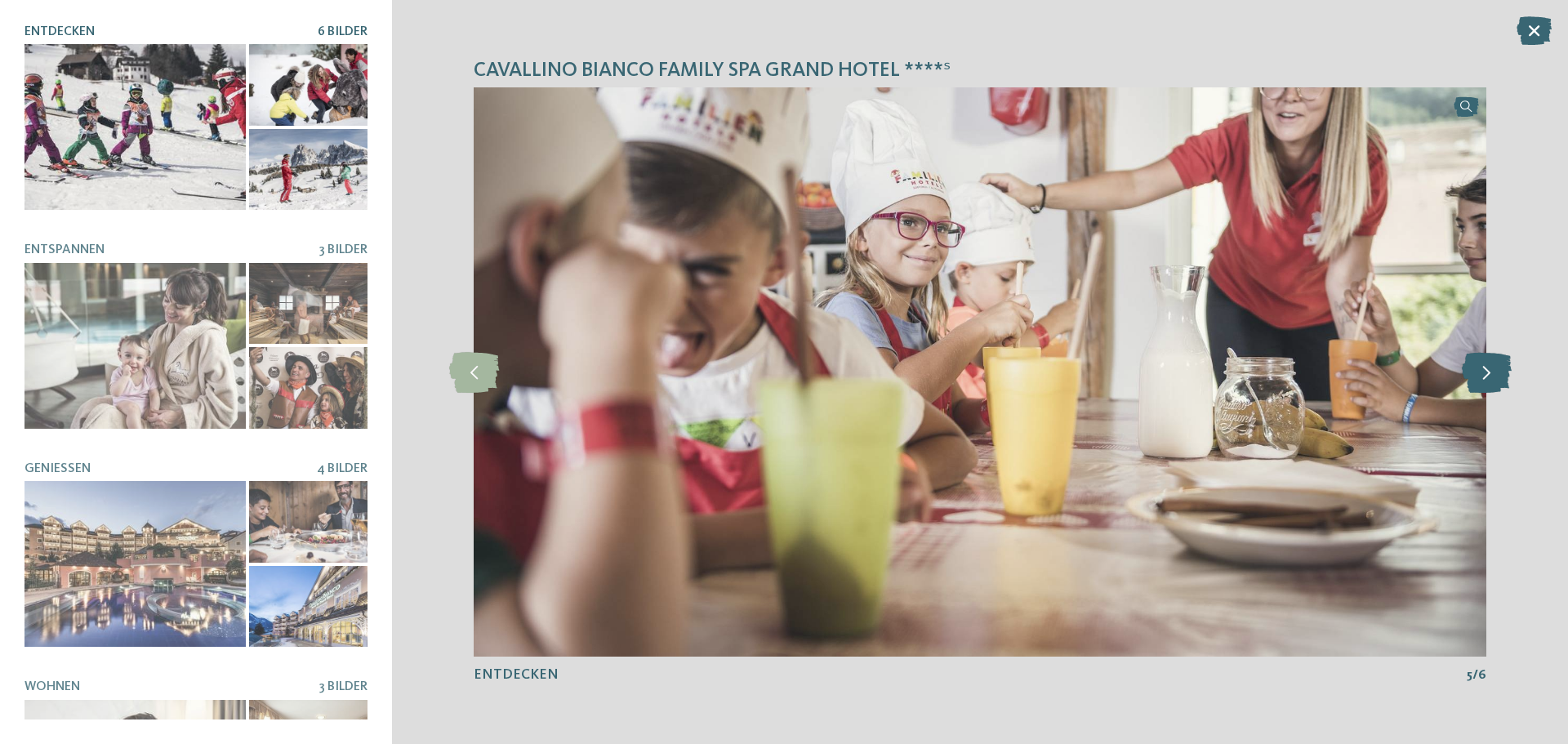
click at [1483, 373] on icon at bounding box center [1487, 372] width 50 height 41
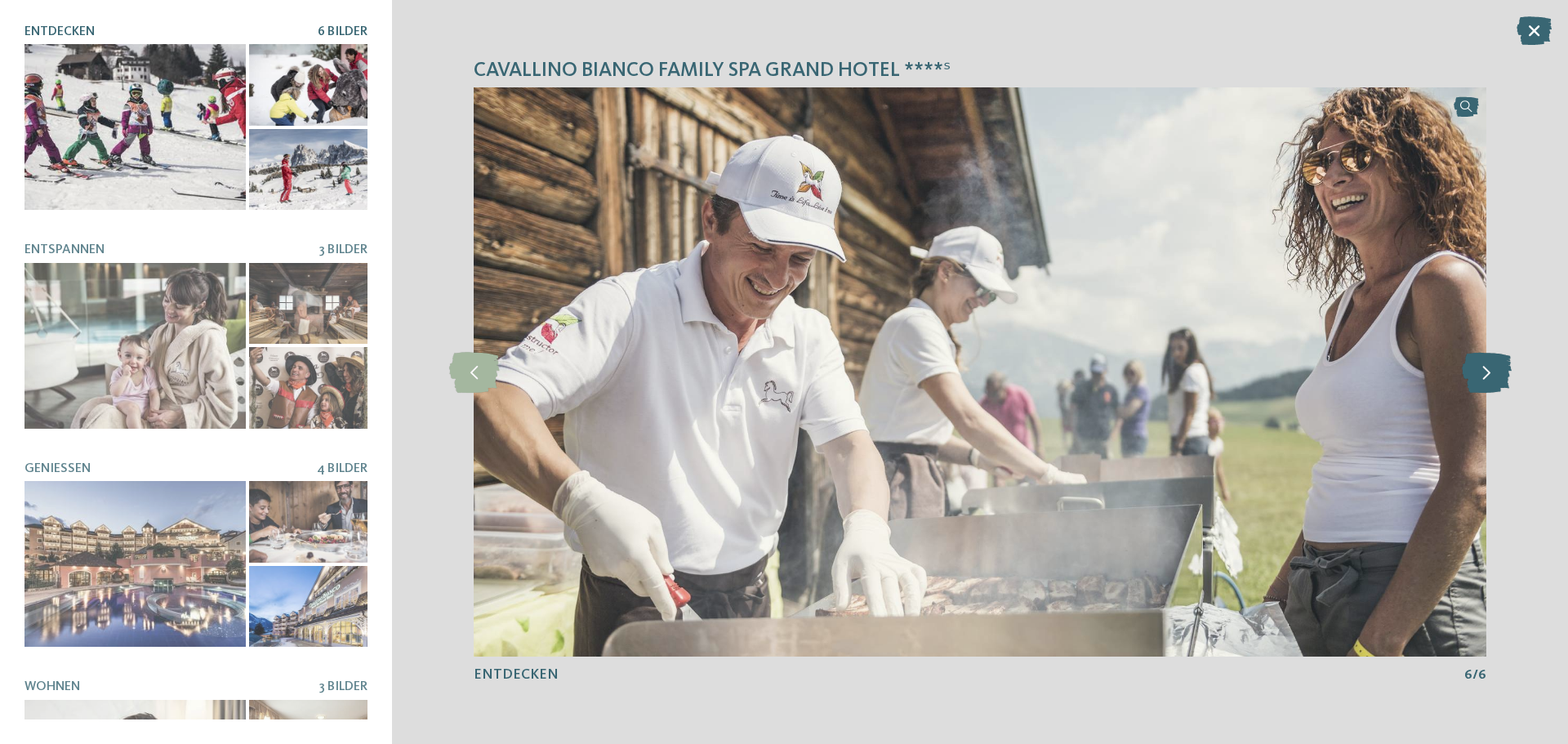
click at [1483, 373] on icon at bounding box center [1487, 372] width 50 height 41
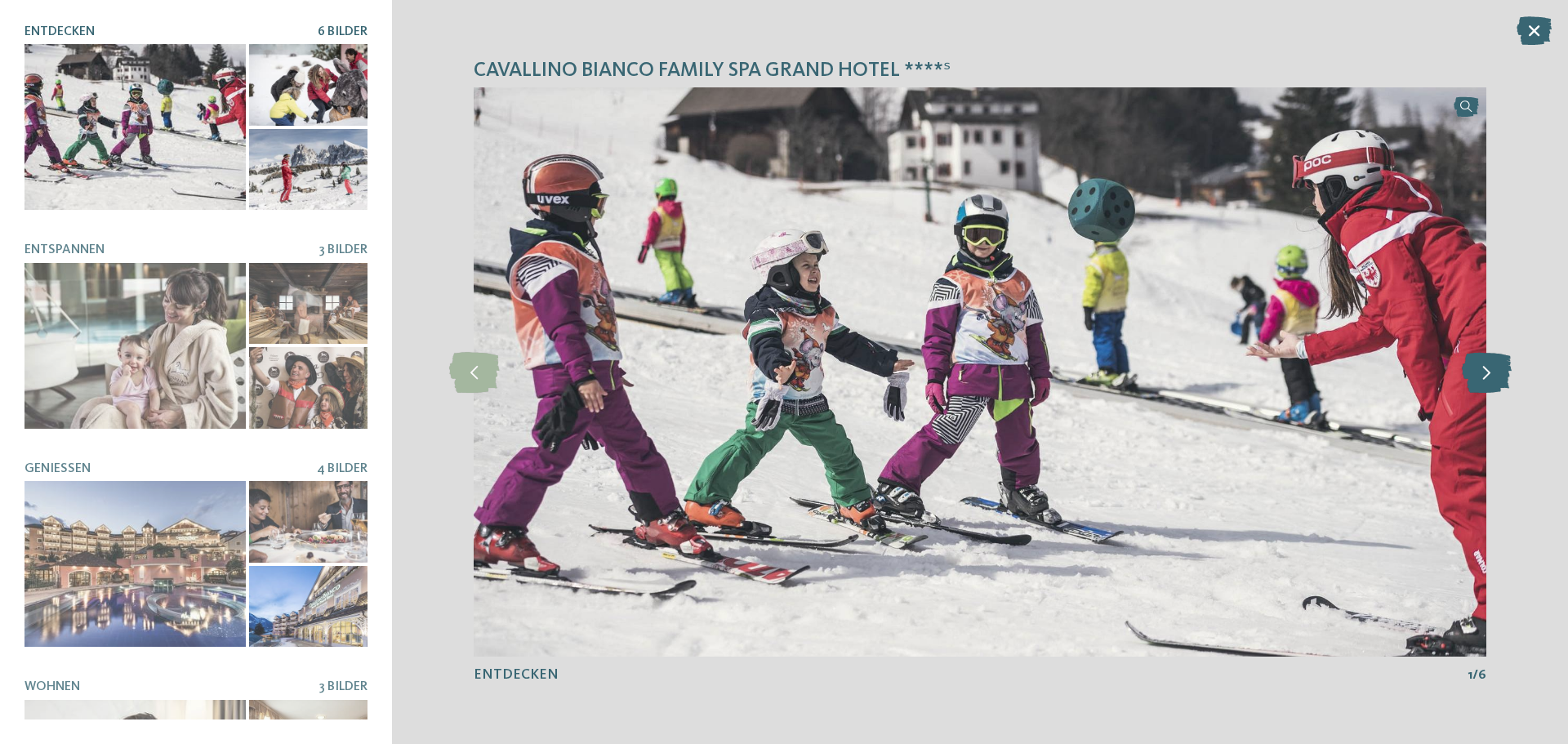
click at [1483, 373] on icon at bounding box center [1487, 372] width 50 height 41
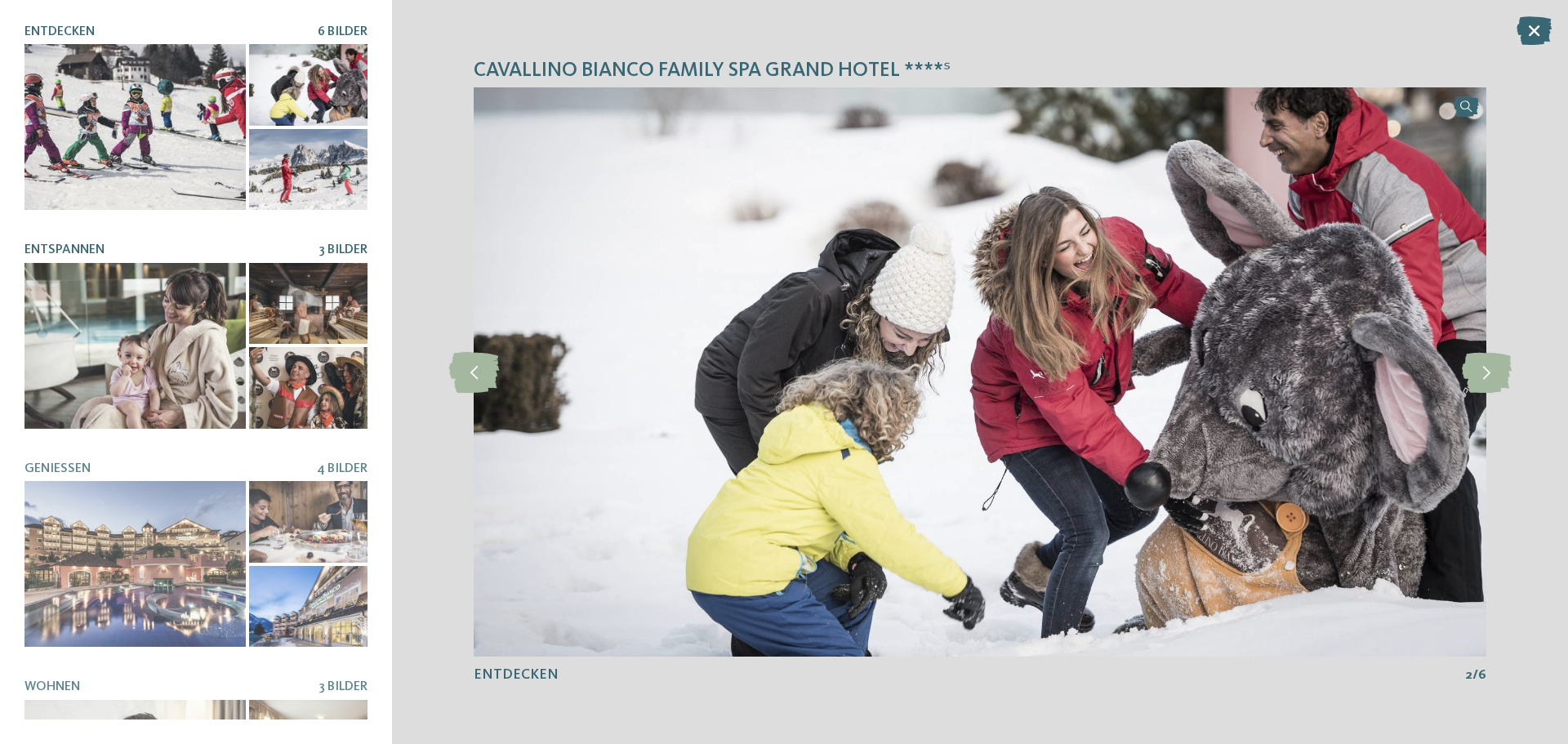
click at [139, 391] on div at bounding box center [135, 346] width 222 height 166
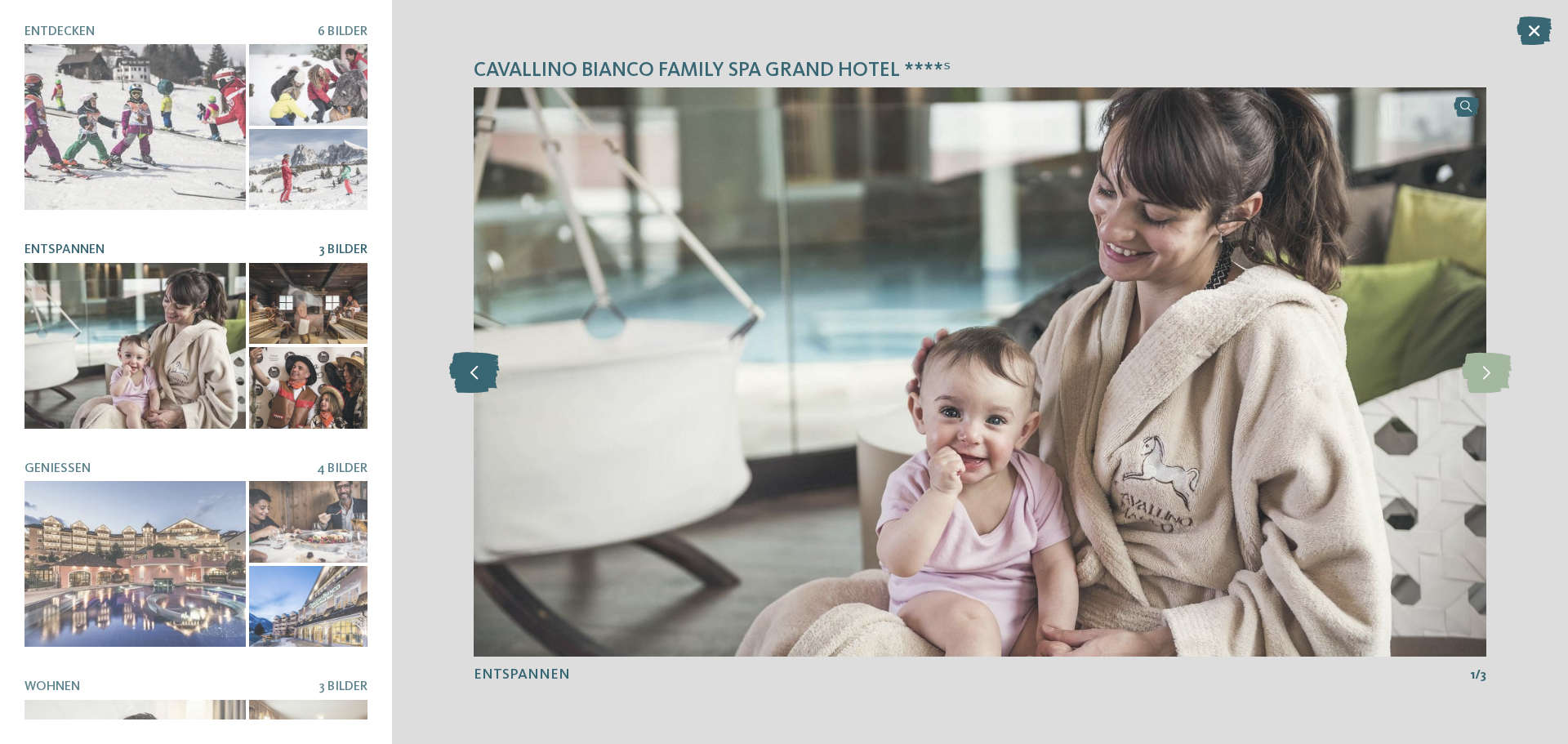
click at [462, 372] on icon at bounding box center [474, 372] width 50 height 41
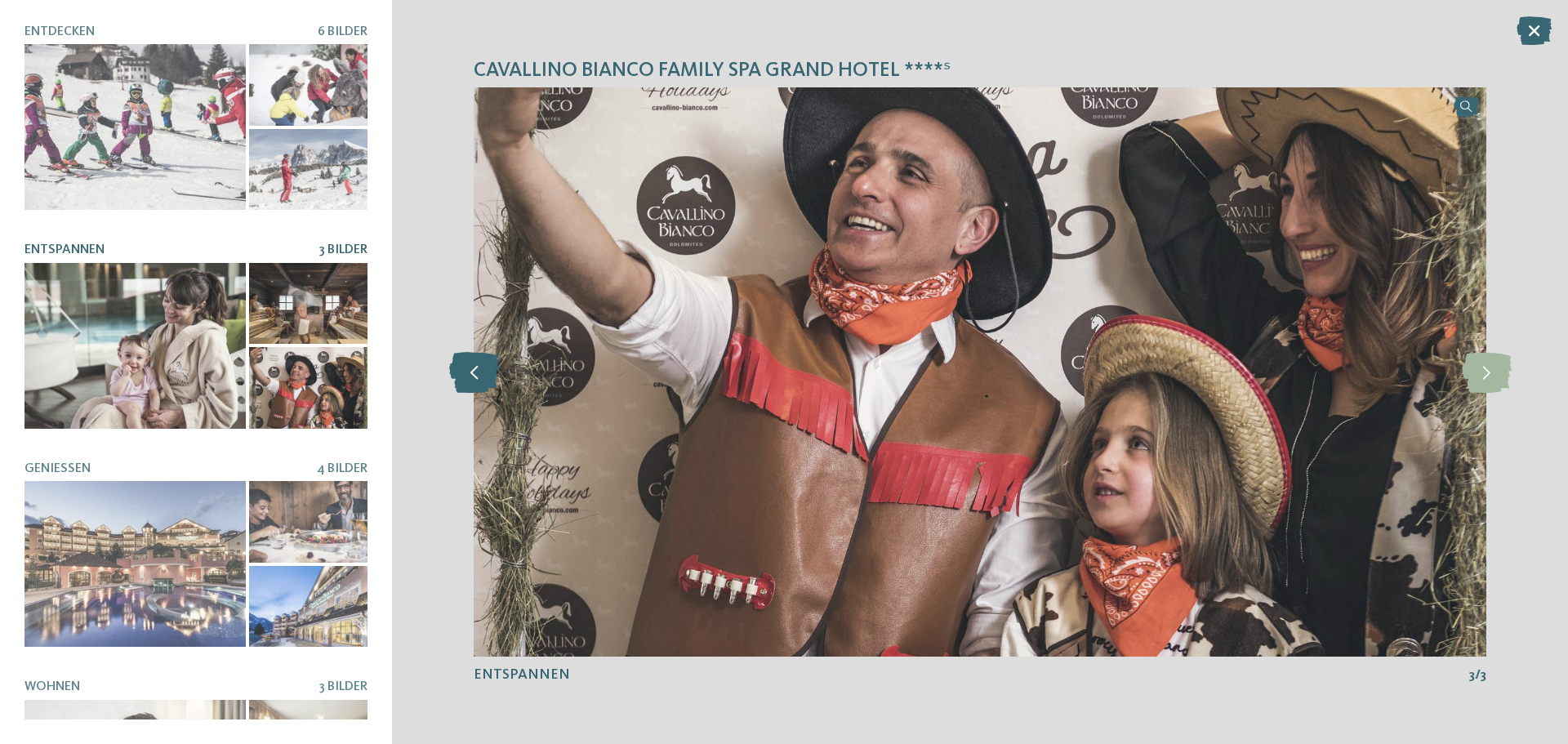
click at [462, 372] on icon at bounding box center [474, 372] width 50 height 41
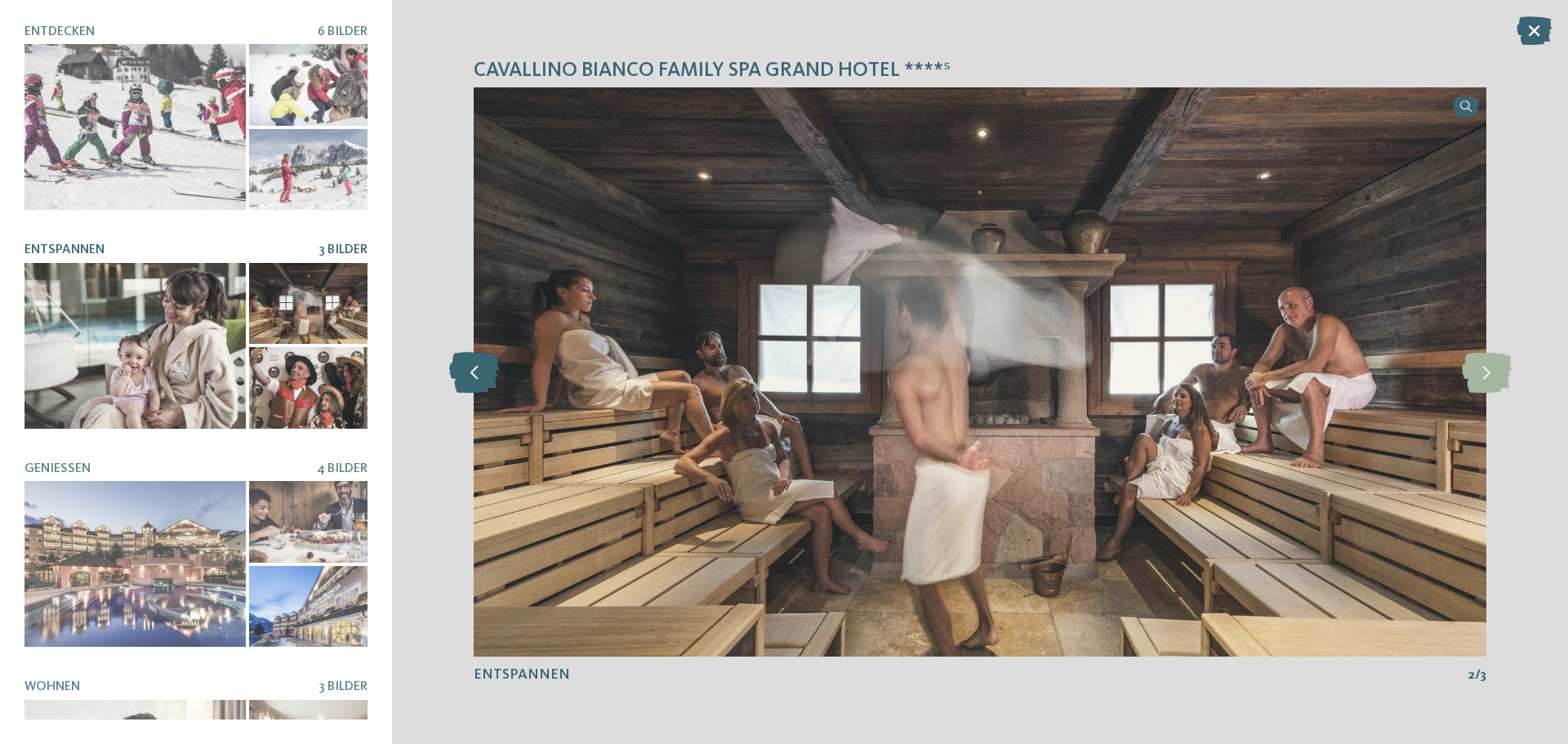
click at [462, 372] on icon at bounding box center [474, 372] width 50 height 41
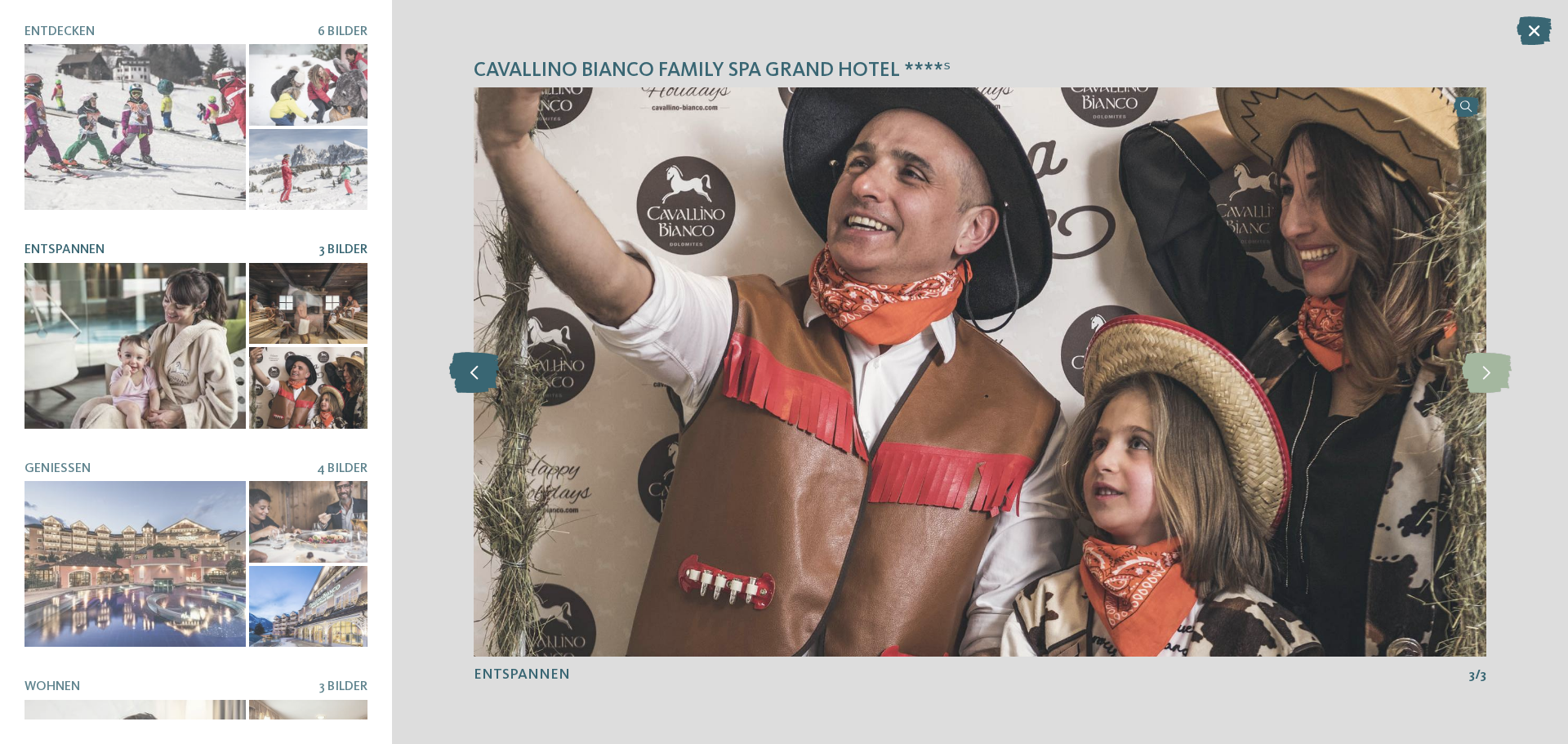
click at [462, 372] on icon at bounding box center [474, 372] width 50 height 41
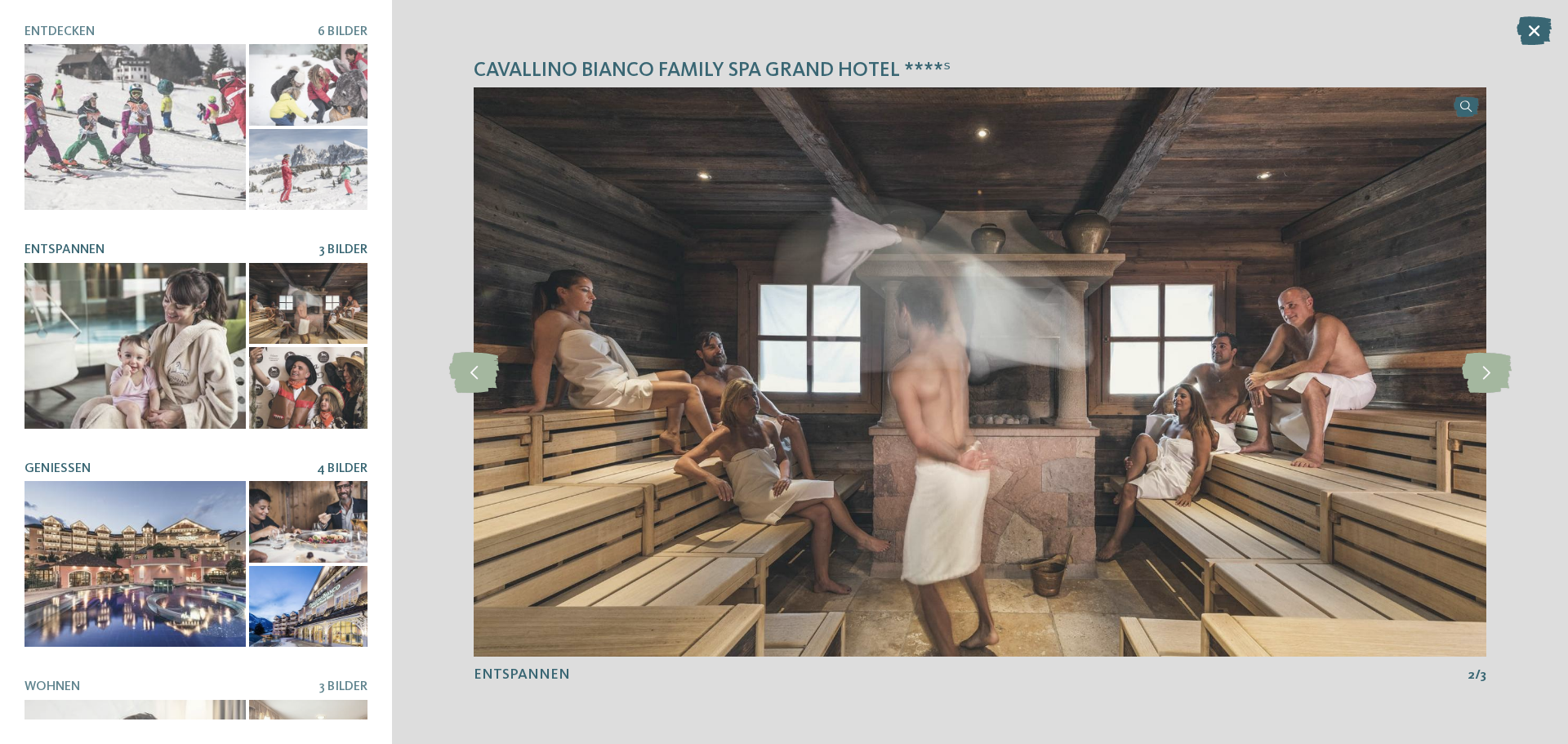
click at [165, 528] on div at bounding box center [135, 564] width 222 height 166
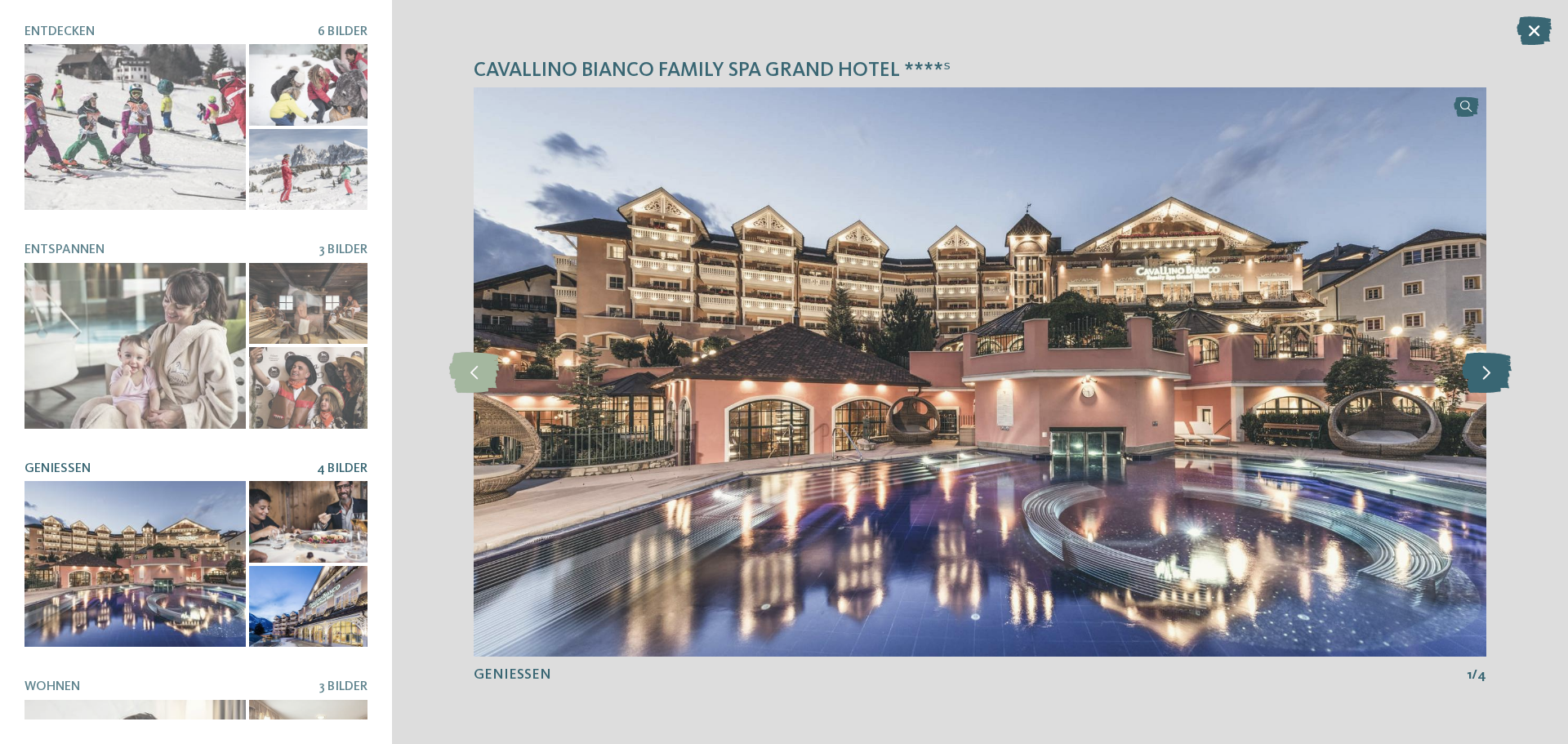
click at [1473, 381] on icon at bounding box center [1487, 372] width 50 height 41
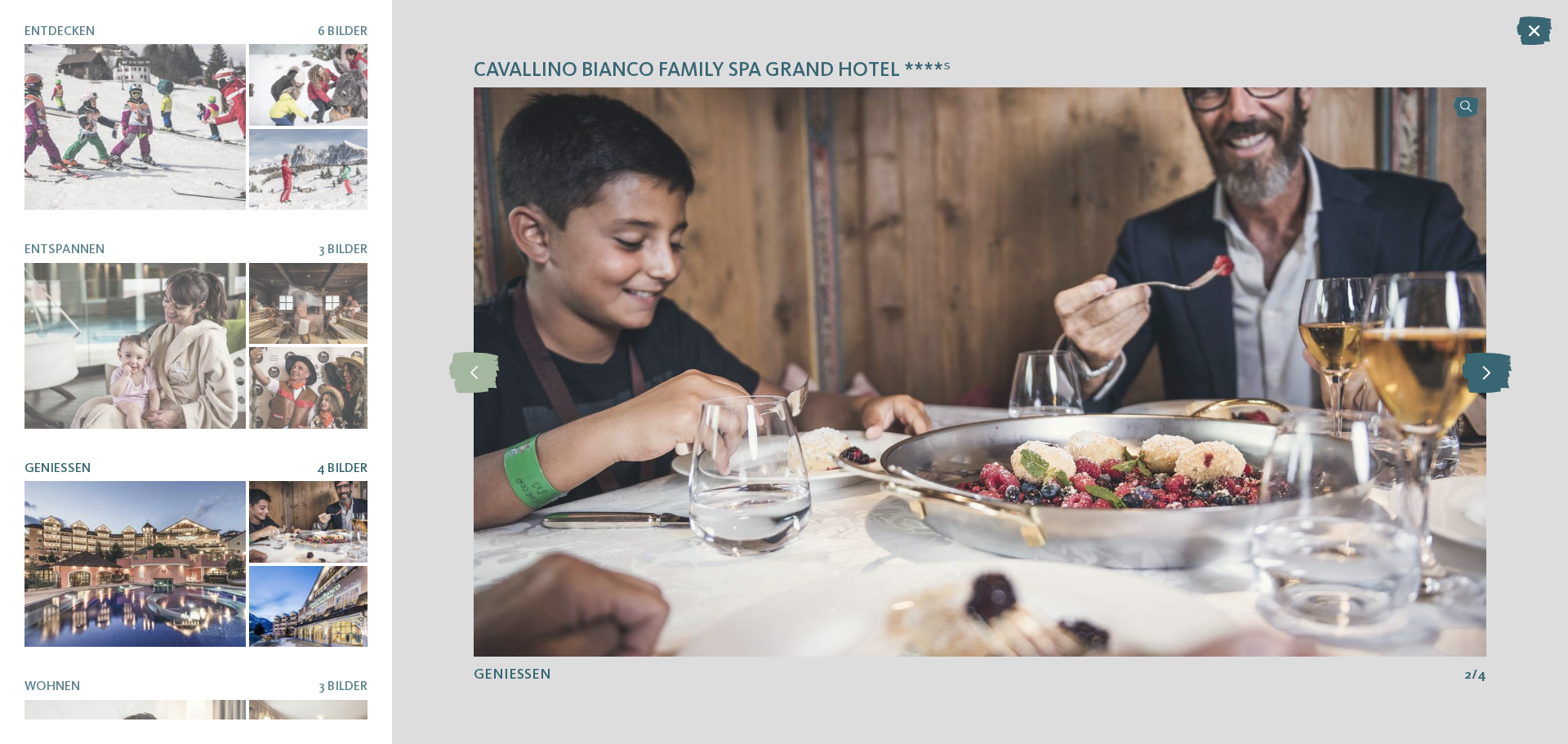
click at [1473, 378] on icon at bounding box center [1487, 372] width 50 height 41
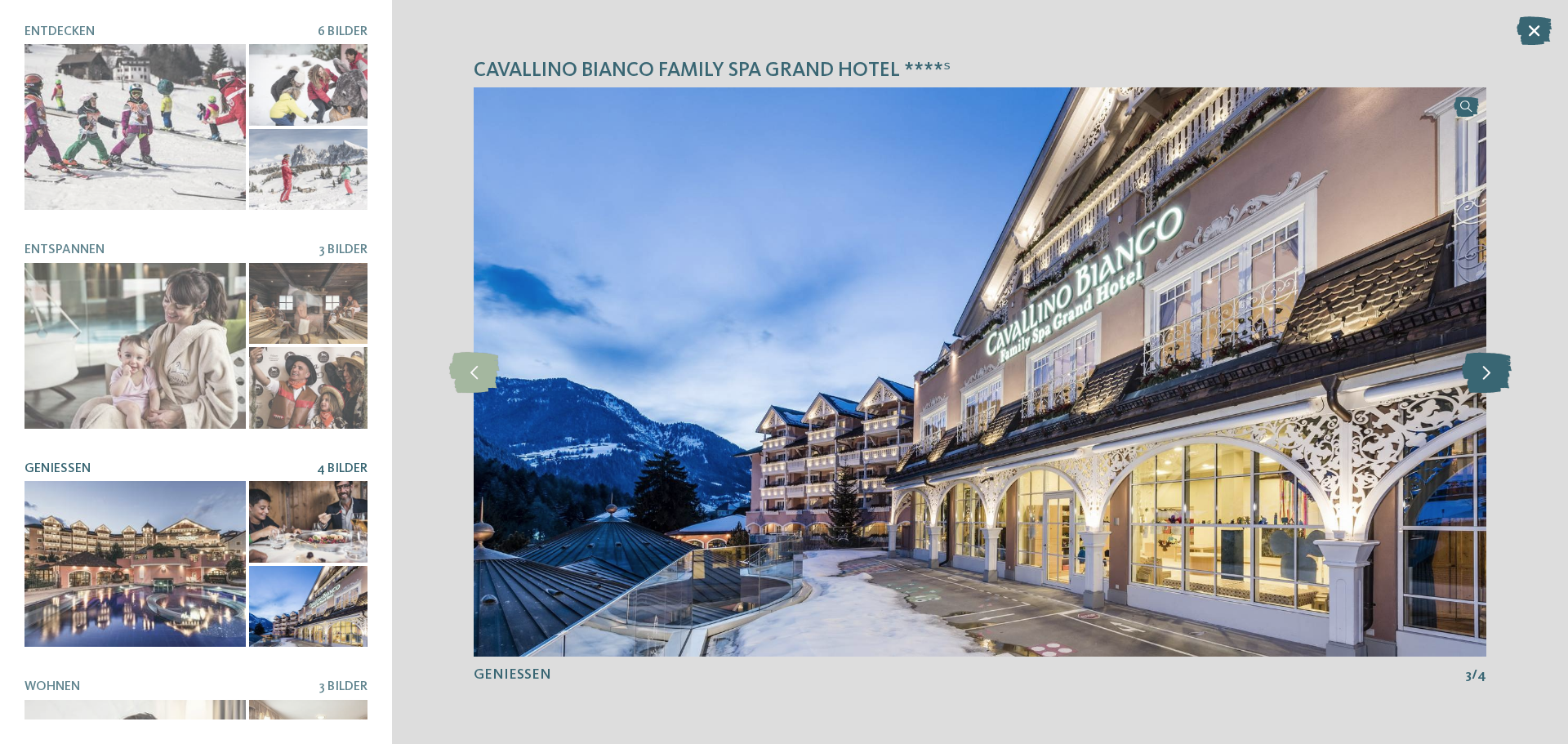
click at [1473, 378] on icon at bounding box center [1487, 372] width 50 height 41
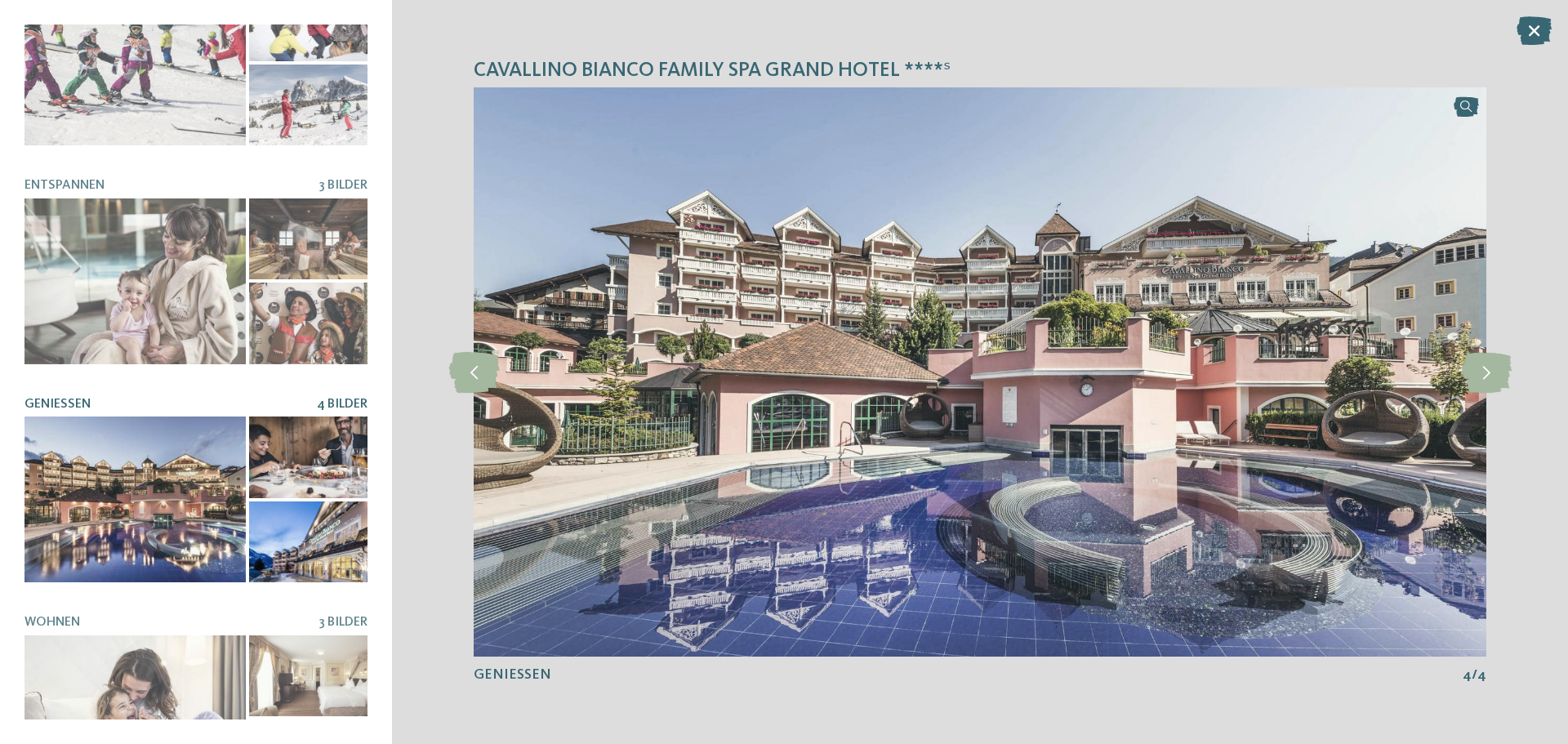
scroll to position [129, 0]
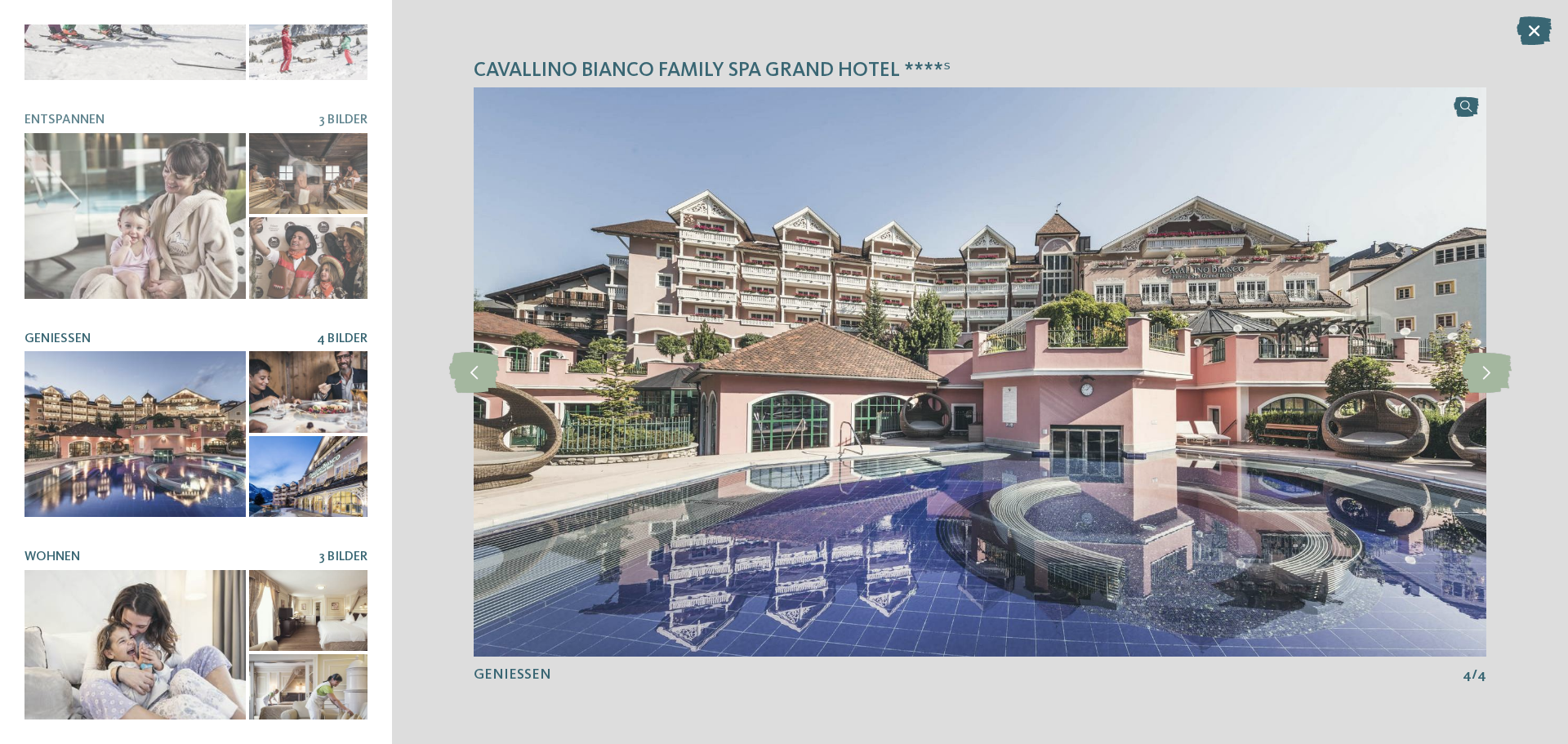
click at [138, 601] on div at bounding box center [135, 653] width 222 height 166
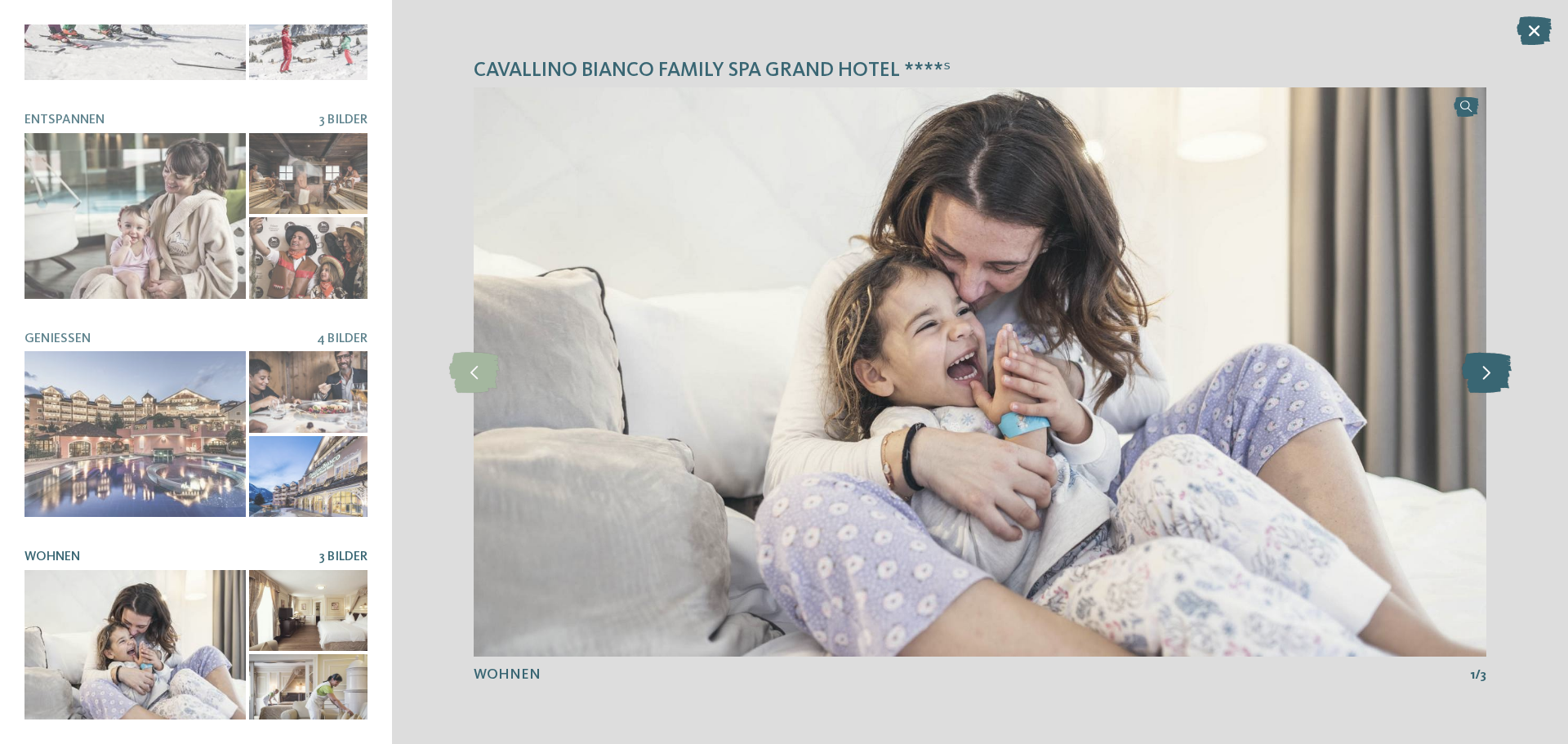
click at [1478, 376] on icon at bounding box center [1487, 372] width 50 height 41
